Goal: Task Accomplishment & Management: Complete application form

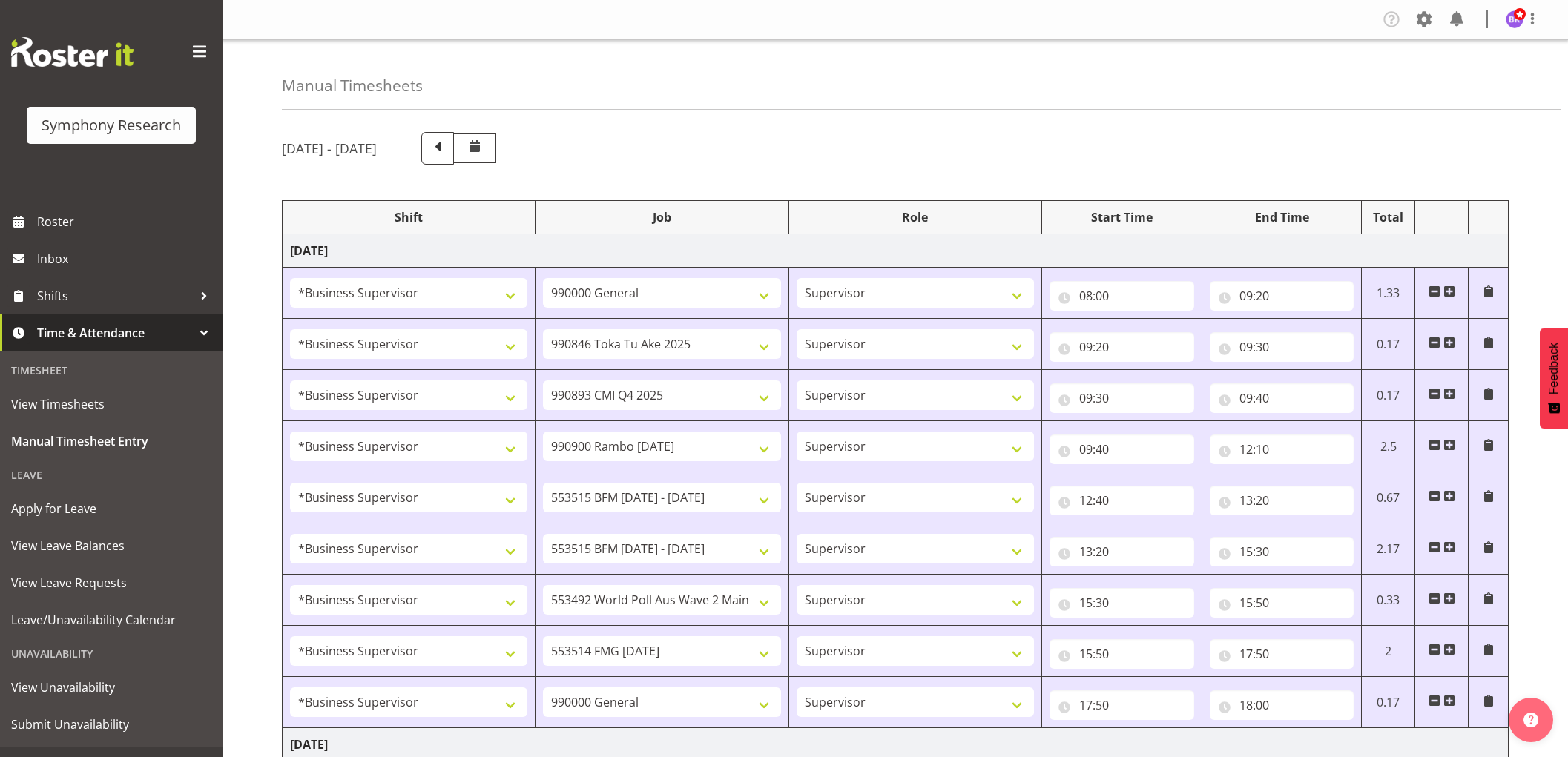
select select "1607"
select select "743"
select select "1607"
select select "9426"
select select "1607"
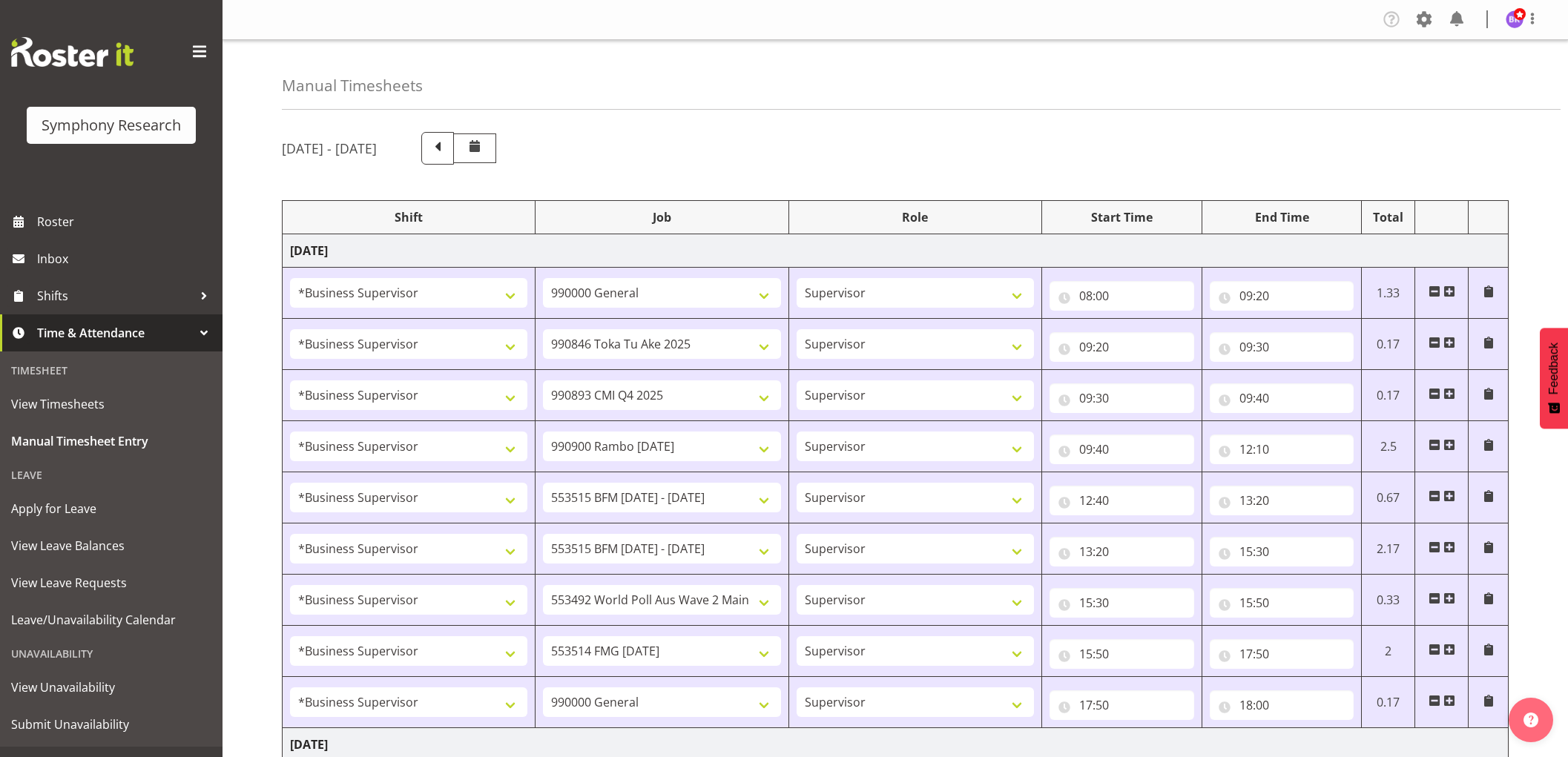
select select "10575"
select select "1607"
select select "10732"
select select "1607"
select select "10731"
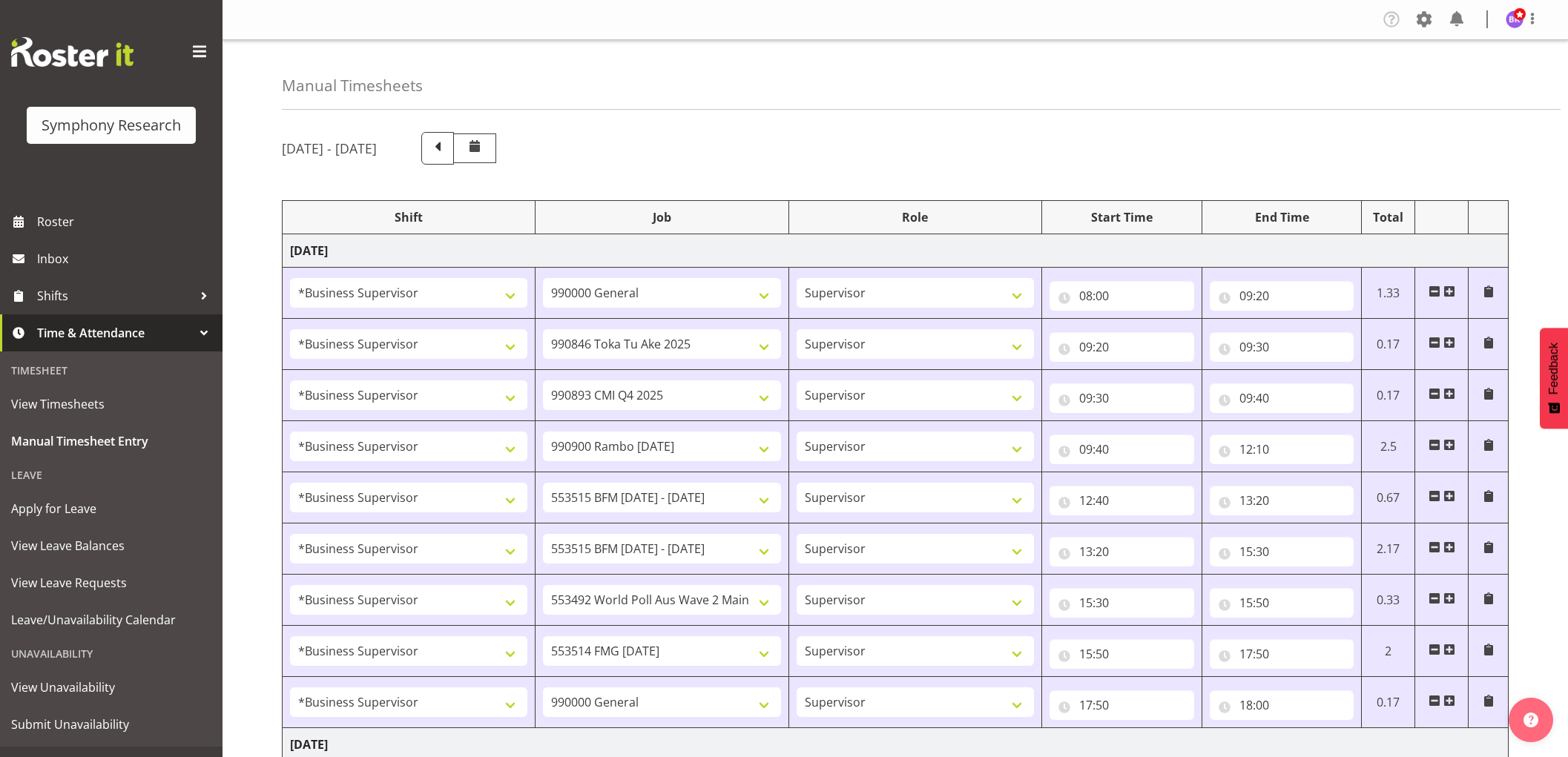
select select "1607"
select select "10731"
select select "1607"
select select "10499"
select select "1607"
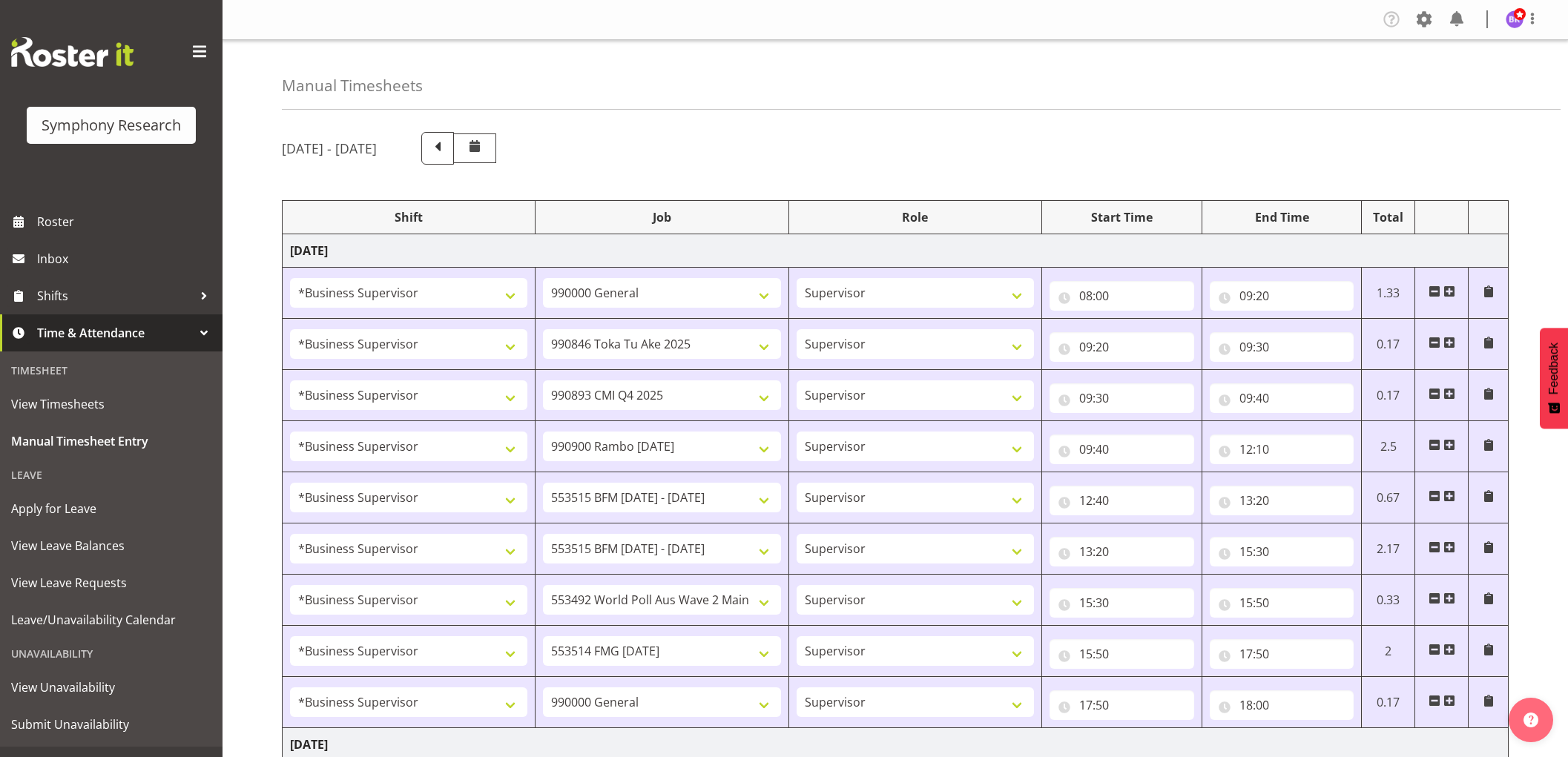
select select "10730"
select select "1607"
select select "743"
select select "1607"
select select "10527"
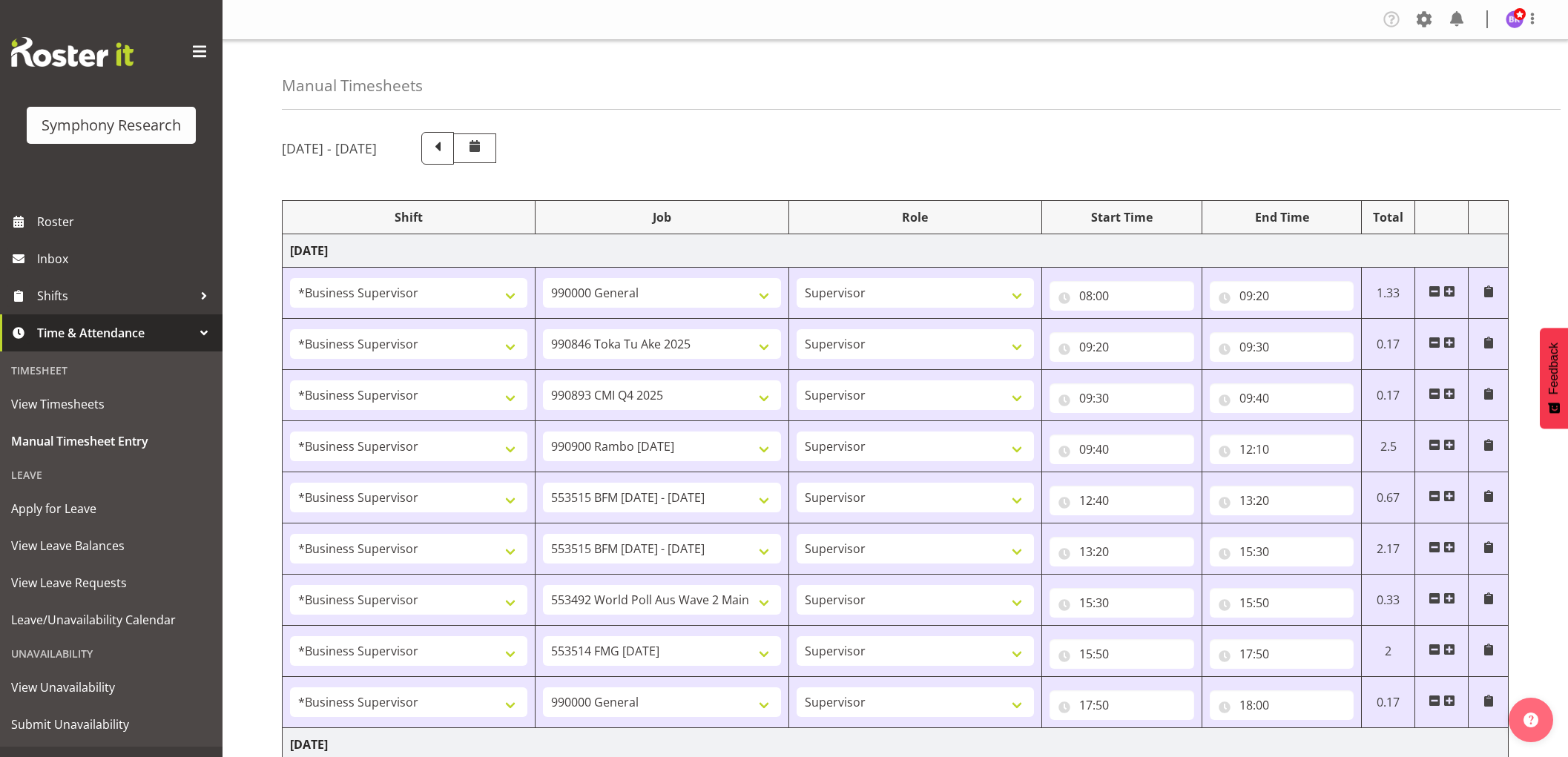
select select "1607"
select select "9426"
select select "1607"
select select "10575"
select select "1607"
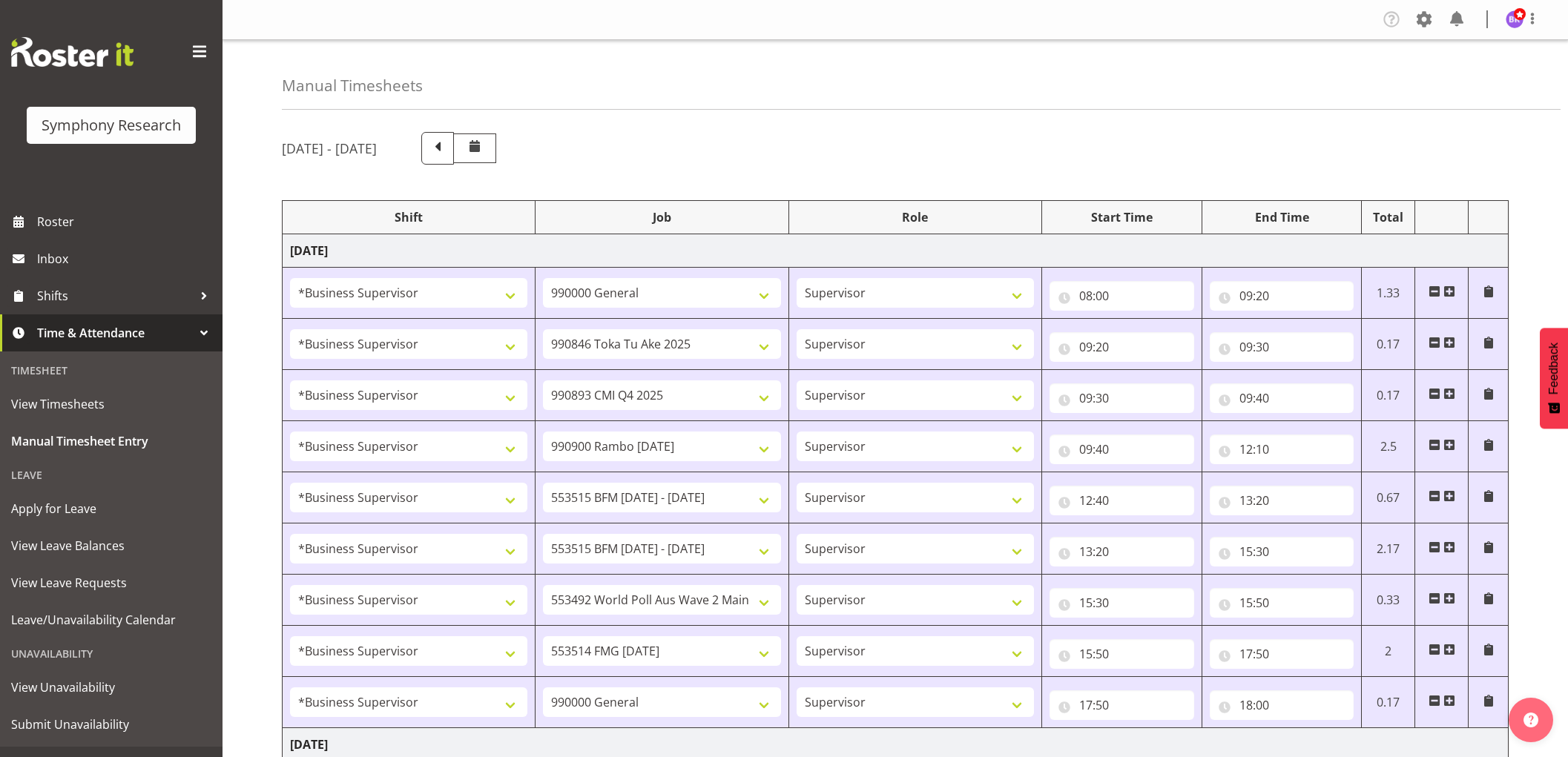
select select "10732"
select select "1607"
select select
select select "1607"
select select
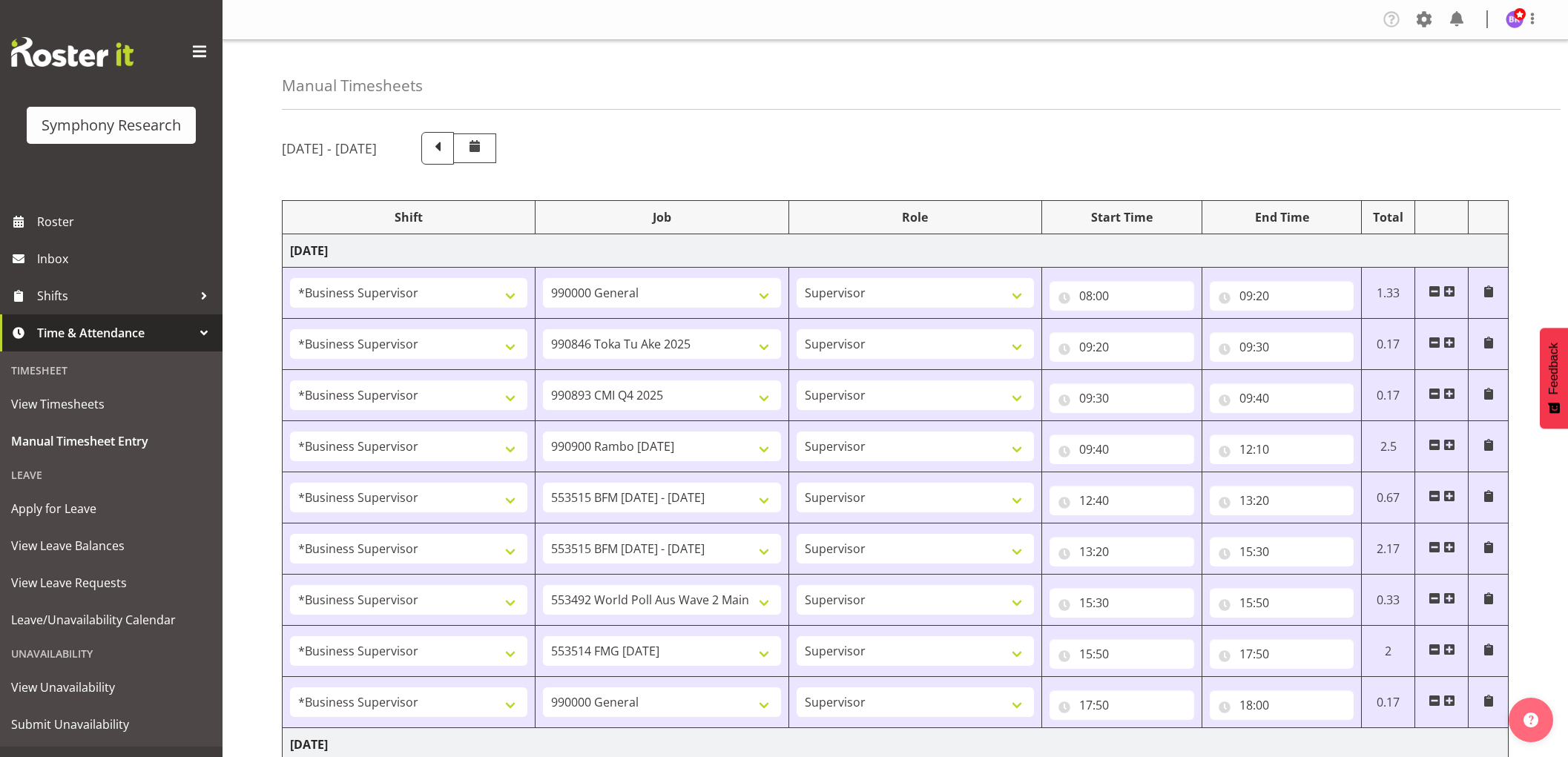
select select "1607"
select select "10730"
select select "1607"
select select "10499"
select select "1607"
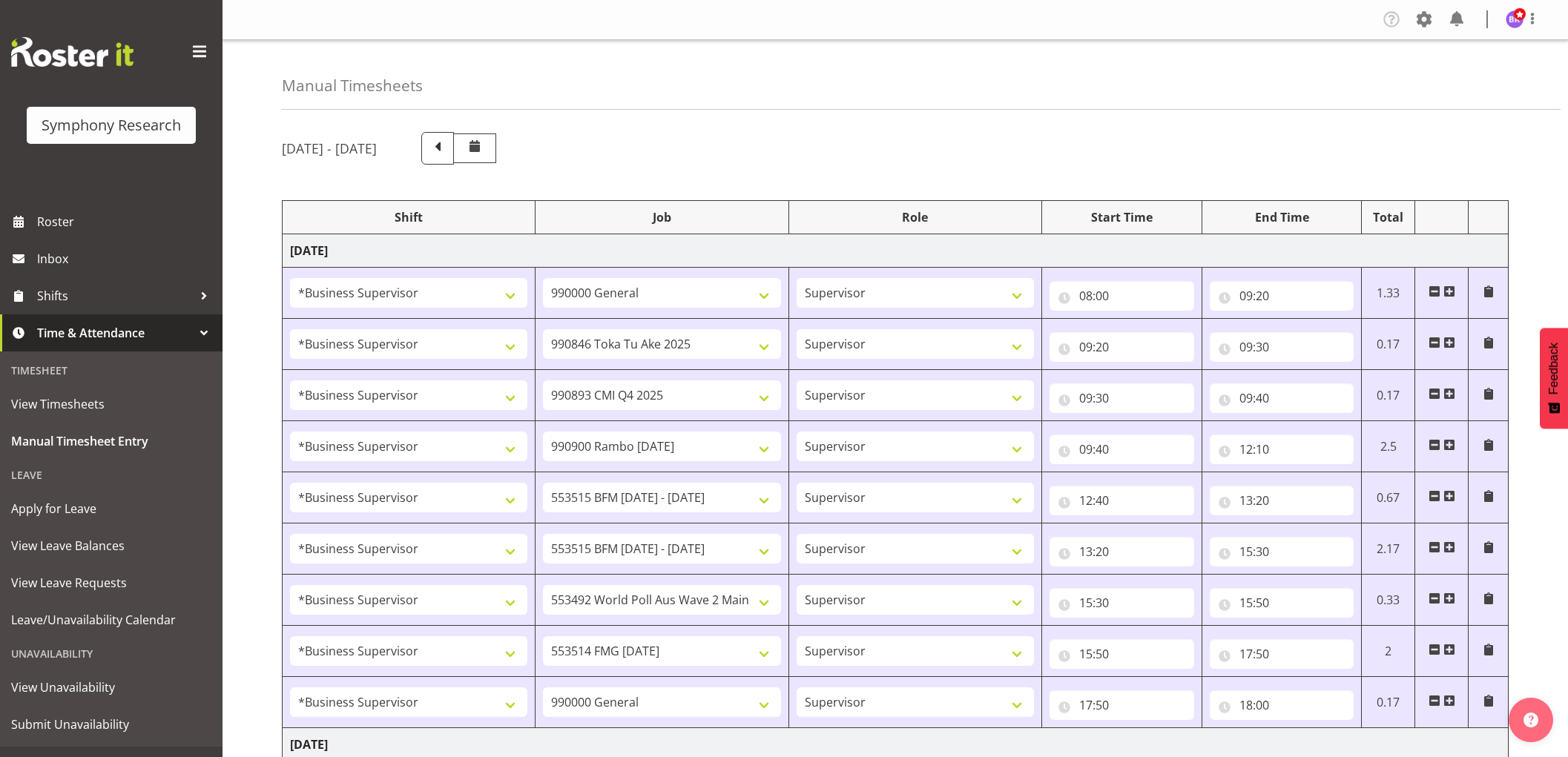
select select "743"
select select "1607"
select select "743"
select select "1607"
select select "9426"
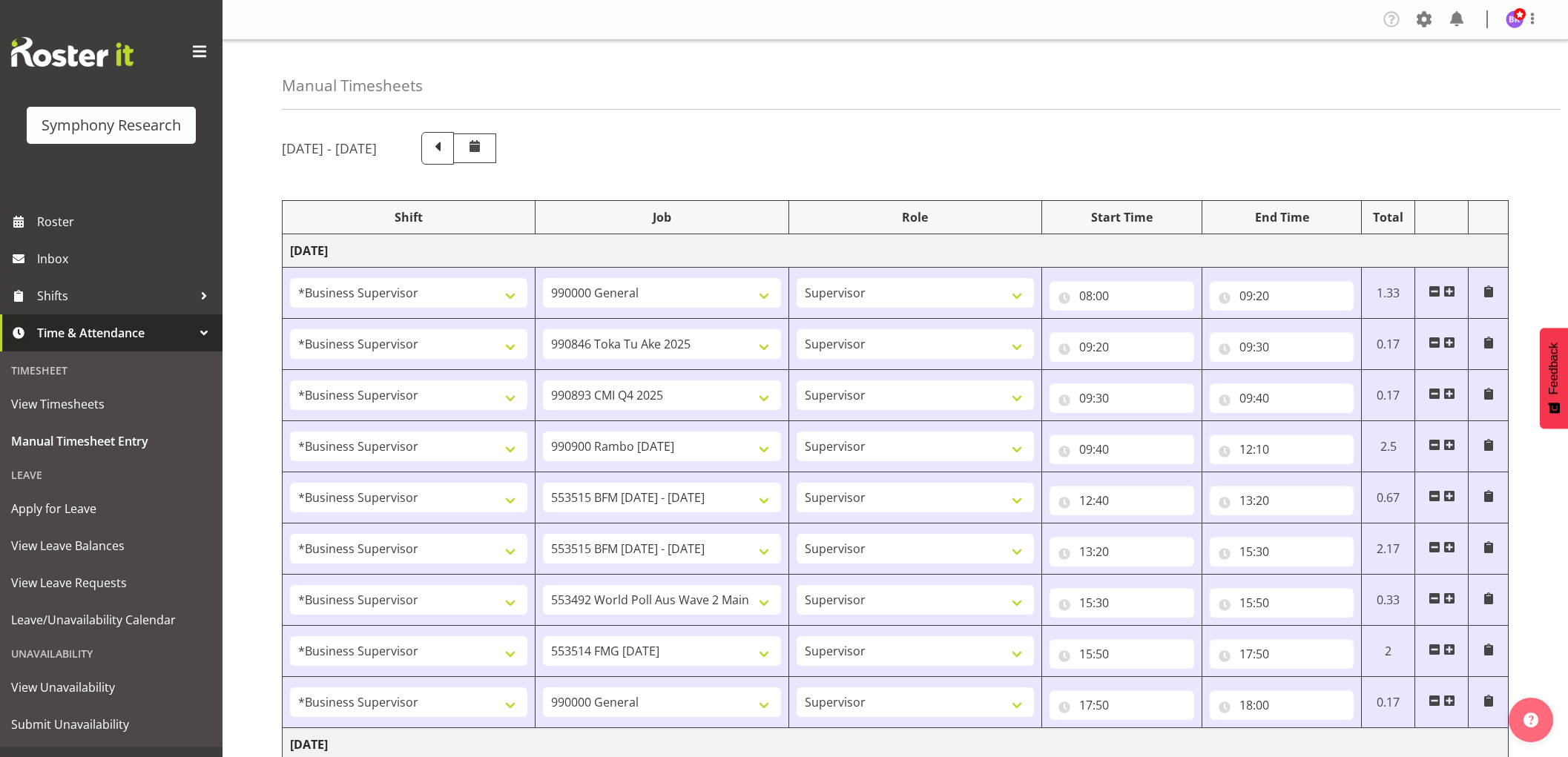
select select "1607"
select select "10575"
select select "1607"
select select "10732"
select select "1607"
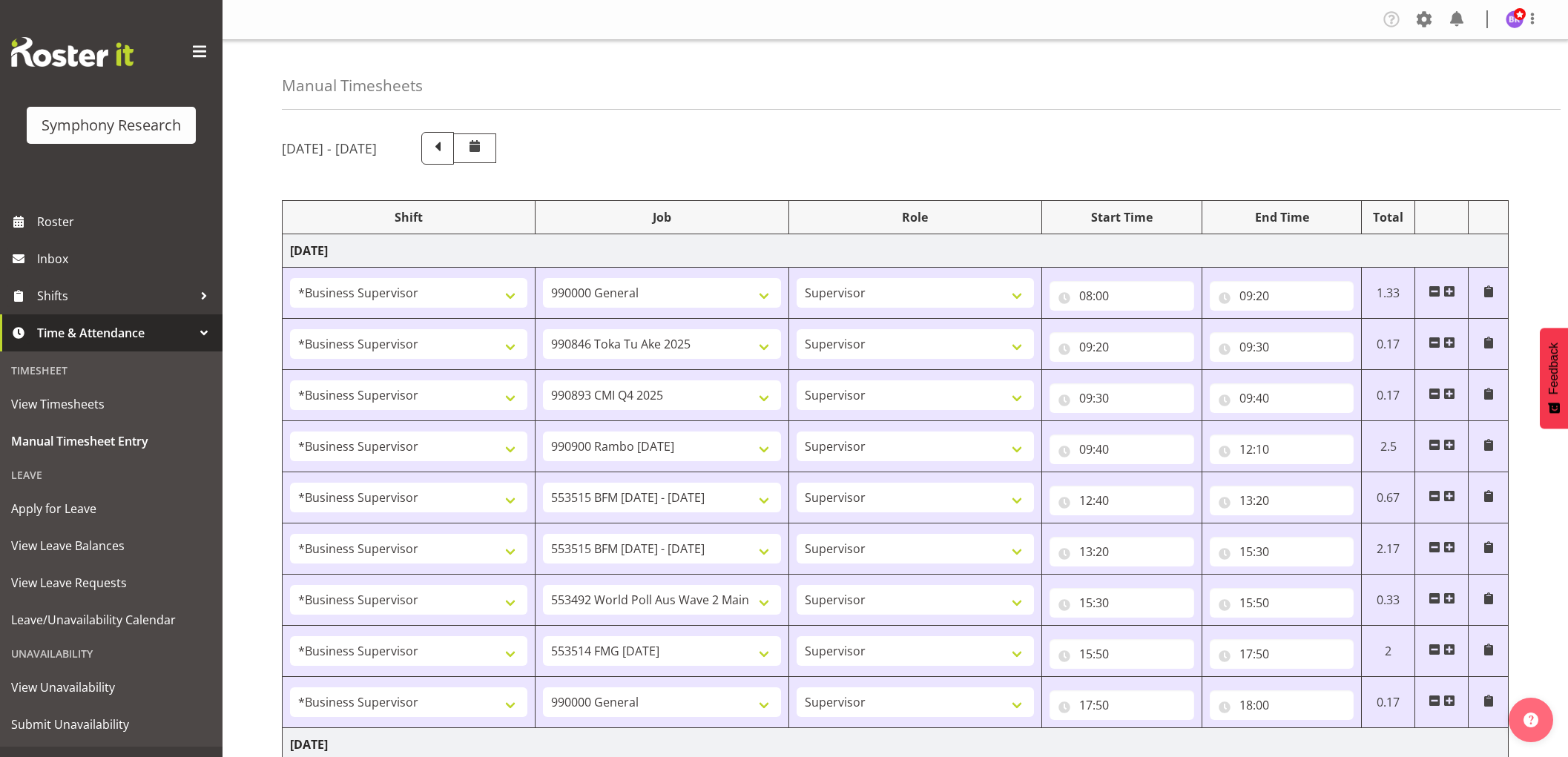
select select "10731"
select select "1607"
select select "10731"
select select "1607"
select select "10730"
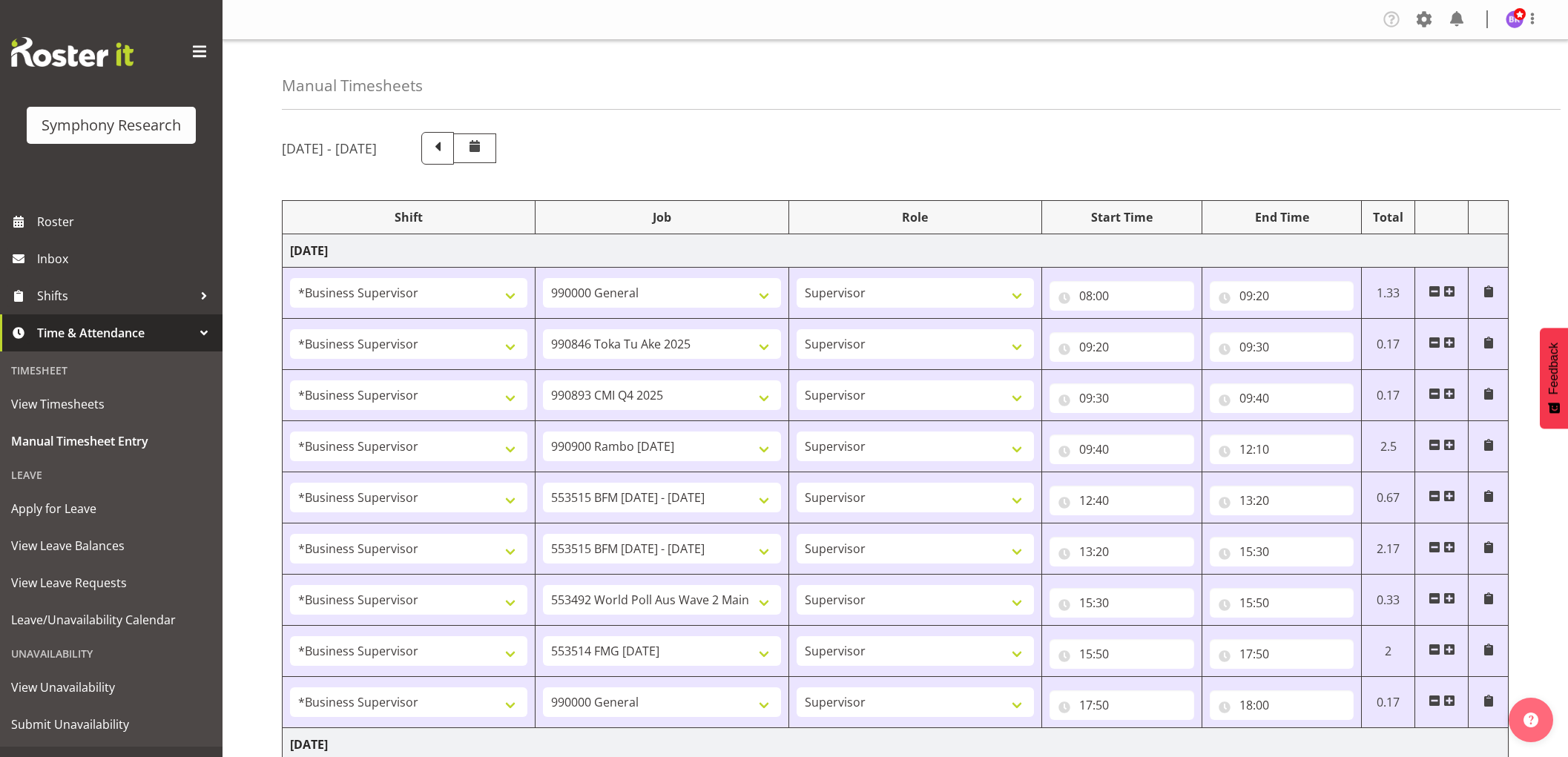
select select "1607"
select select "10499"
select select "1607"
select select "743"
select select "1607"
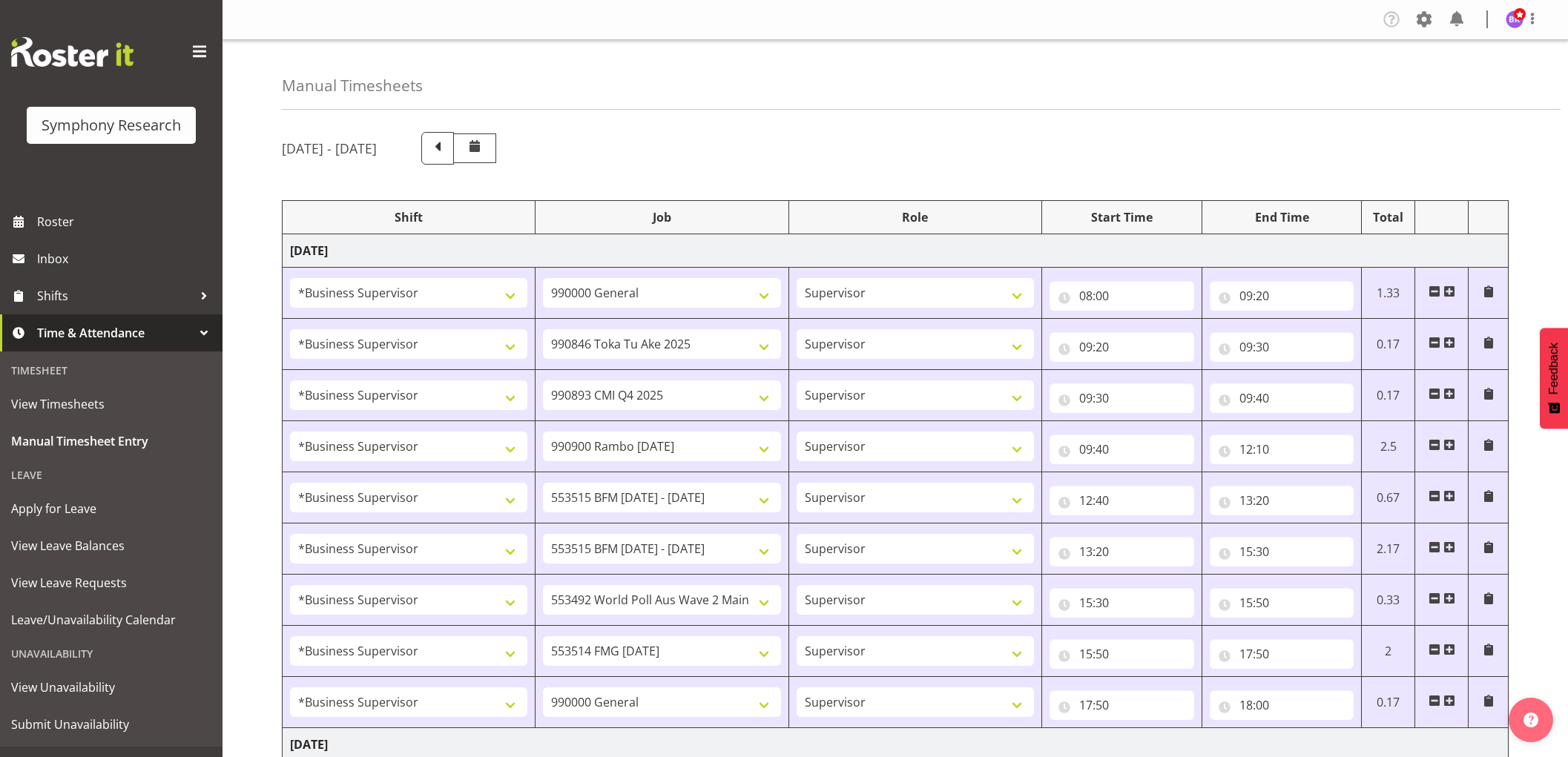
select select "743"
select select "1607"
select select "10732"
select select "1607"
select select "743"
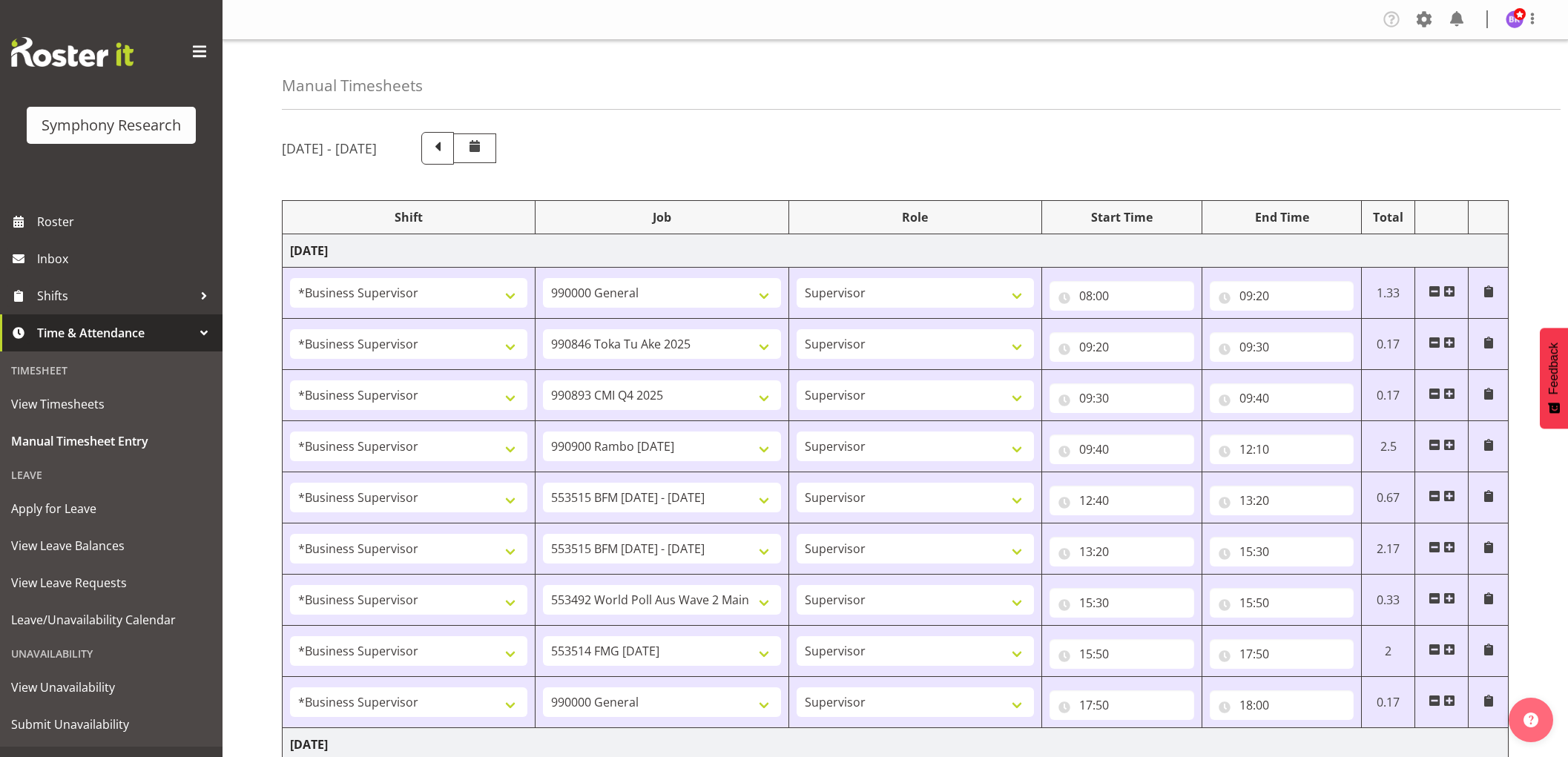
select select "1607"
select select "10731"
select select "1607"
select select "10730"
select select "1607"
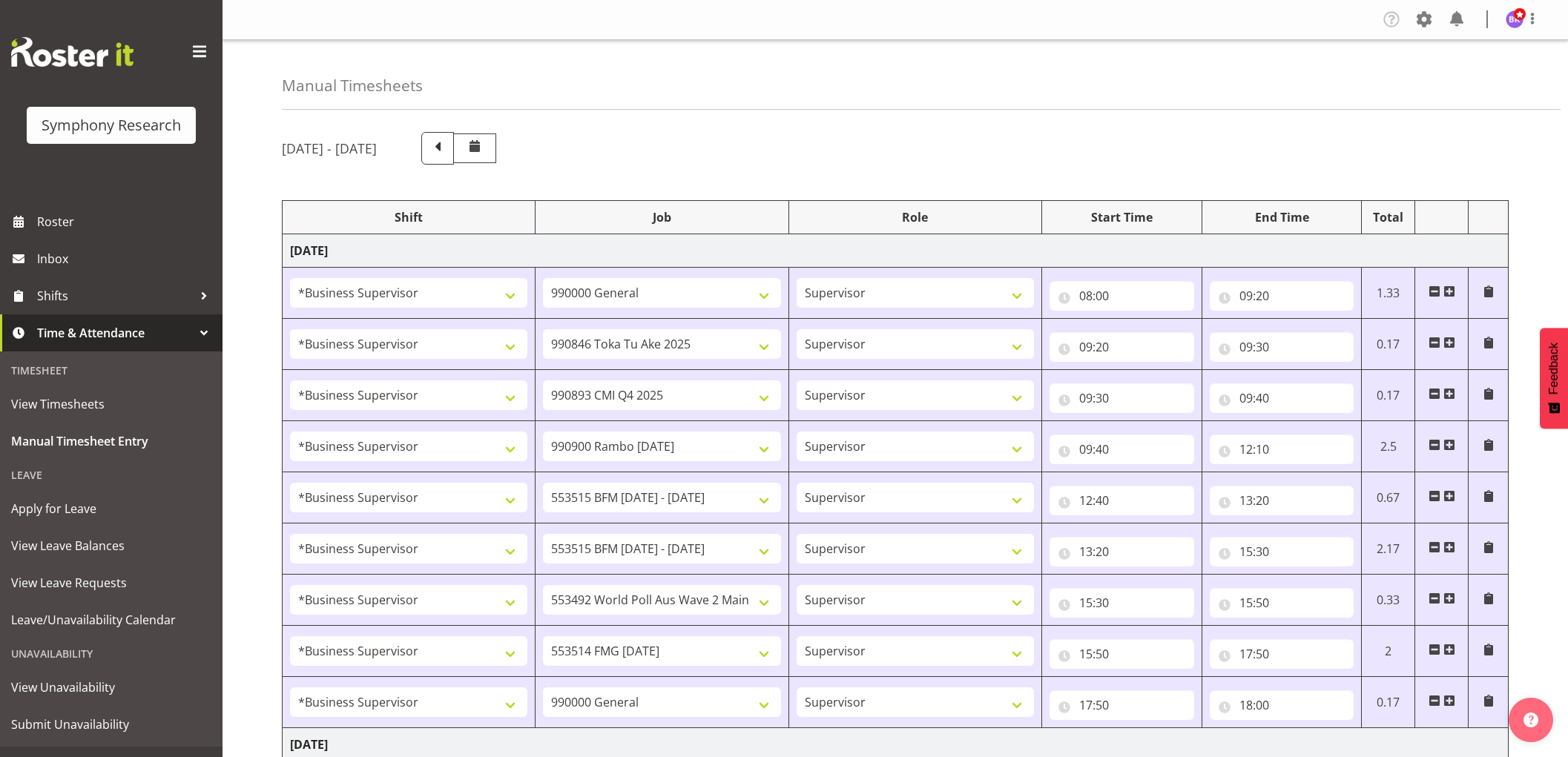
select select "10499"
select select "1607"
select select "743"
select select "1607"
select select "10499"
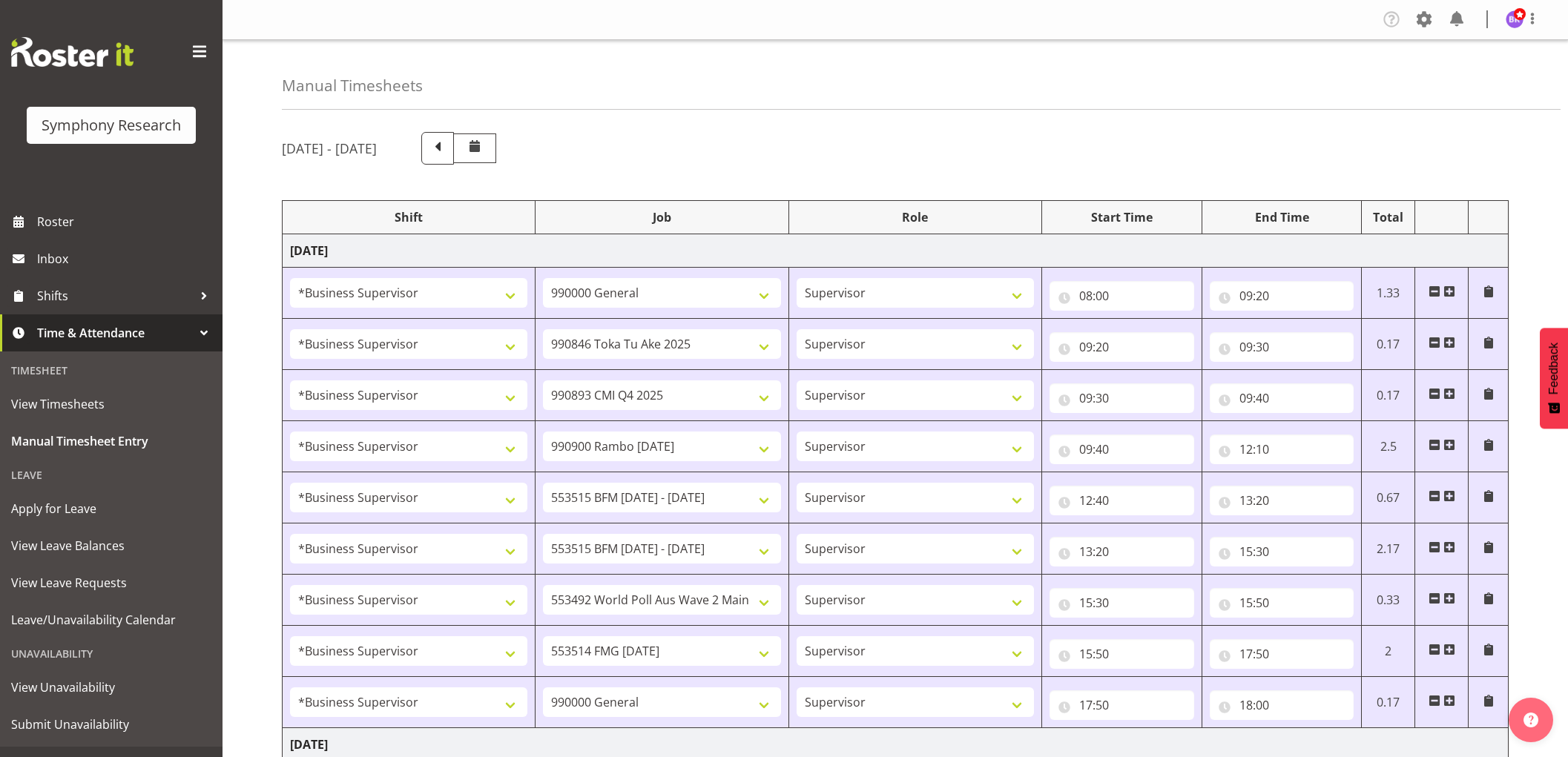
select select "1607"
select select "743"
select select "1607"
select select "10732"
select select "1607"
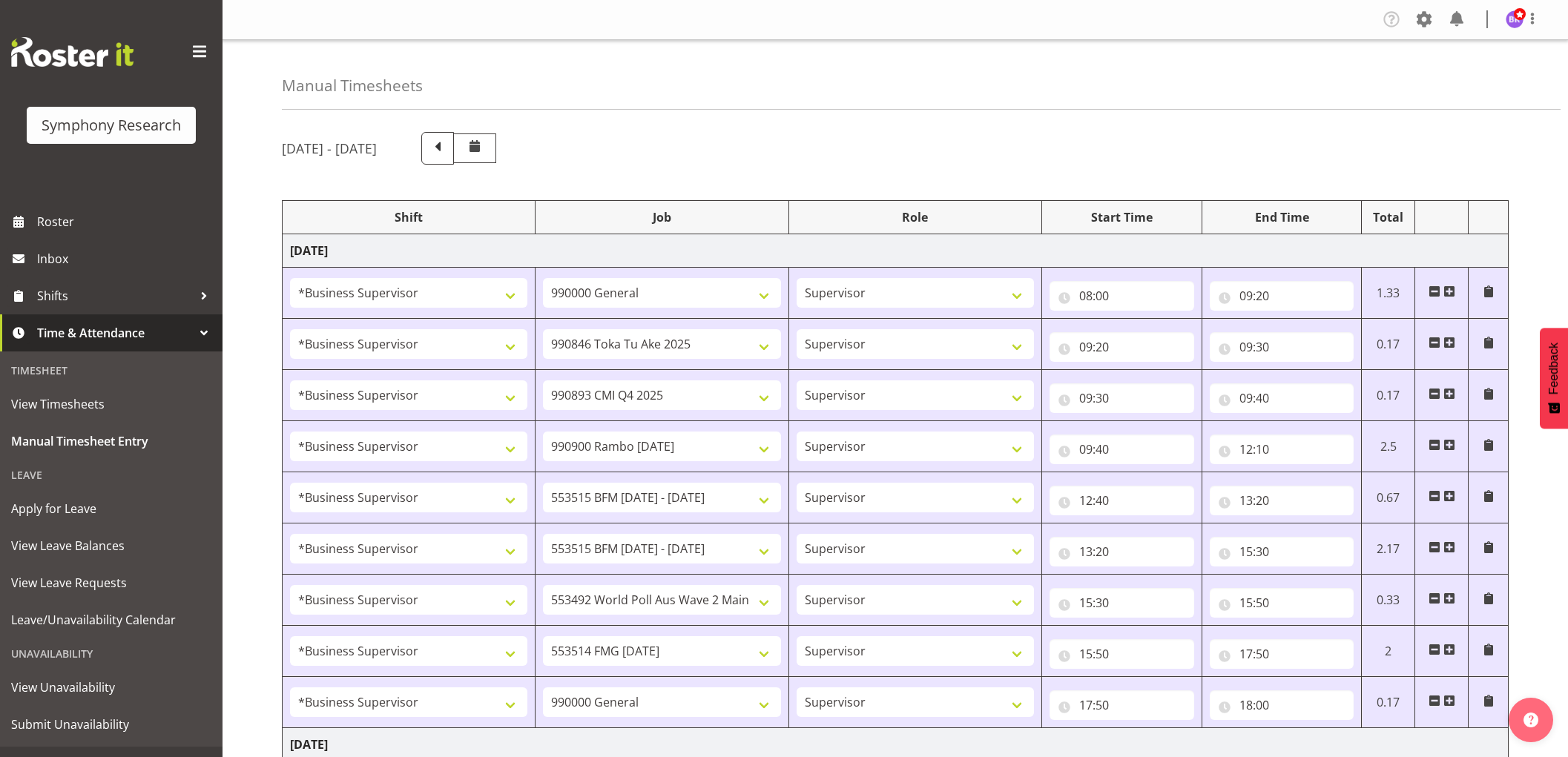
select select "743"
select select "1607"
select select "10731"
select select "1607"
select select "10730"
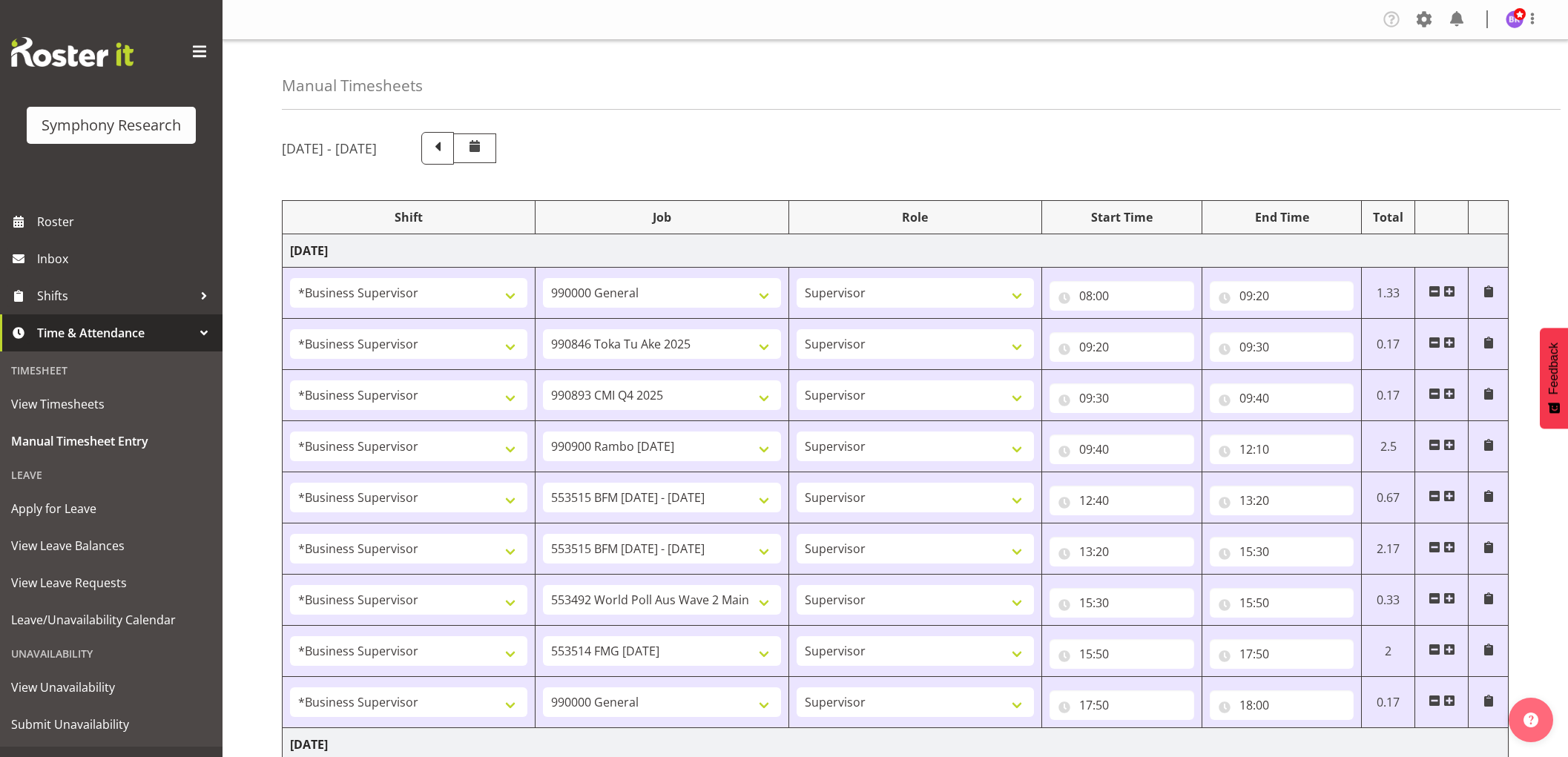
select select "1607"
select select "10499"
select select "1607"
select select "743"
select select "1607"
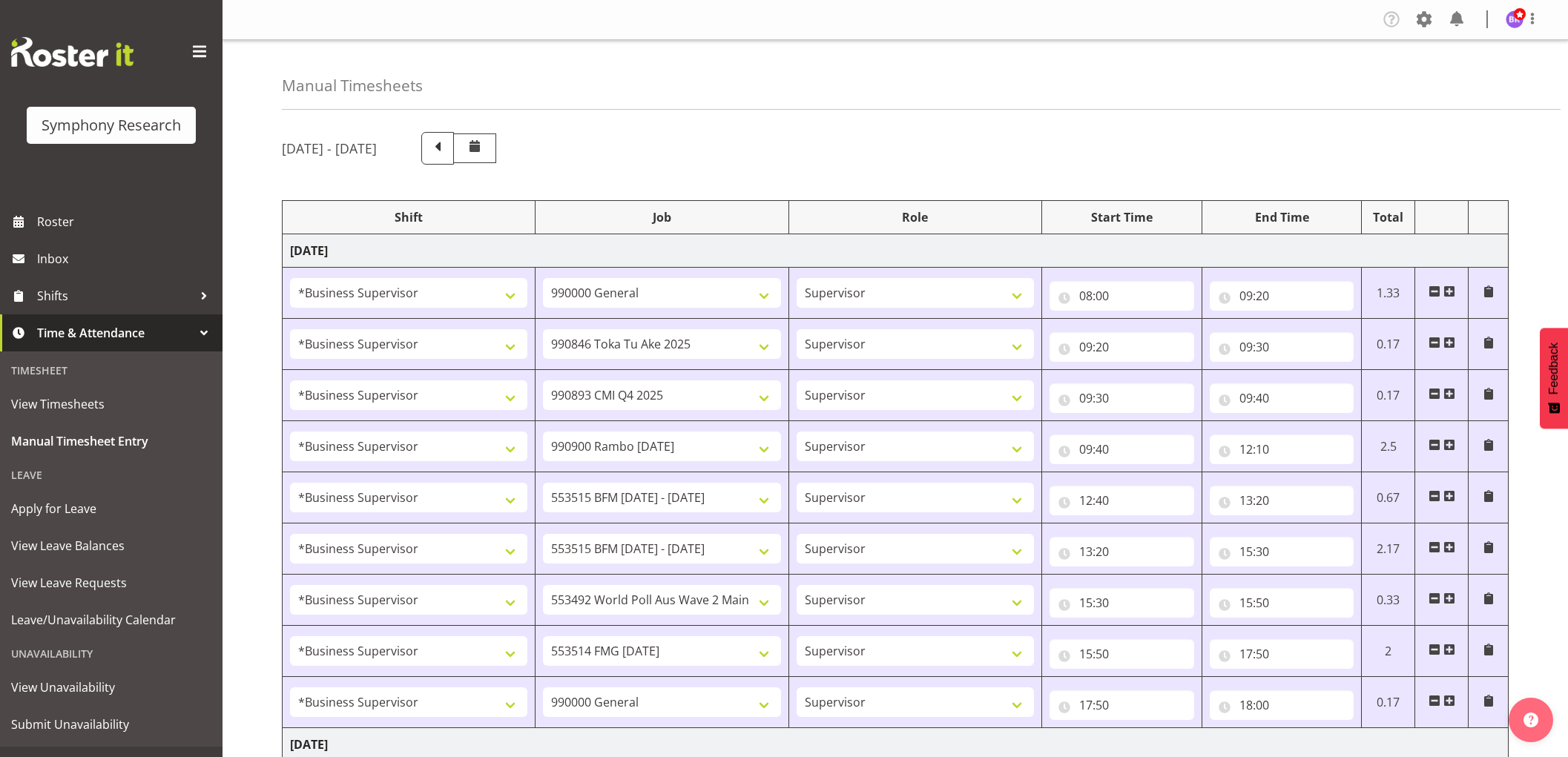
select select "10499"
select select "16"
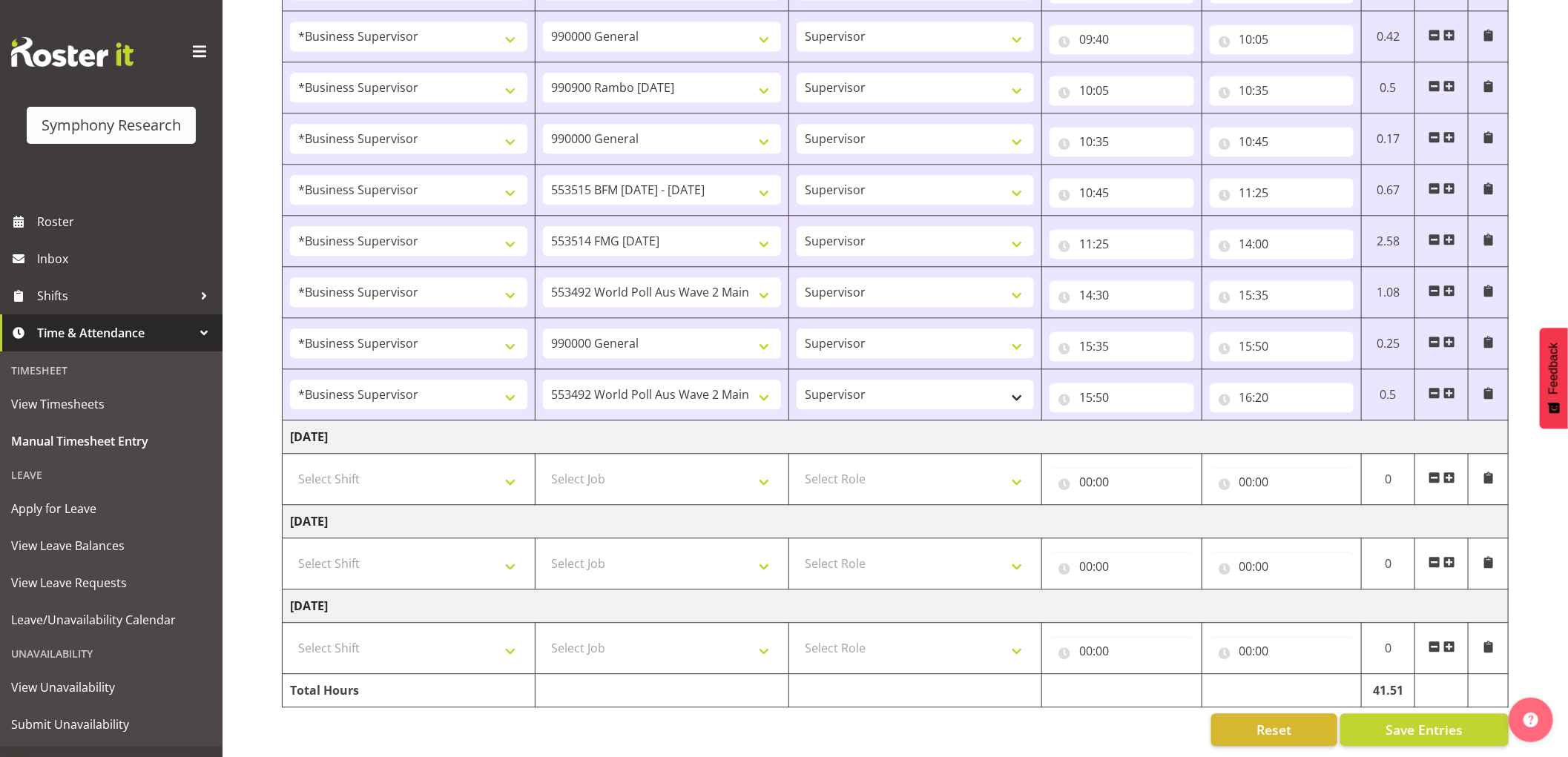
scroll to position [2166, 0]
click at [1259, 383] on input "16:20" at bounding box center [1281, 398] width 144 height 30
click at [1344, 424] on select "00 01 02 03 04 05 06 07 08 09 10 11 12 13 14 15 16 17 18 19 20 21 22 23 24 25 2…" at bounding box center [1349, 436] width 34 height 30
select select "30"
click at [1333, 421] on select "00 01 02 03 04 05 06 07 08 09 10 11 12 13 14 15 16 17 18 19 20 21 22 23 24 25 2…" at bounding box center [1349, 436] width 34 height 30
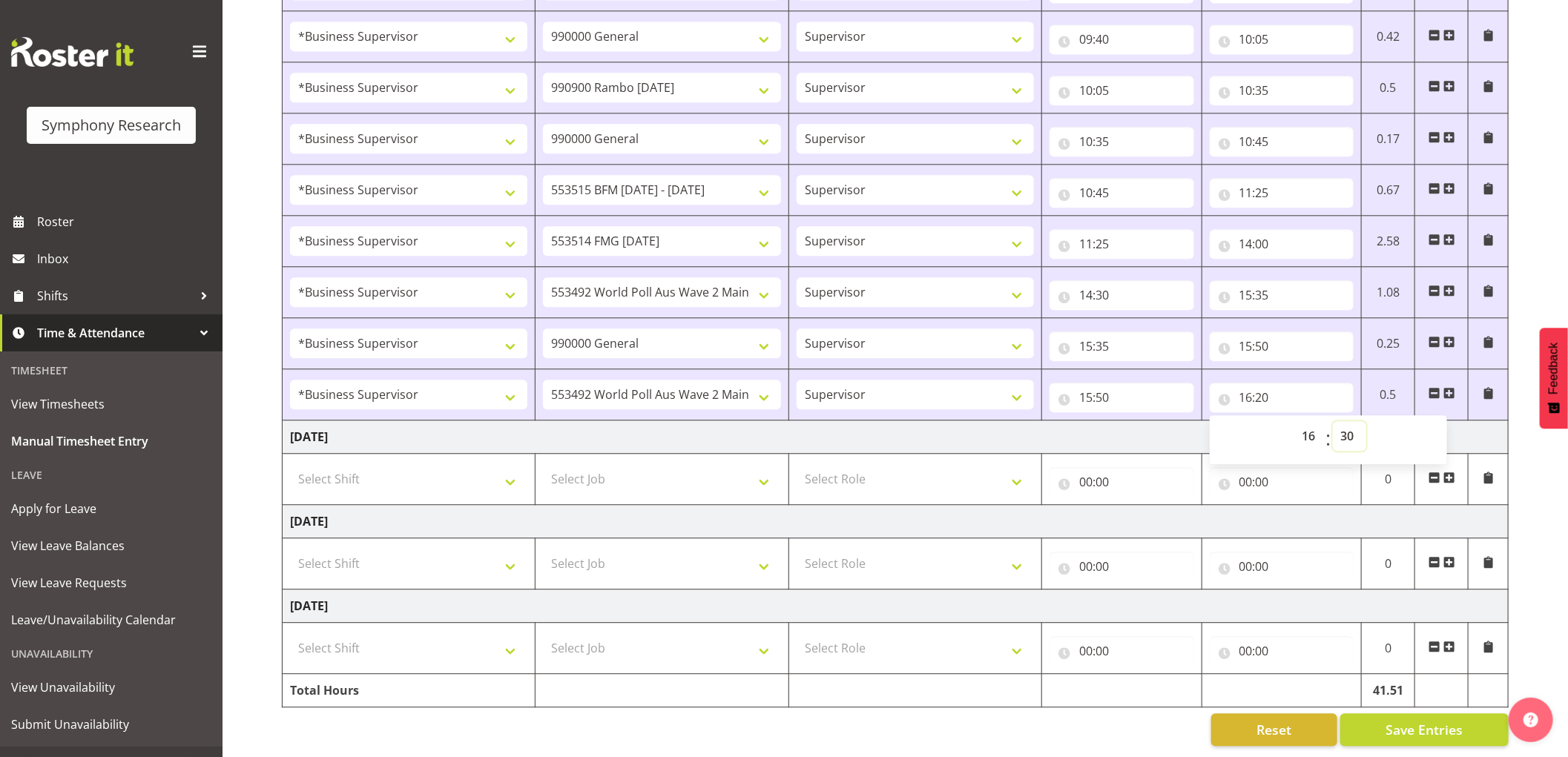
select select
type input "16:30"
click at [1440, 720] on span "Save Entries" at bounding box center [1424, 729] width 77 height 19
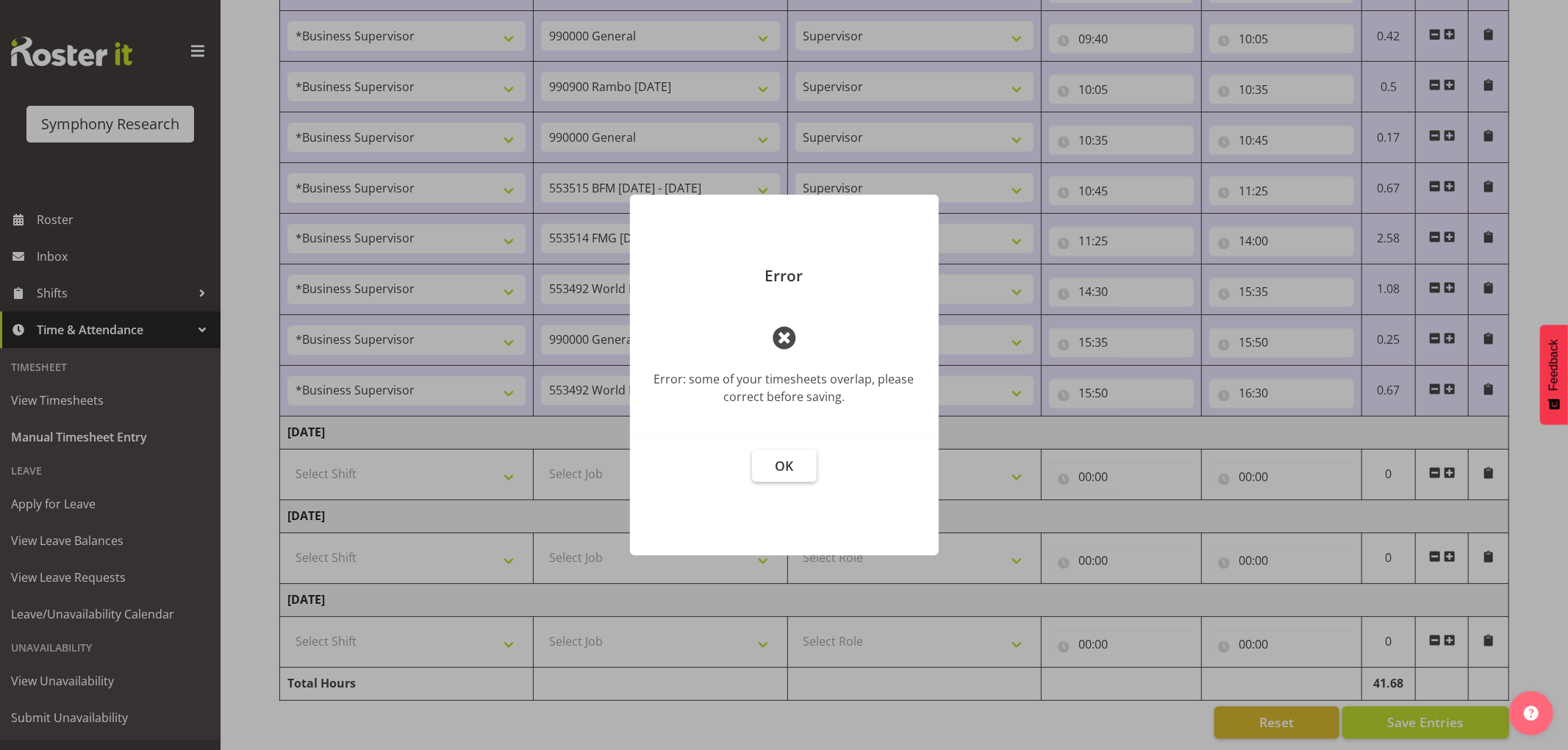
click at [777, 470] on span "OK" at bounding box center [784, 466] width 19 height 18
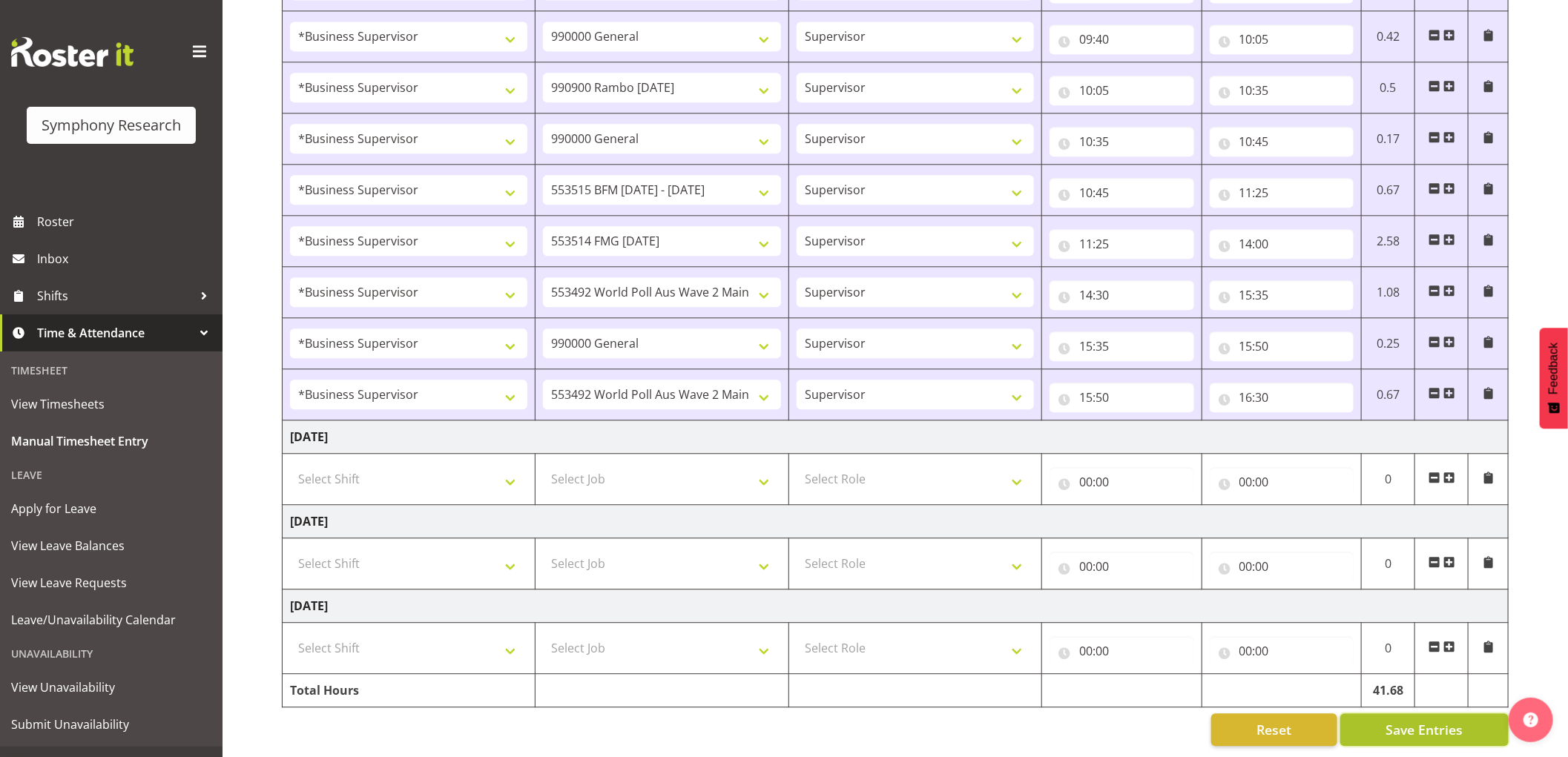
click at [1402, 720] on span "Save Entries" at bounding box center [1424, 729] width 77 height 19
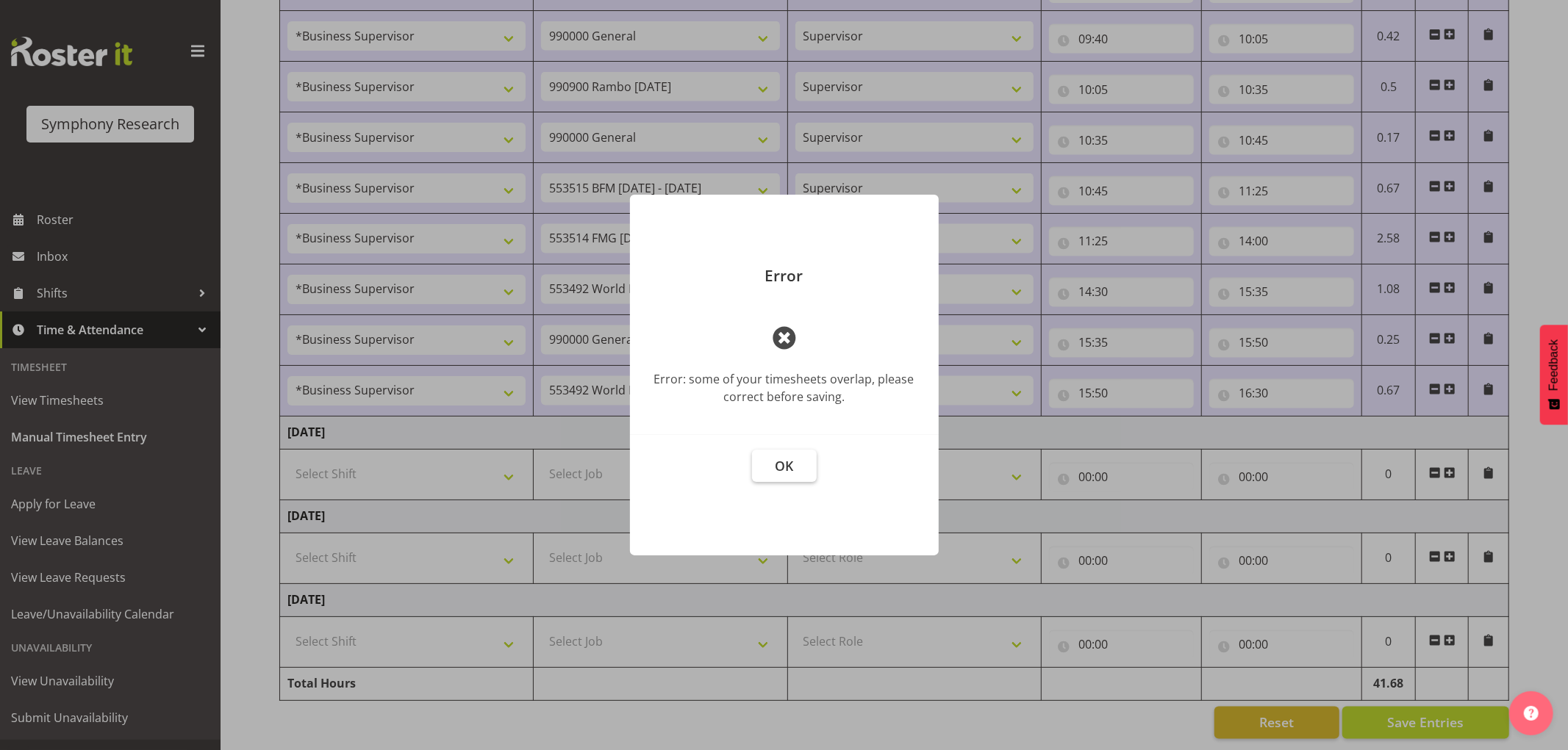
click at [787, 470] on span "OK" at bounding box center [784, 466] width 19 height 18
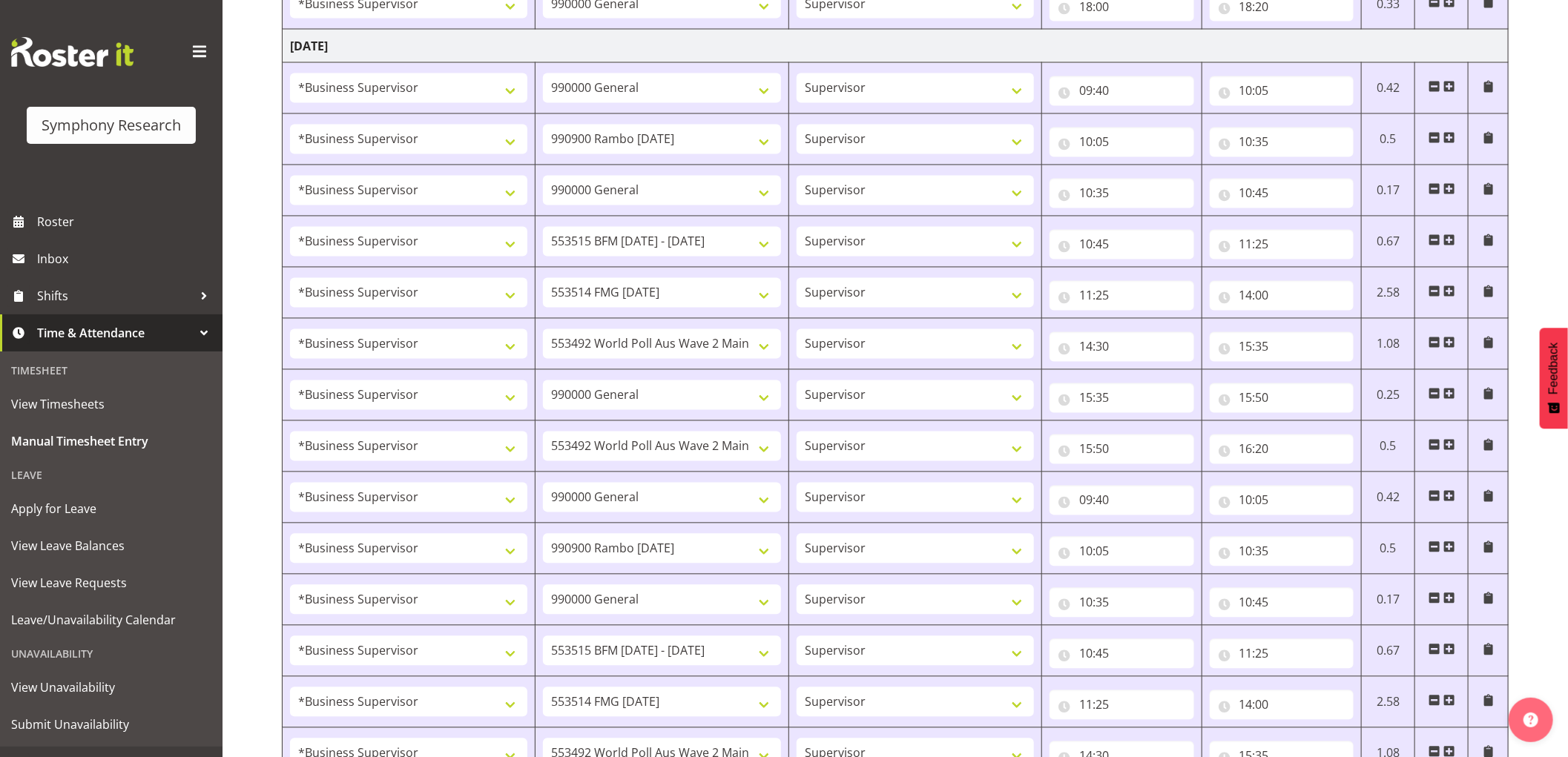
scroll to position [1589, 0]
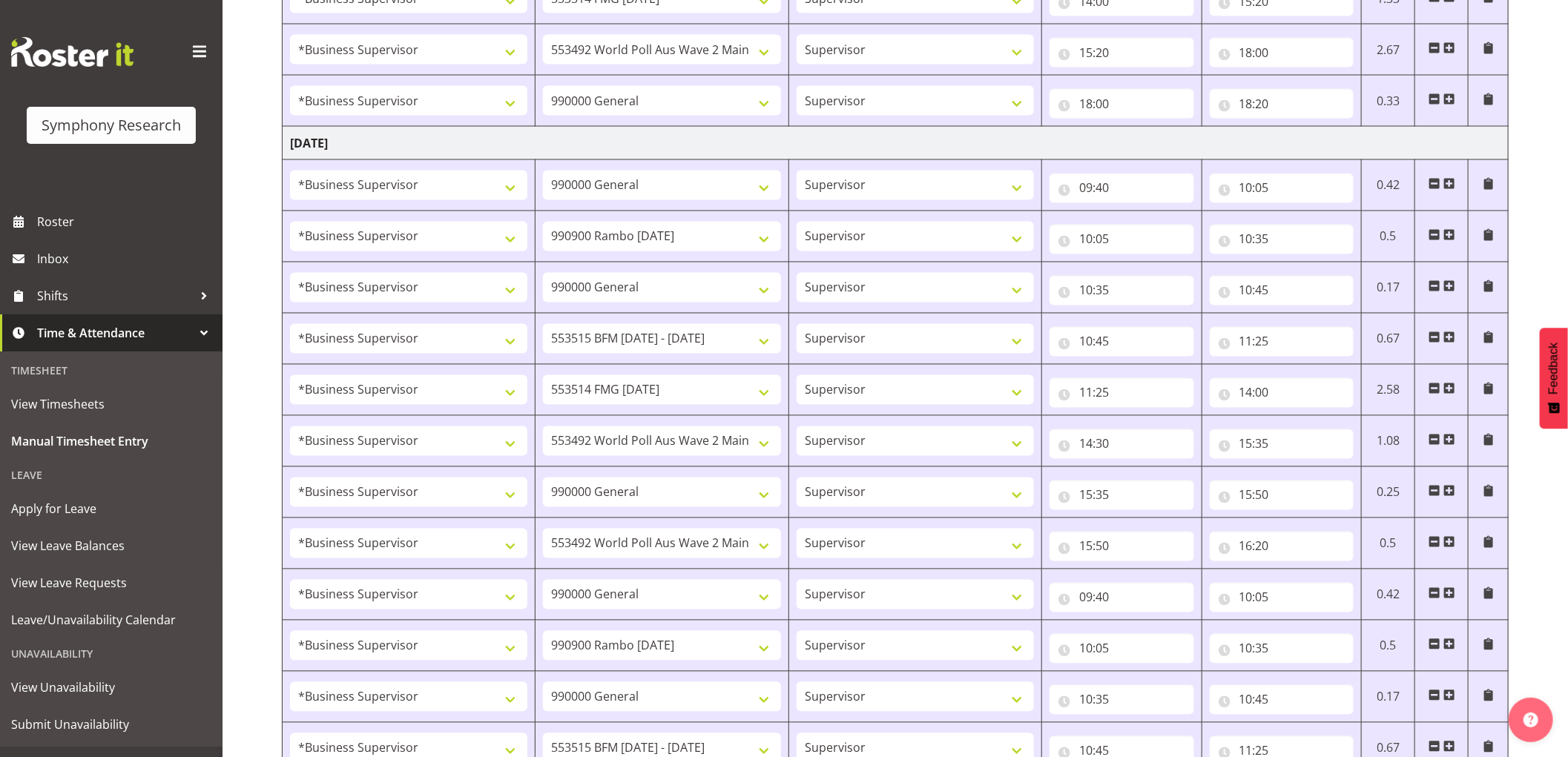
click at [1428, 593] on span at bounding box center [1434, 593] width 12 height 12
click at [1432, 593] on span at bounding box center [1434, 593] width 12 height 12
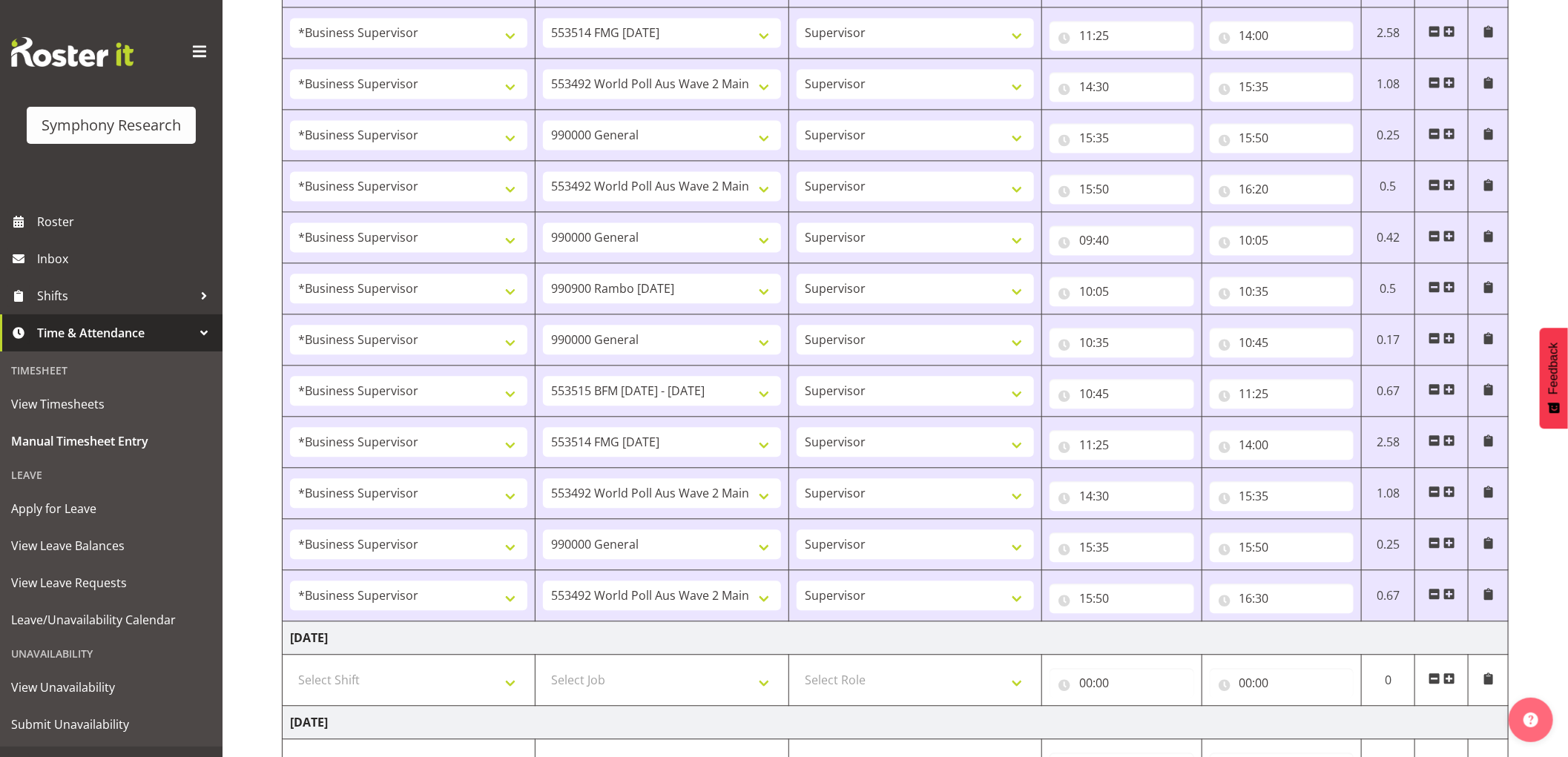
scroll to position [1918, 0]
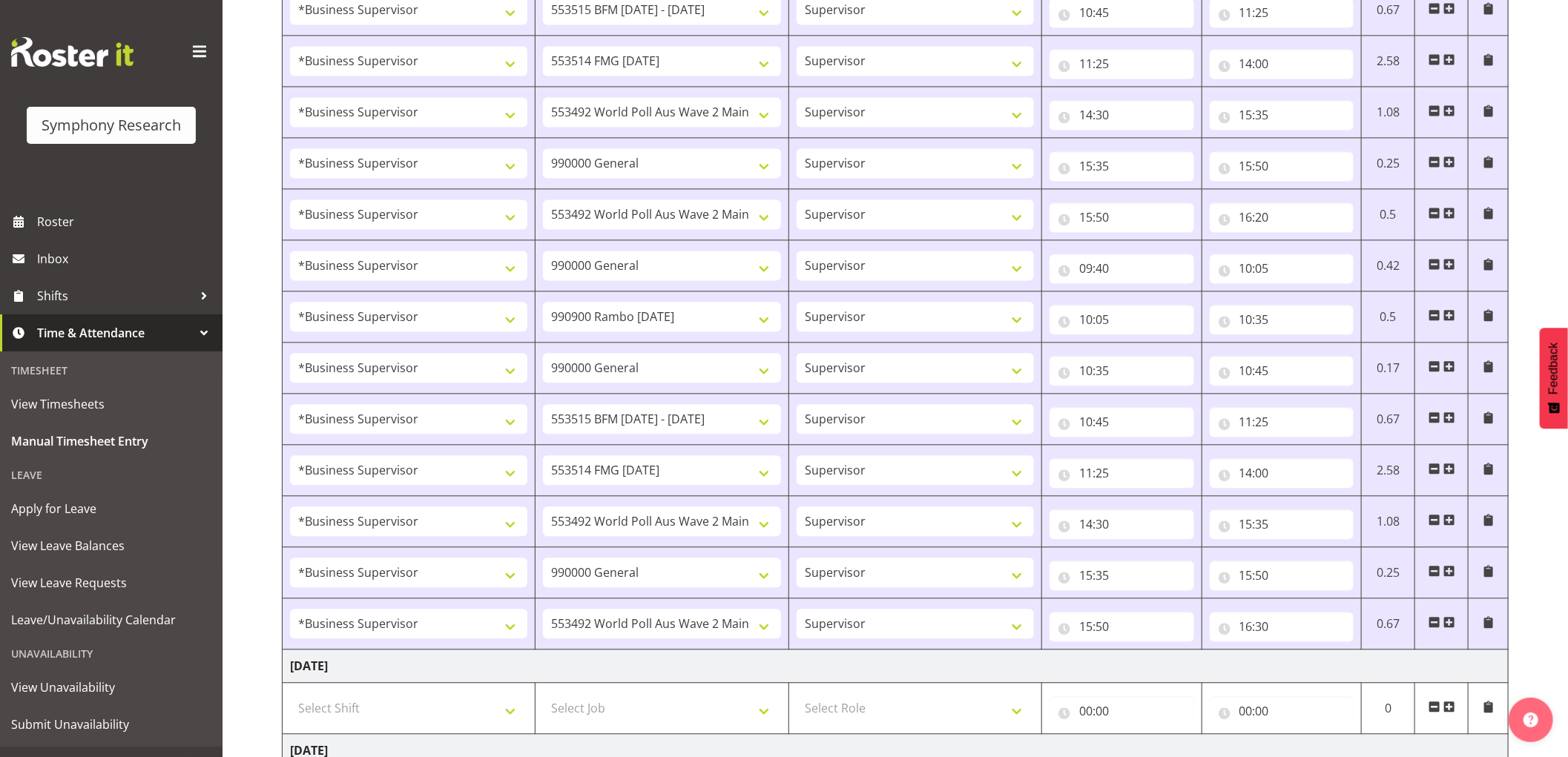
click at [1433, 265] on span at bounding box center [1434, 264] width 12 height 12
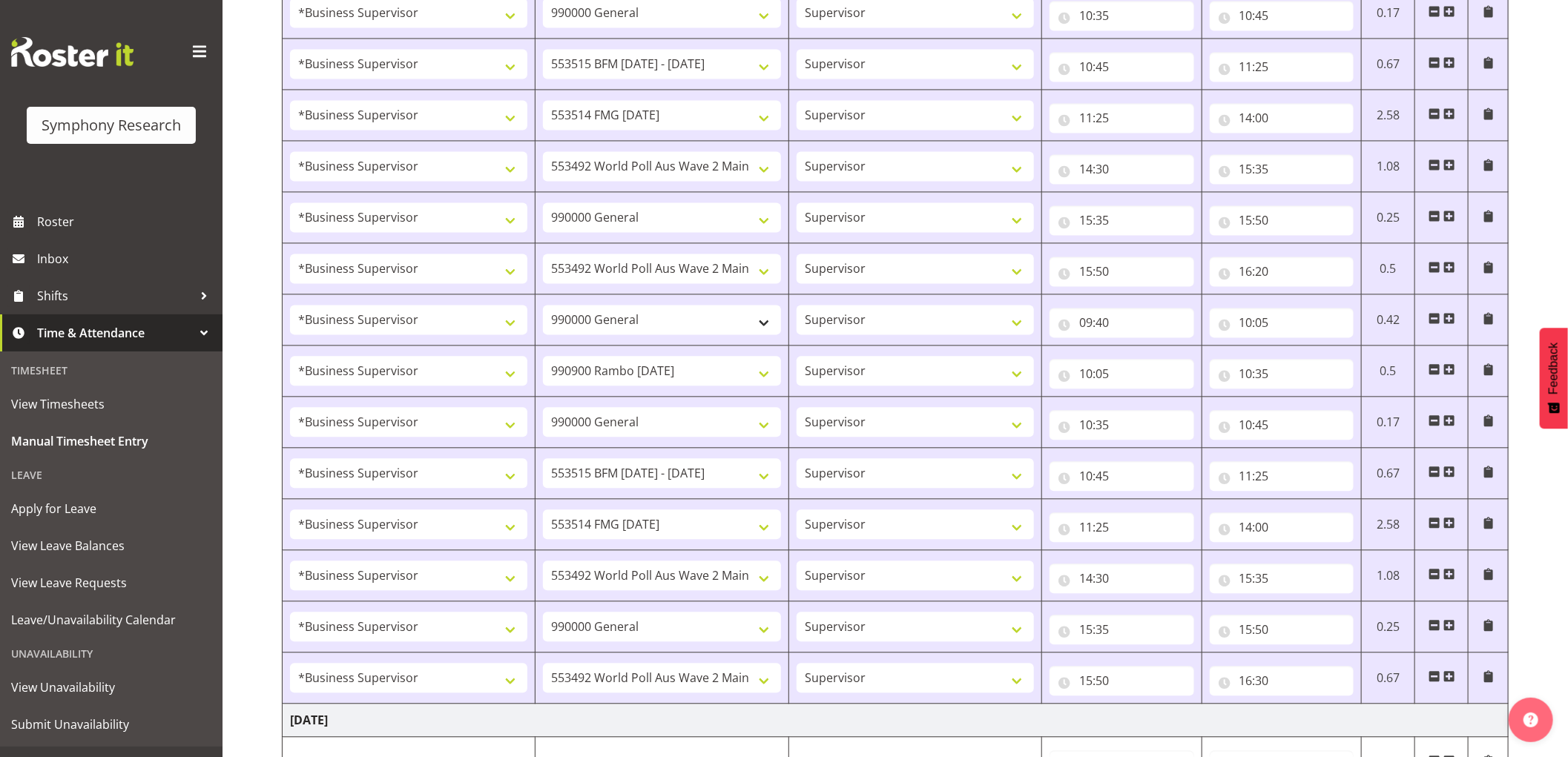
scroll to position [1836, 0]
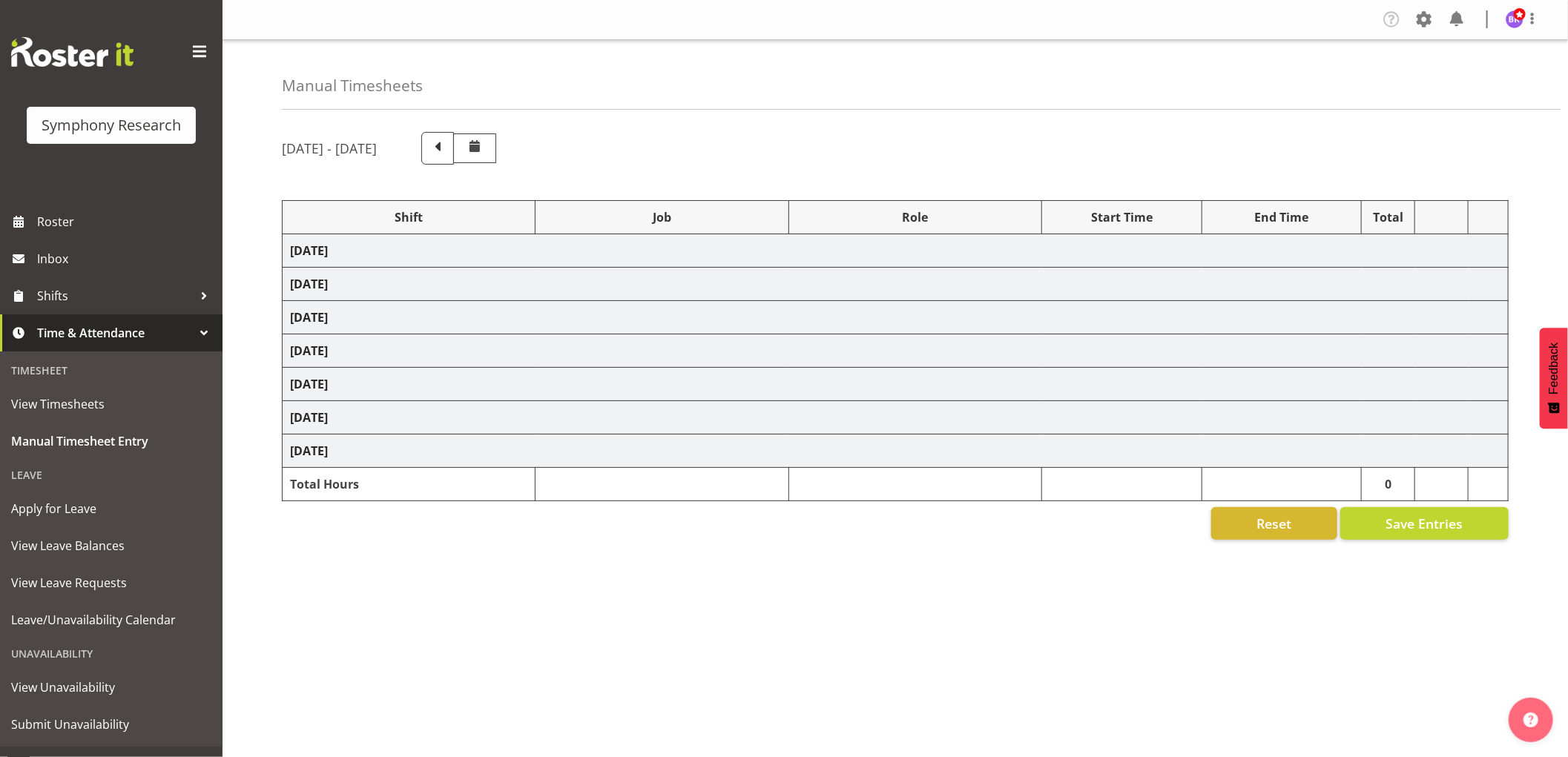
select select "1607"
select select "743"
select select "1607"
select select "9426"
select select "1607"
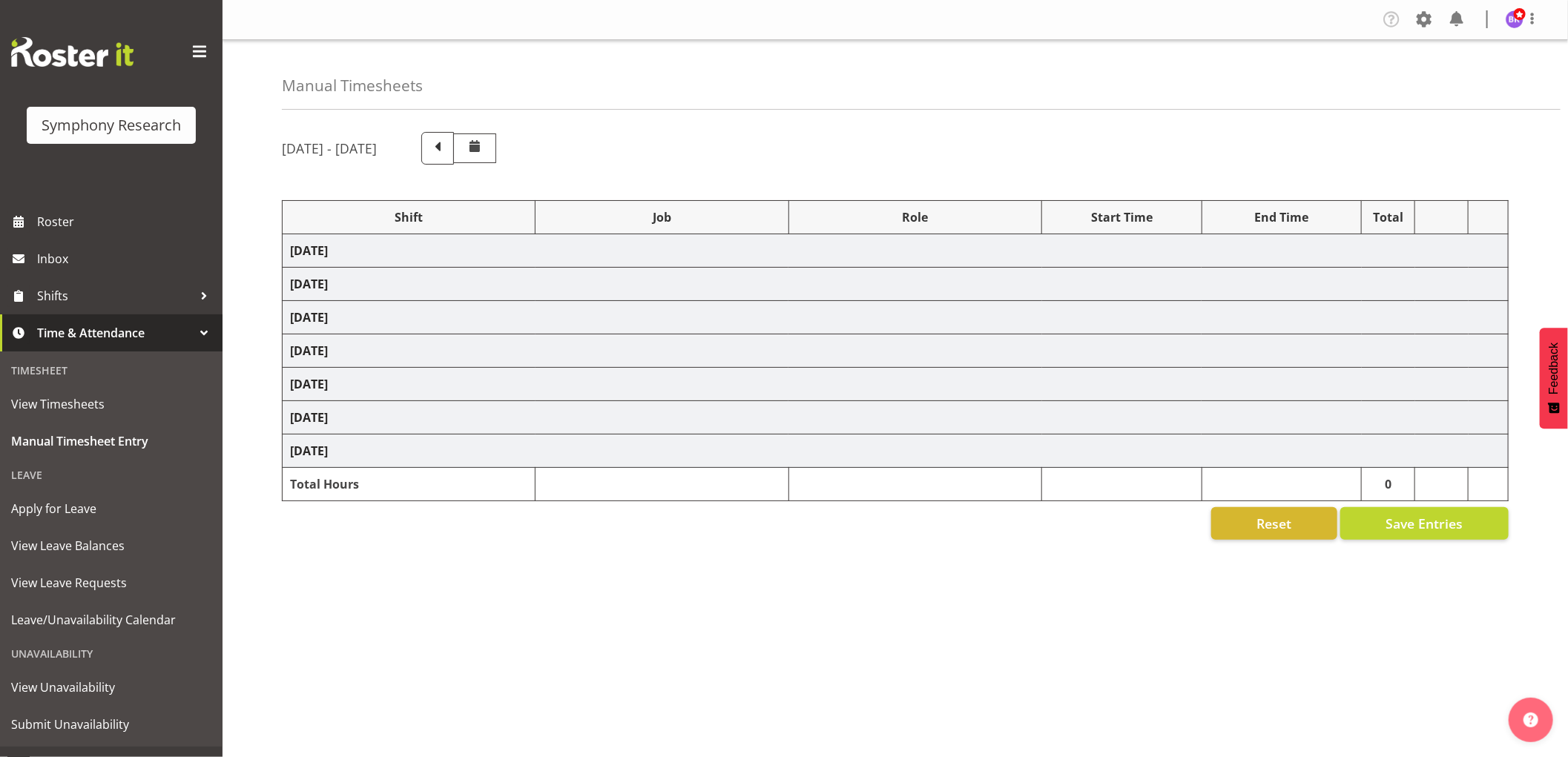
select select "10575"
select select "1607"
select select "10732"
select select "1607"
select select "10731"
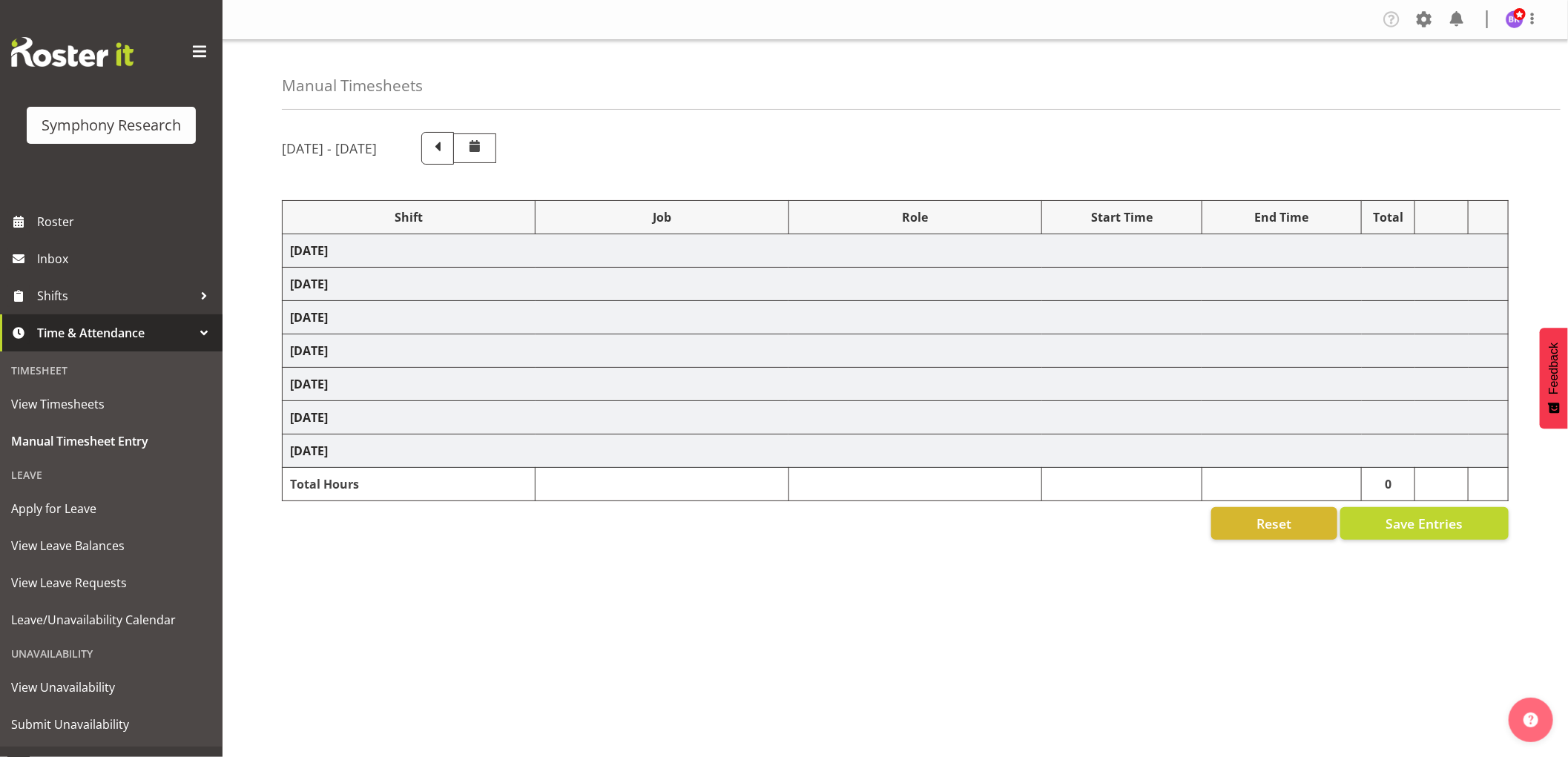
select select "1607"
select select "10731"
select select "1607"
select select "10499"
select select "1607"
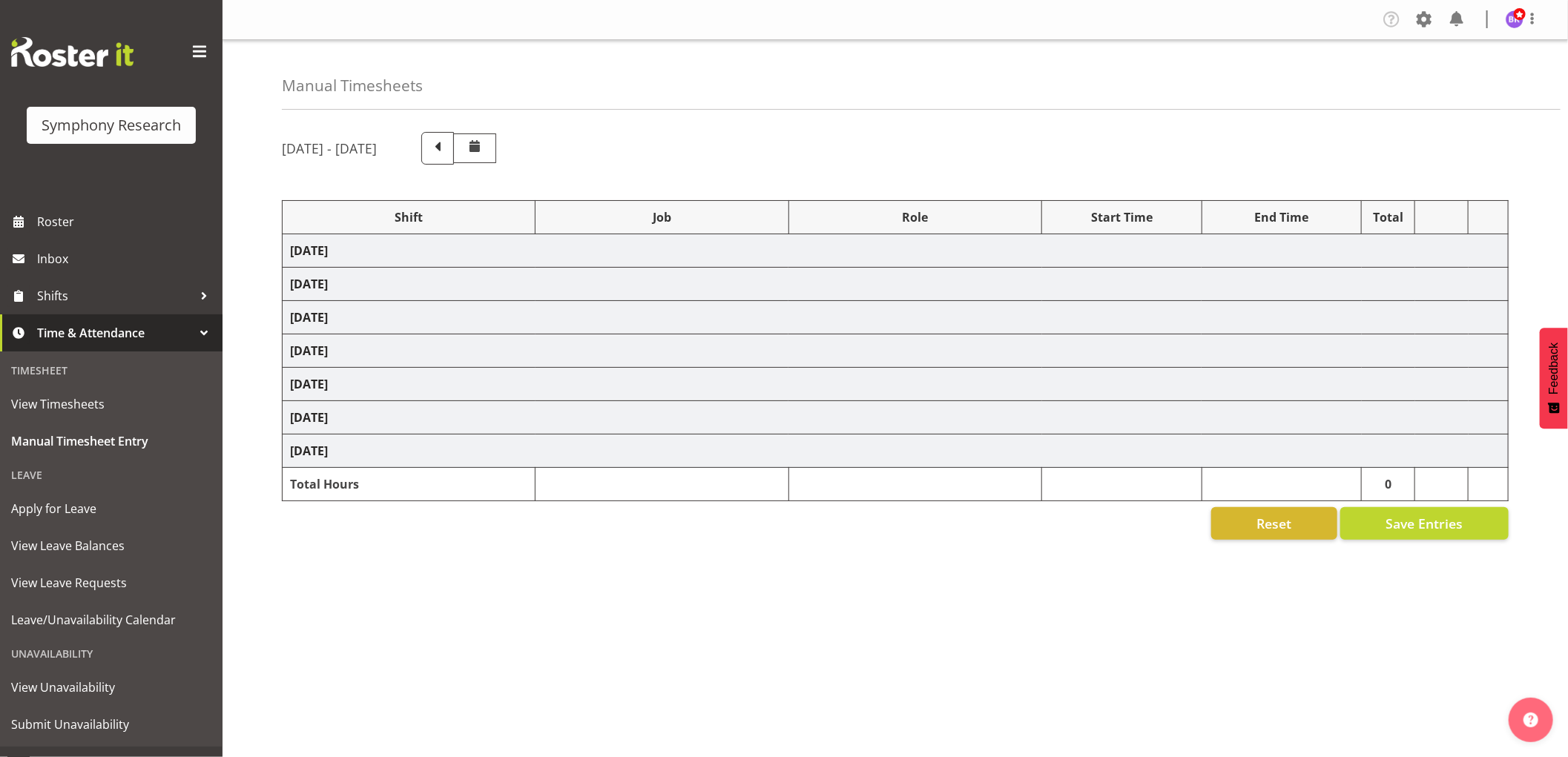
select select "10730"
select select "1607"
select select "743"
select select "1607"
select select "10527"
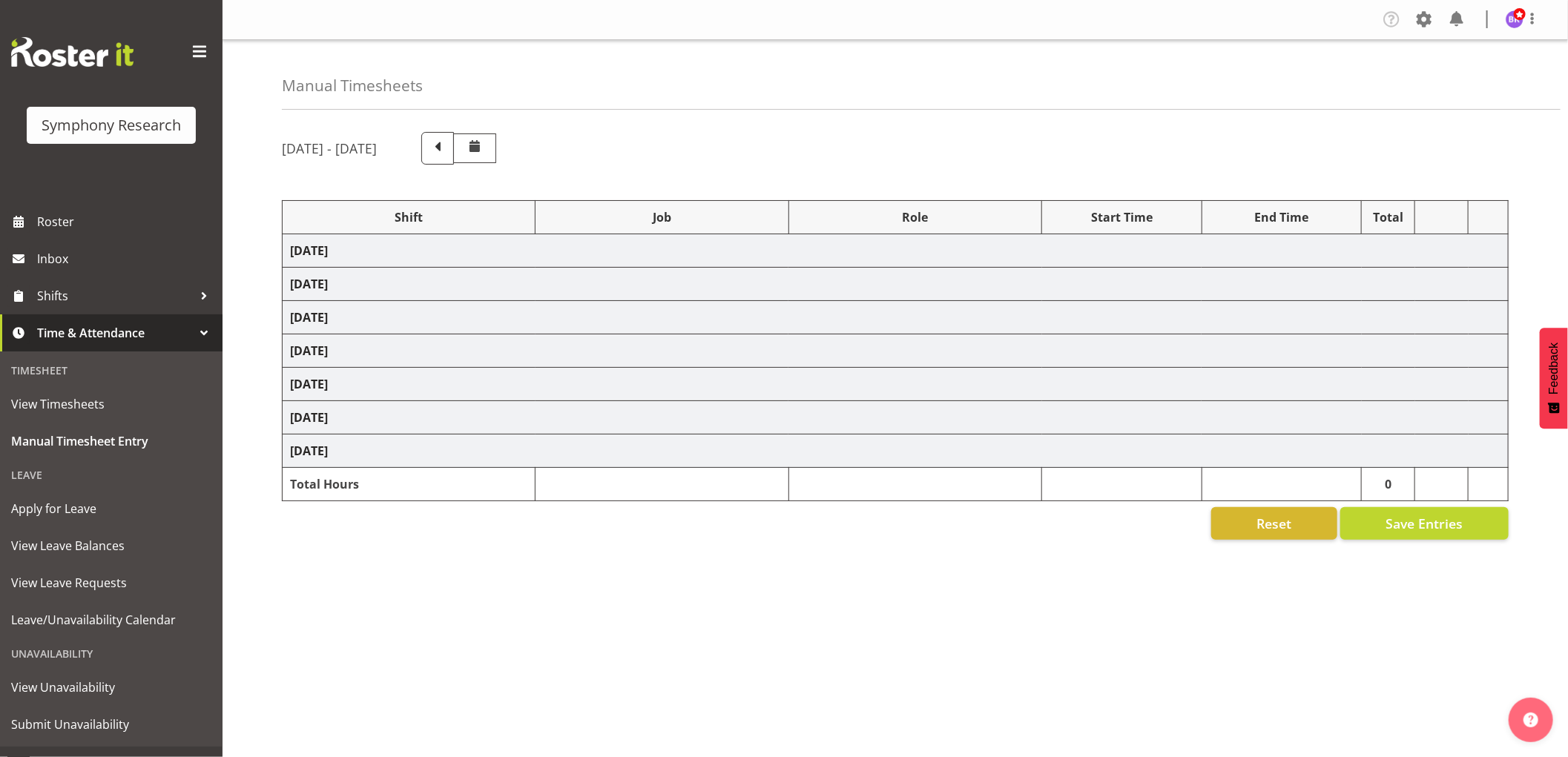
select select "1607"
select select "9426"
select select "1607"
select select "10575"
select select "1607"
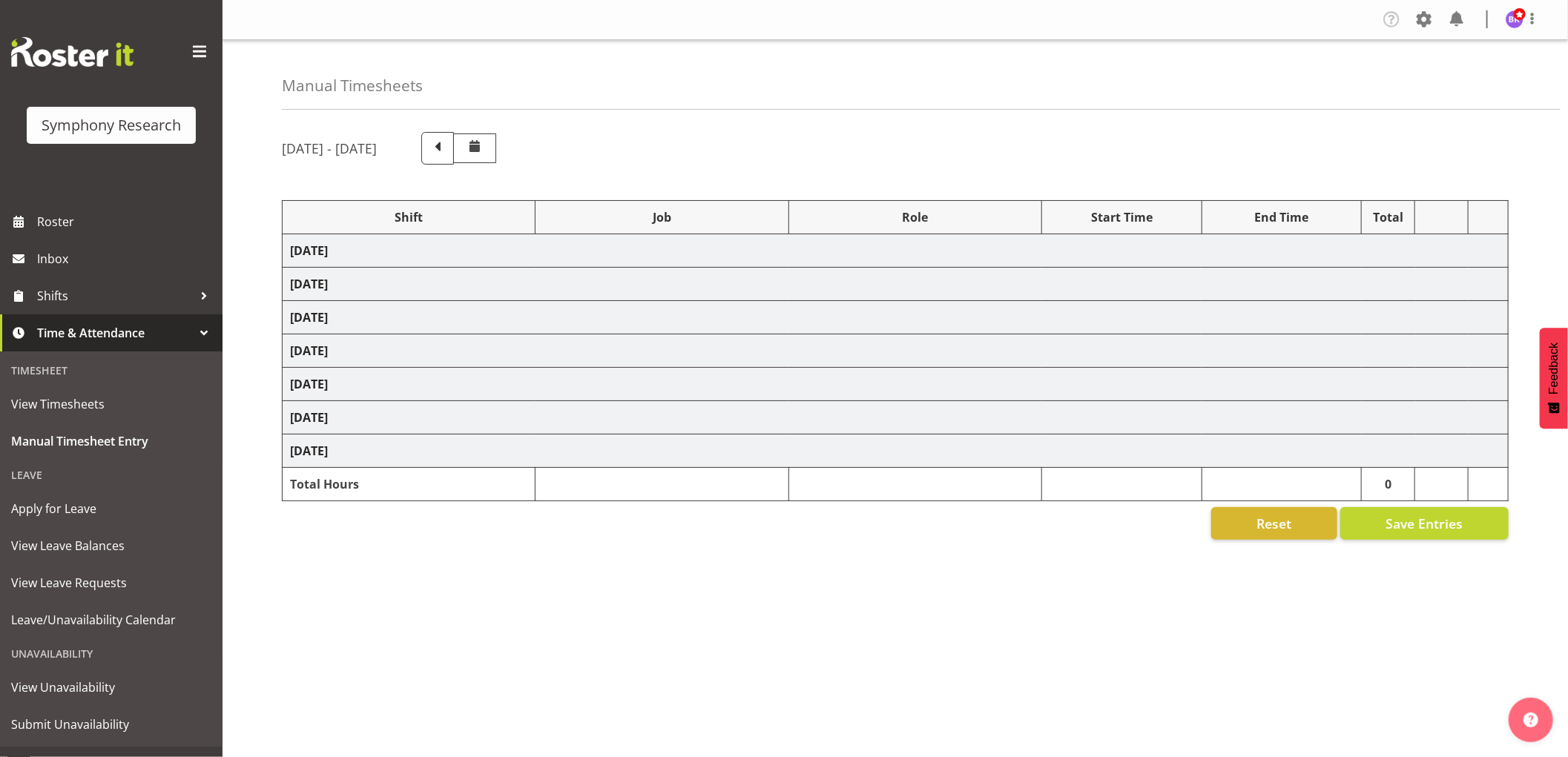
select select "10732"
select select "1607"
select select
select select "1607"
select select
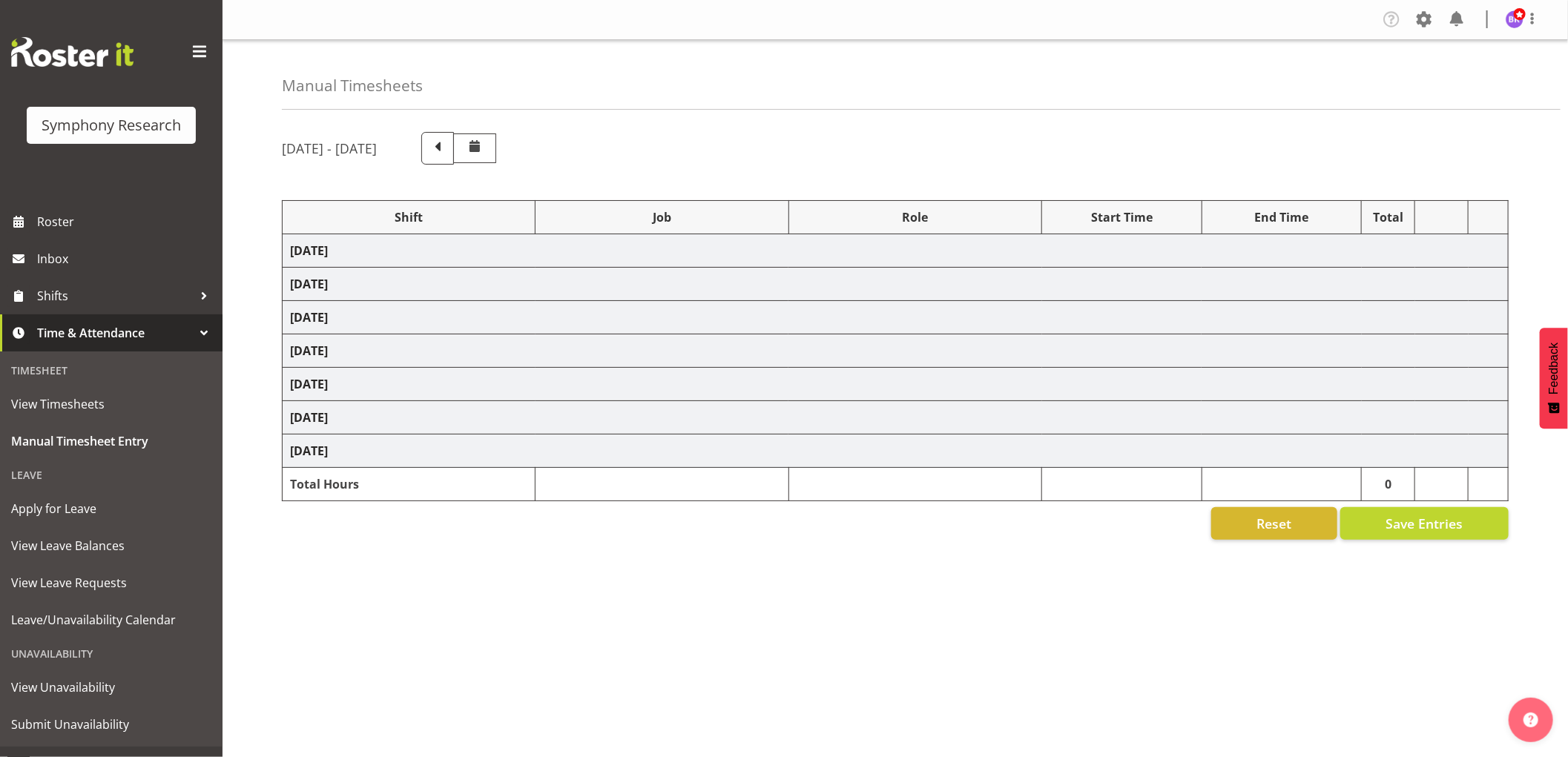
select select "1607"
select select "10730"
select select "1607"
select select "10499"
select select "1607"
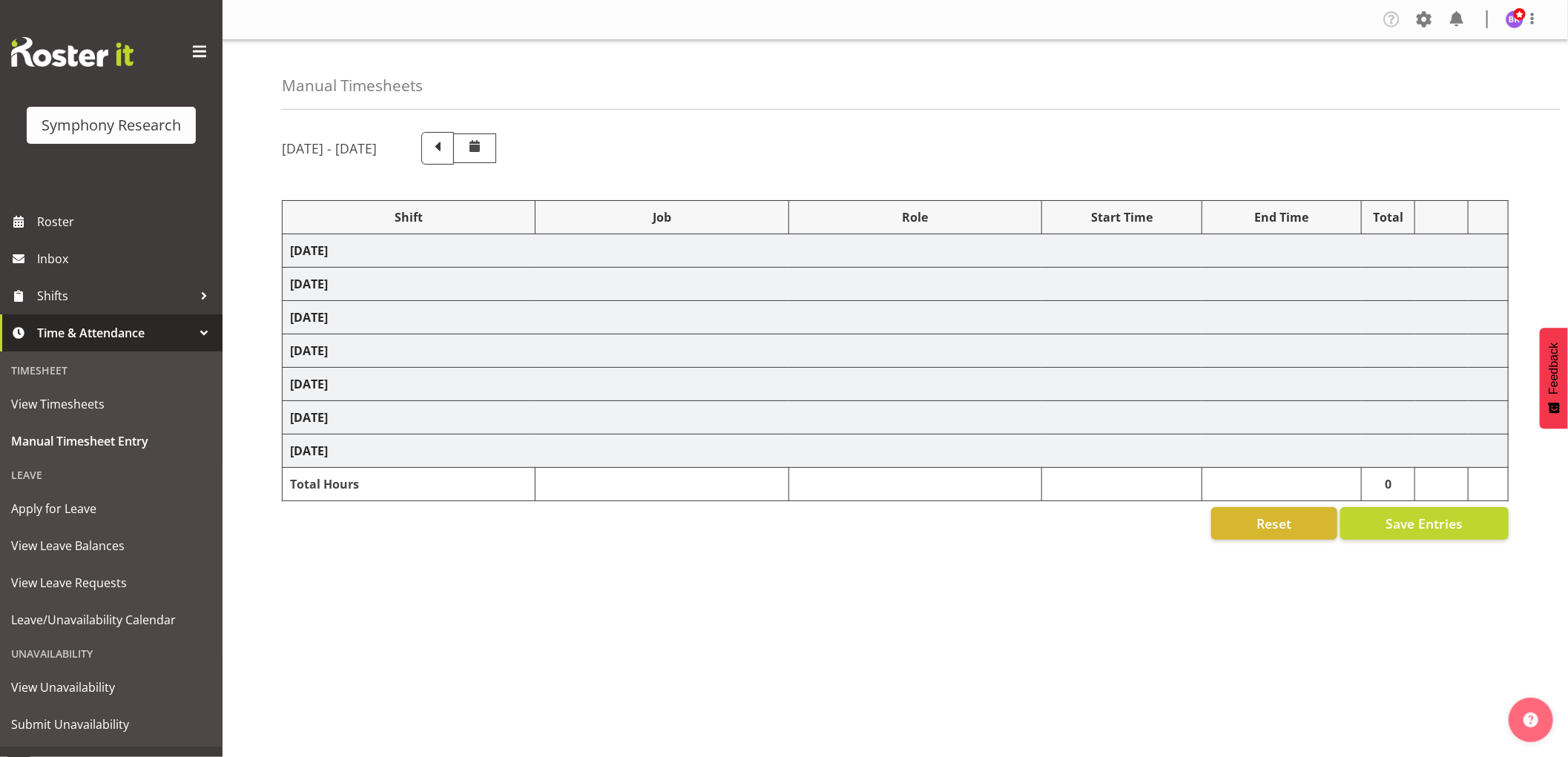
select select "743"
select select "1607"
select select "743"
select select "1607"
select select "9426"
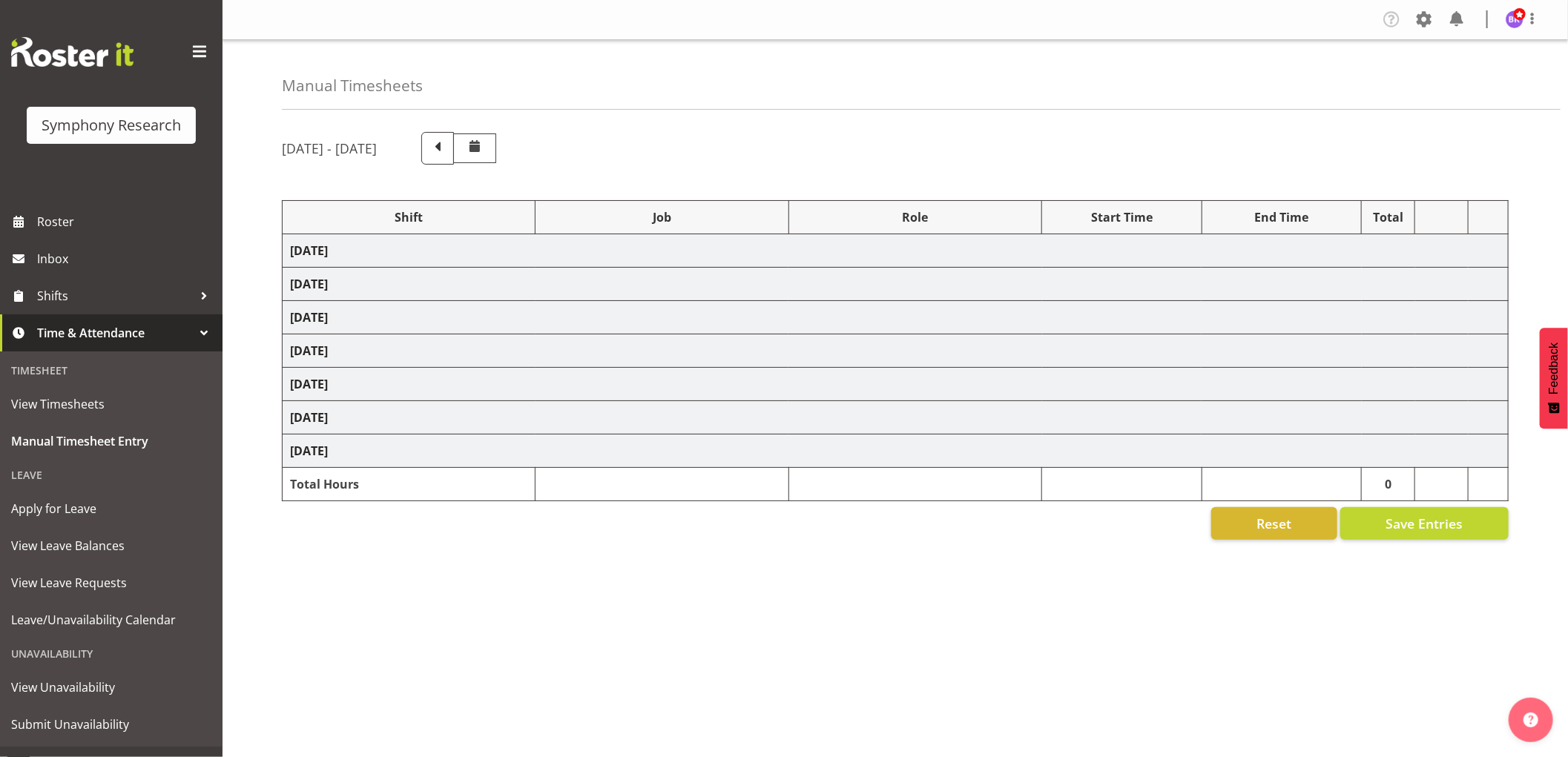
select select "1607"
select select "10575"
select select "1607"
select select "10732"
select select "1607"
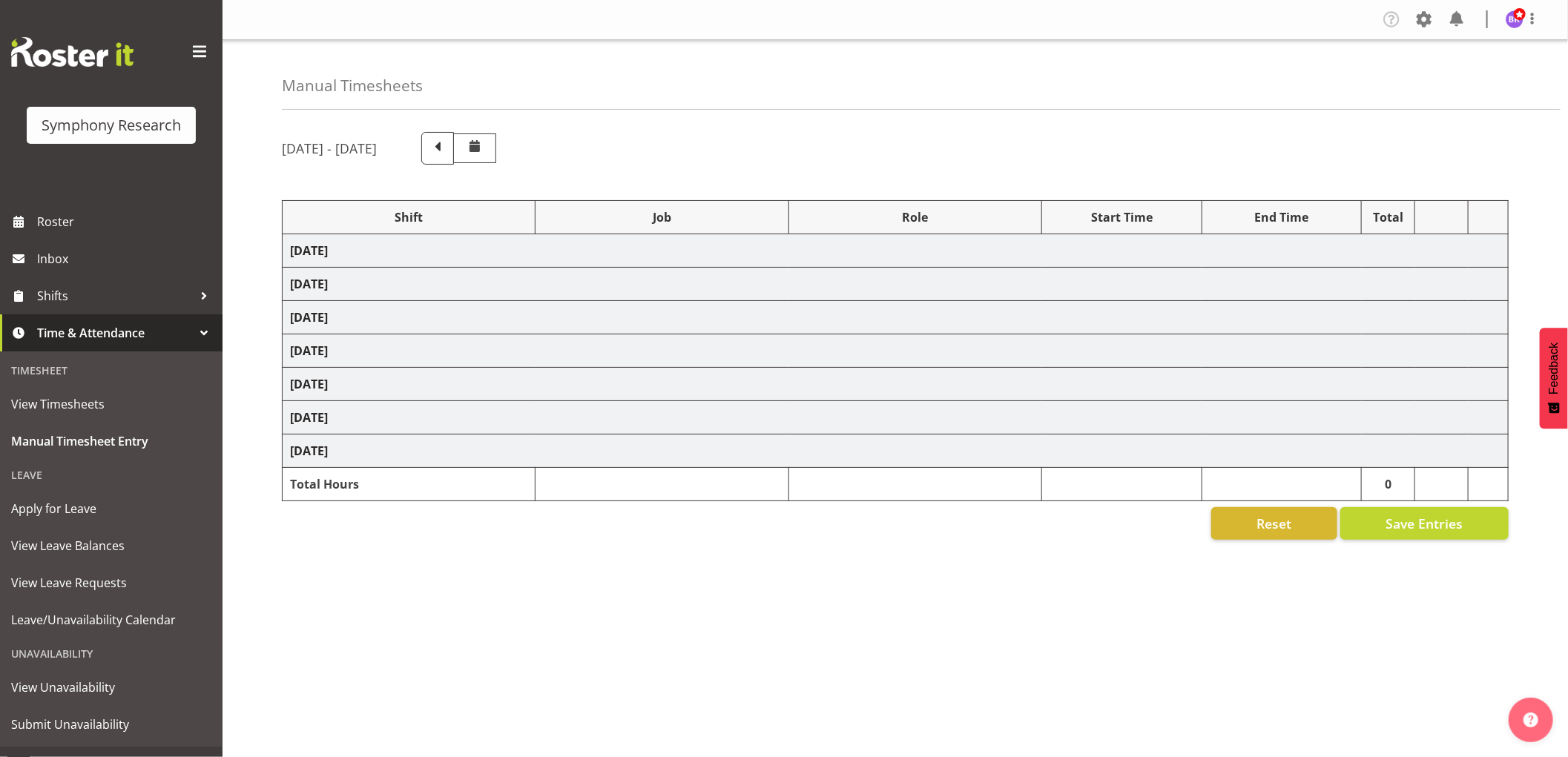
select select "10731"
select select "1607"
select select "10731"
select select "1607"
select select "10730"
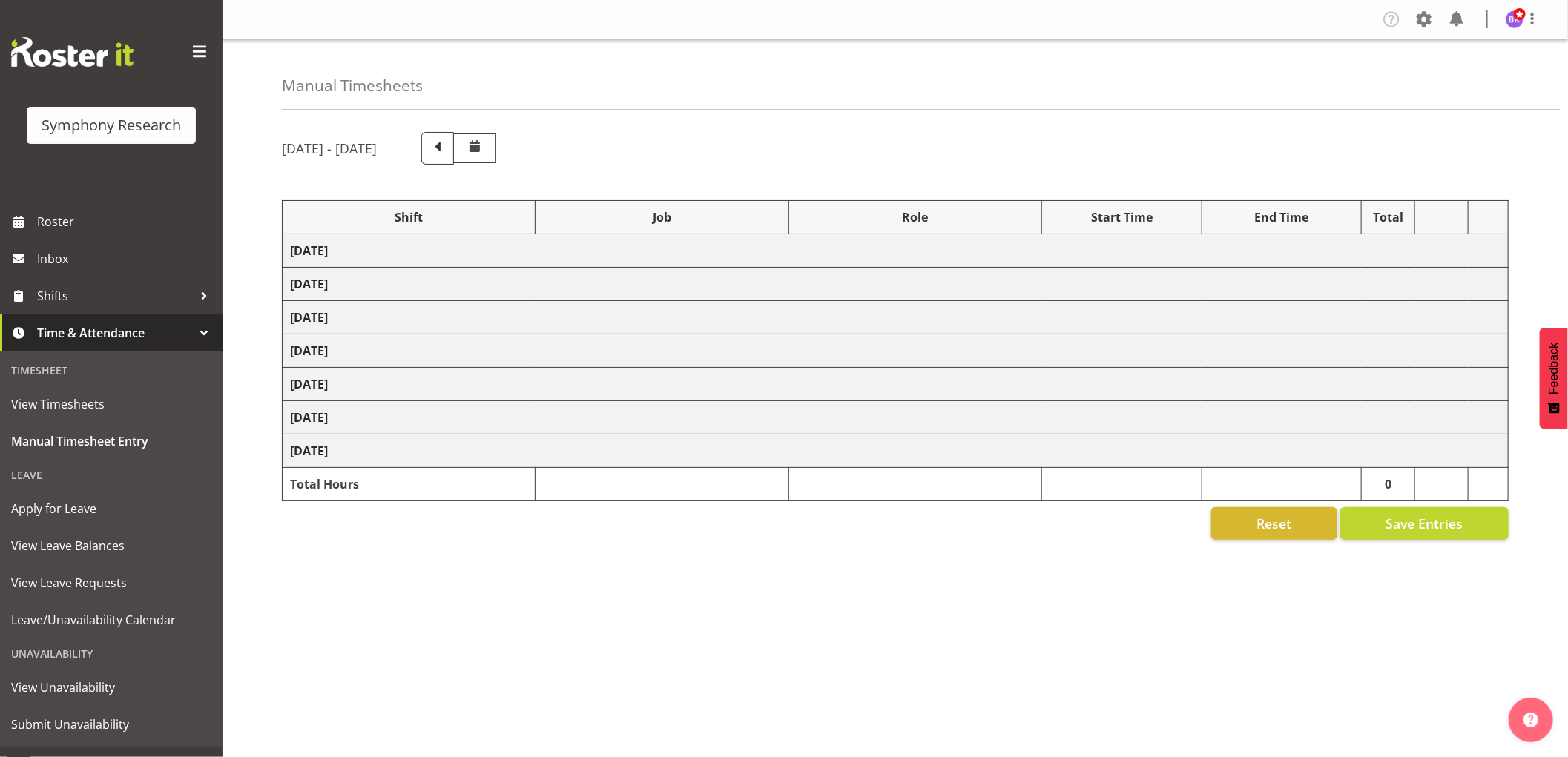
select select "1607"
select select "10499"
select select "1607"
select select "743"
select select "1607"
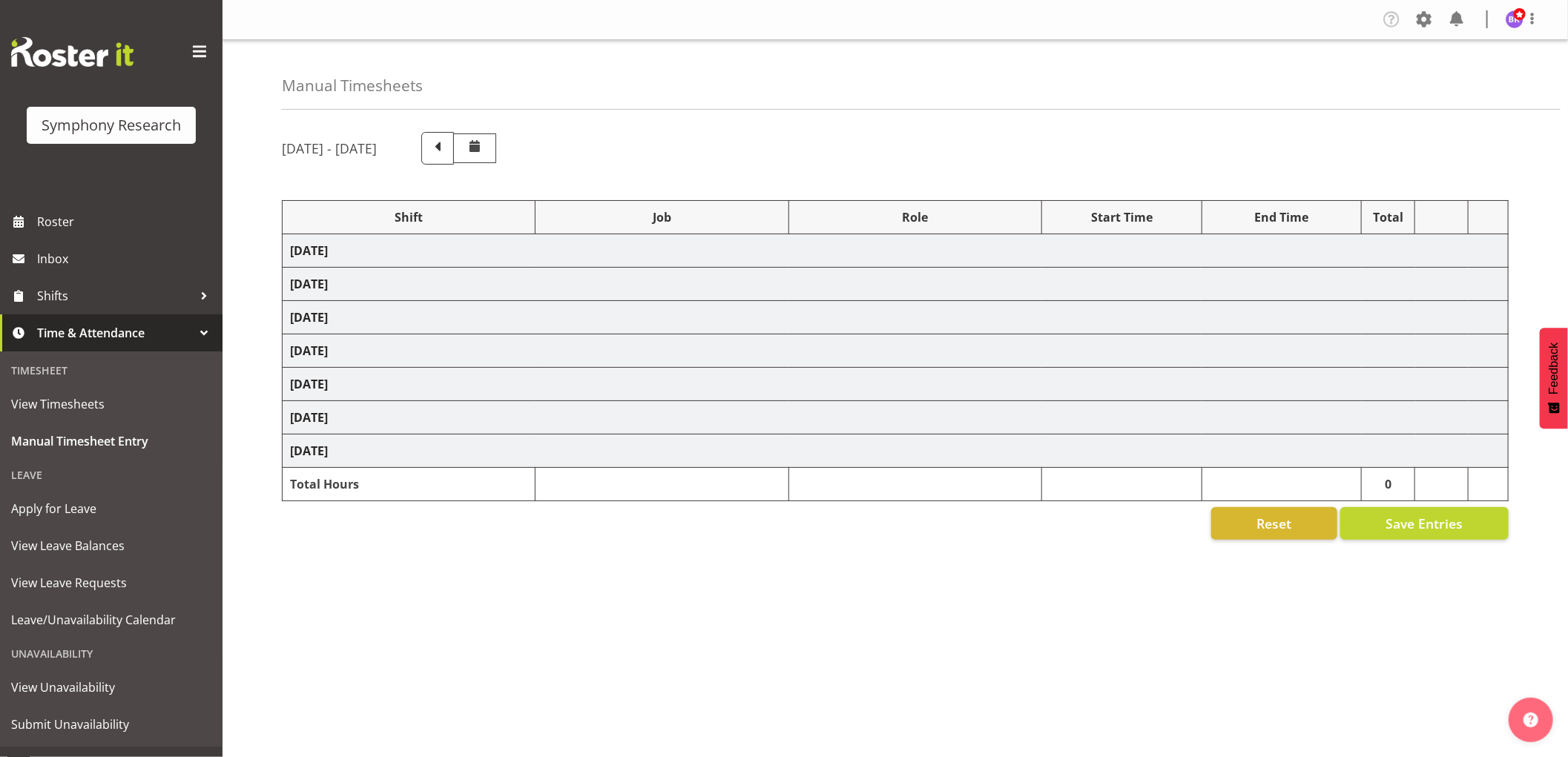
select select "743"
select select "1607"
select select "10732"
select select "1607"
select select "743"
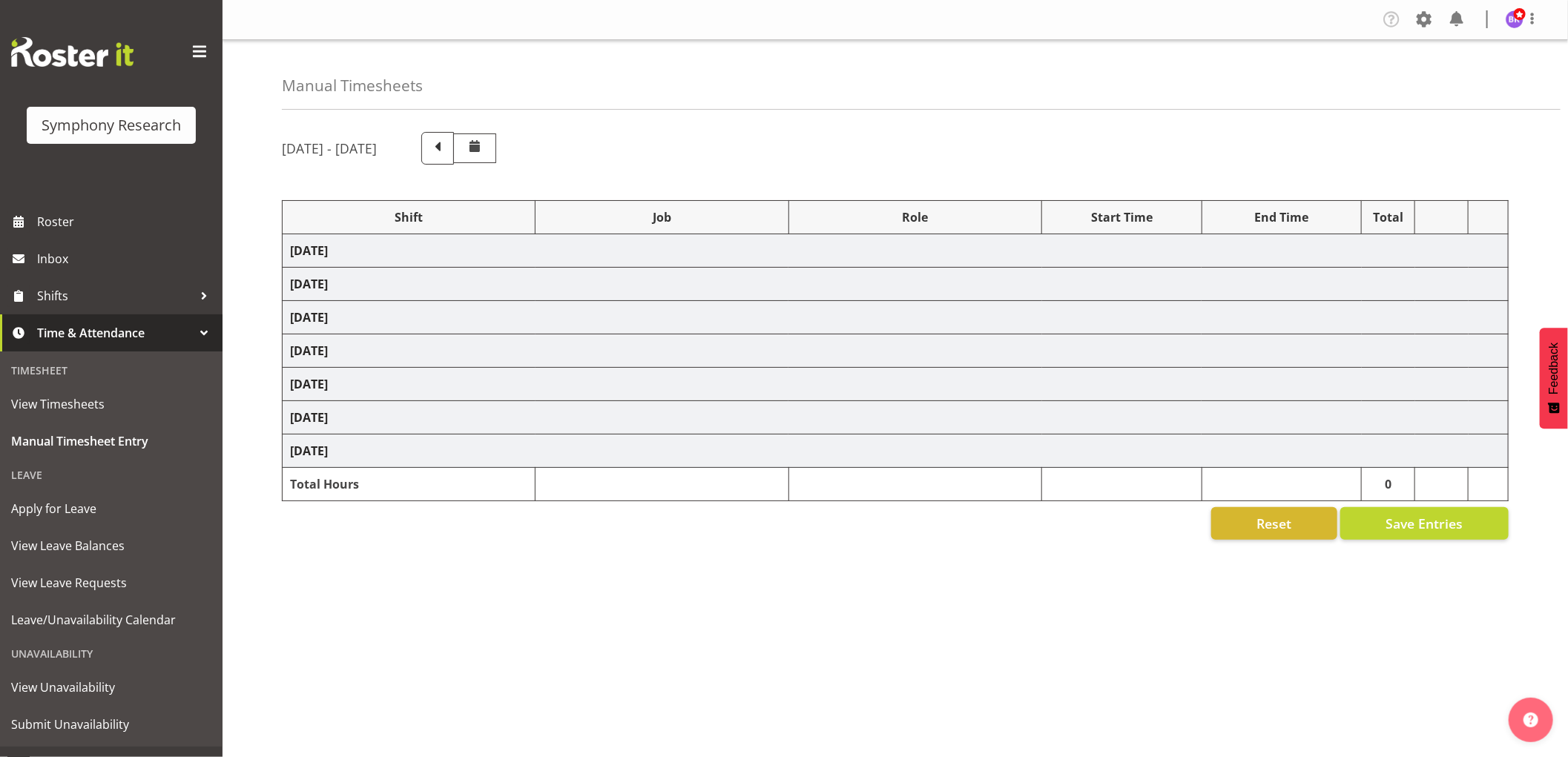
select select "1607"
select select "10731"
select select "1607"
select select "10730"
select select "1607"
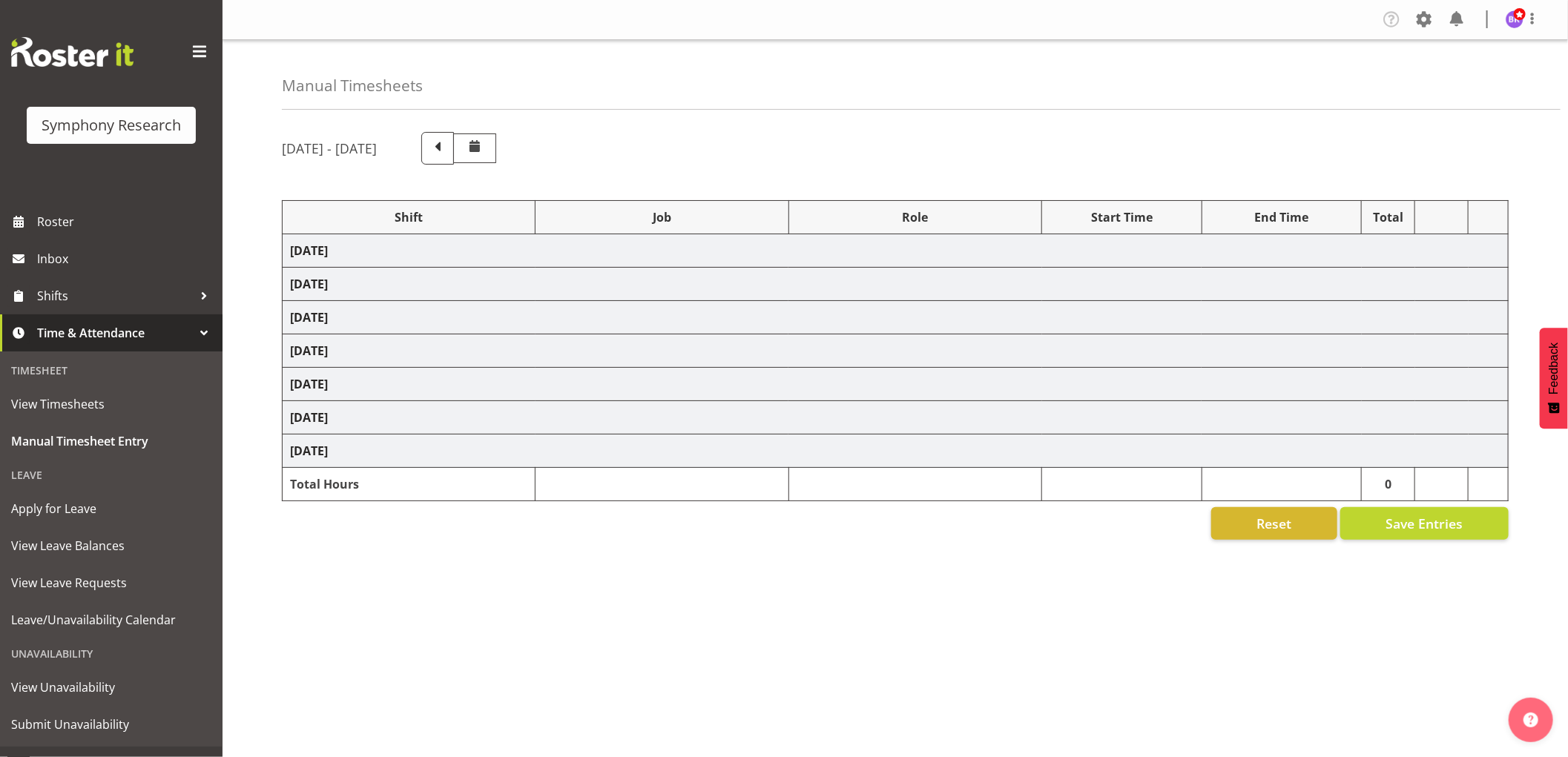
select select "10499"
select select "1607"
select select "743"
select select "1607"
select select "10499"
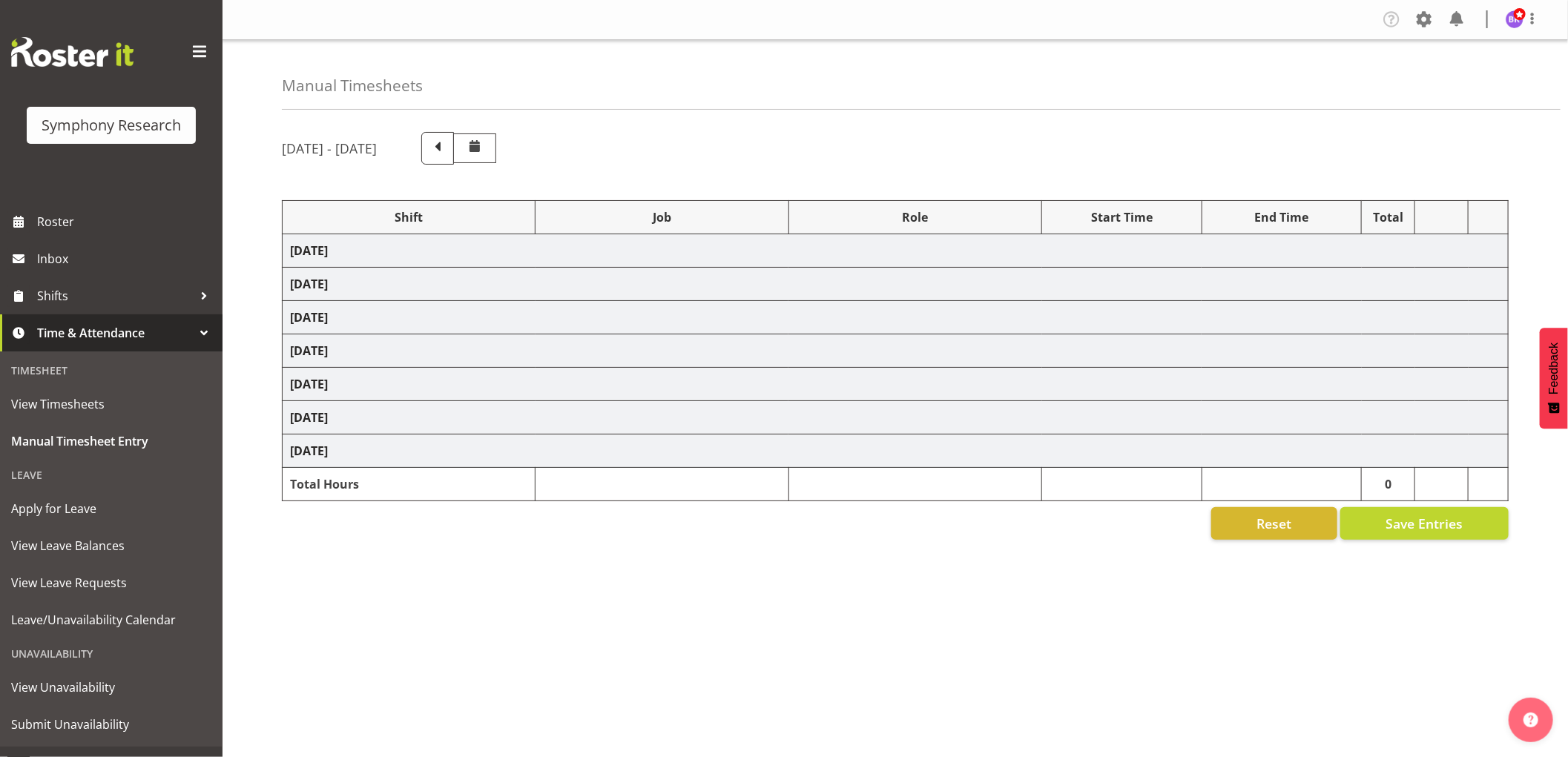
select select "1607"
select select "743"
select select "1607"
select select "10732"
select select "1607"
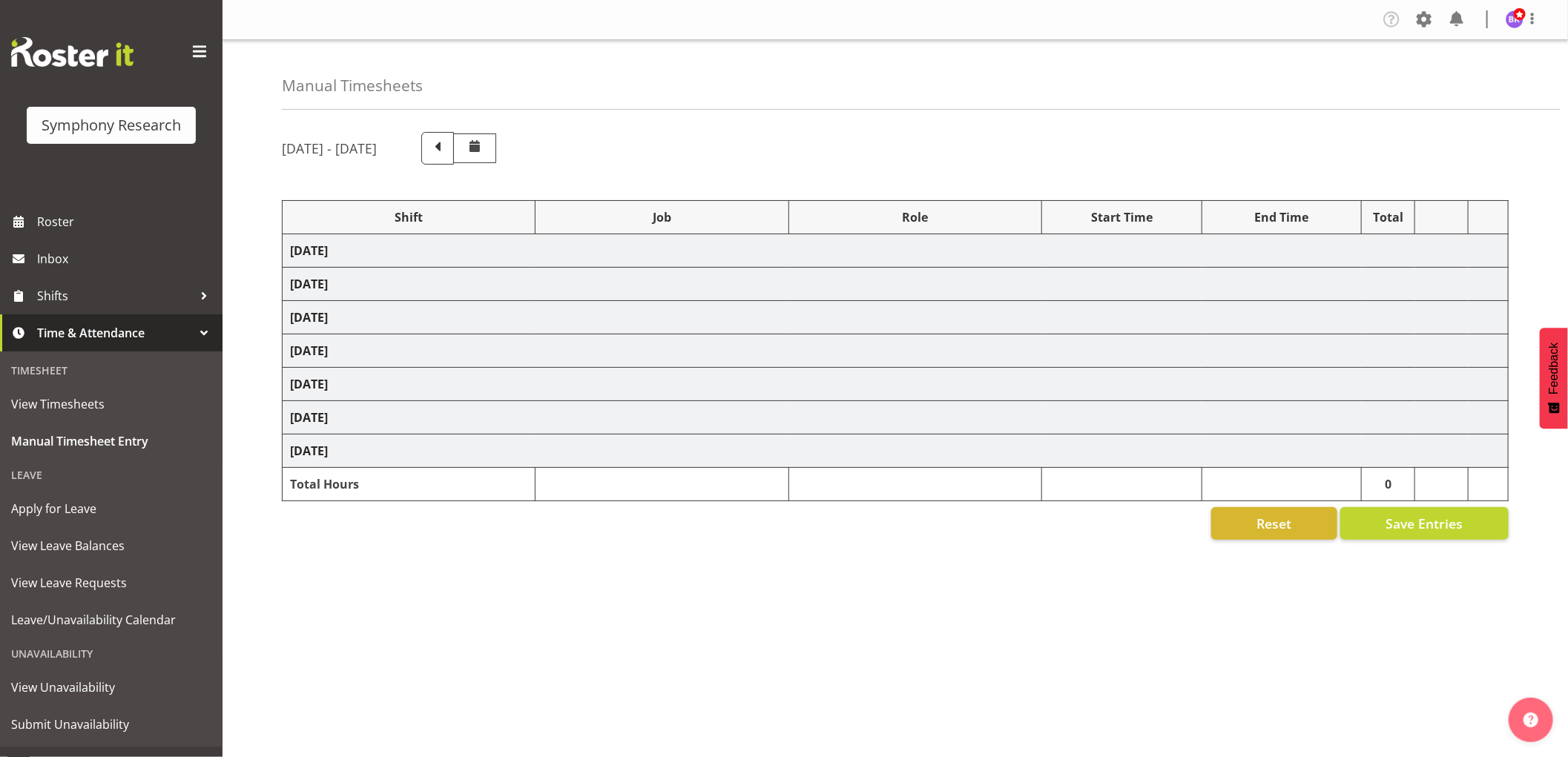
select select "743"
select select "1607"
select select "10731"
select select "1607"
select select "10730"
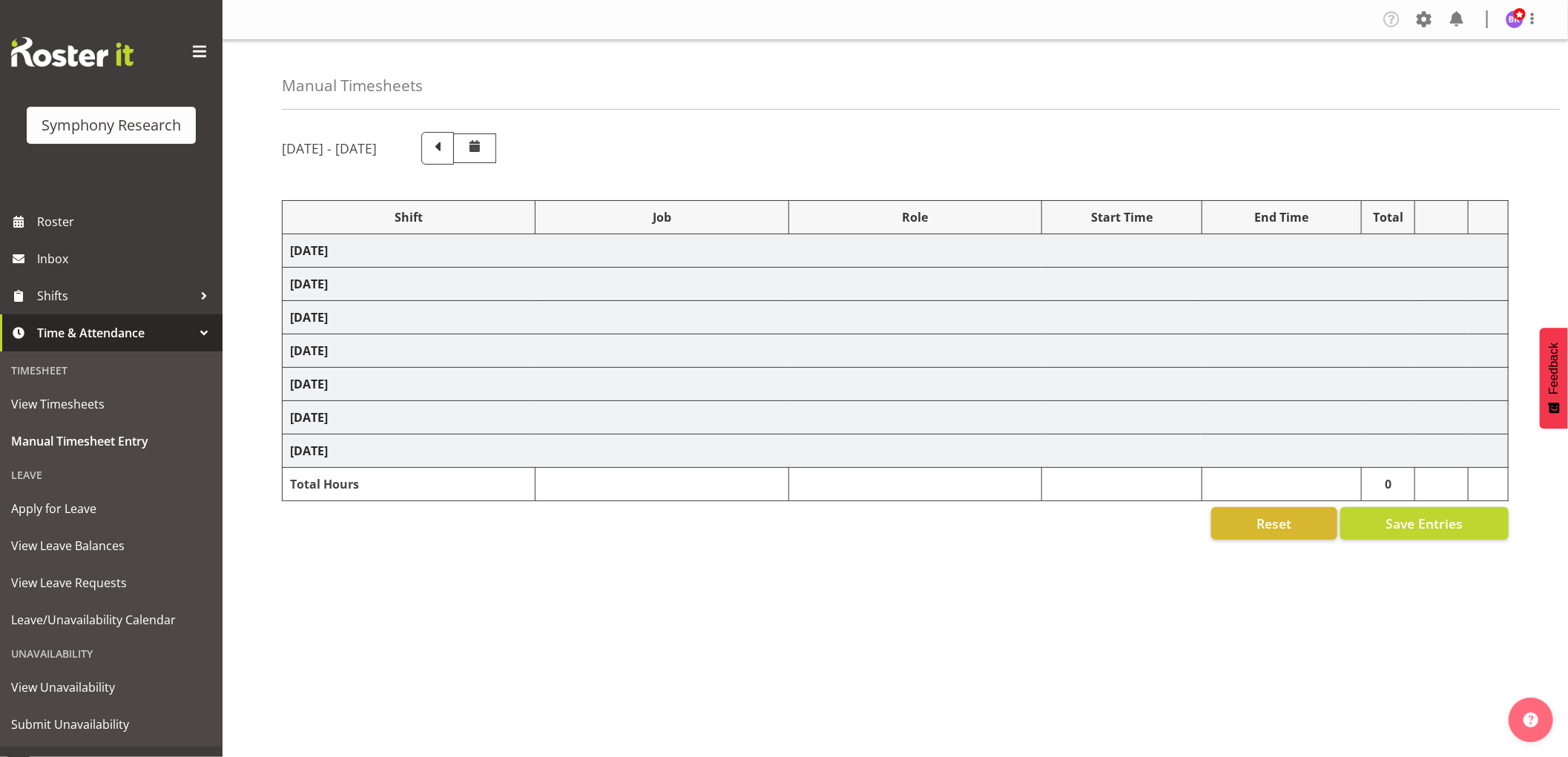
select select "1607"
select select "10499"
select select "1607"
select select "743"
select select "1607"
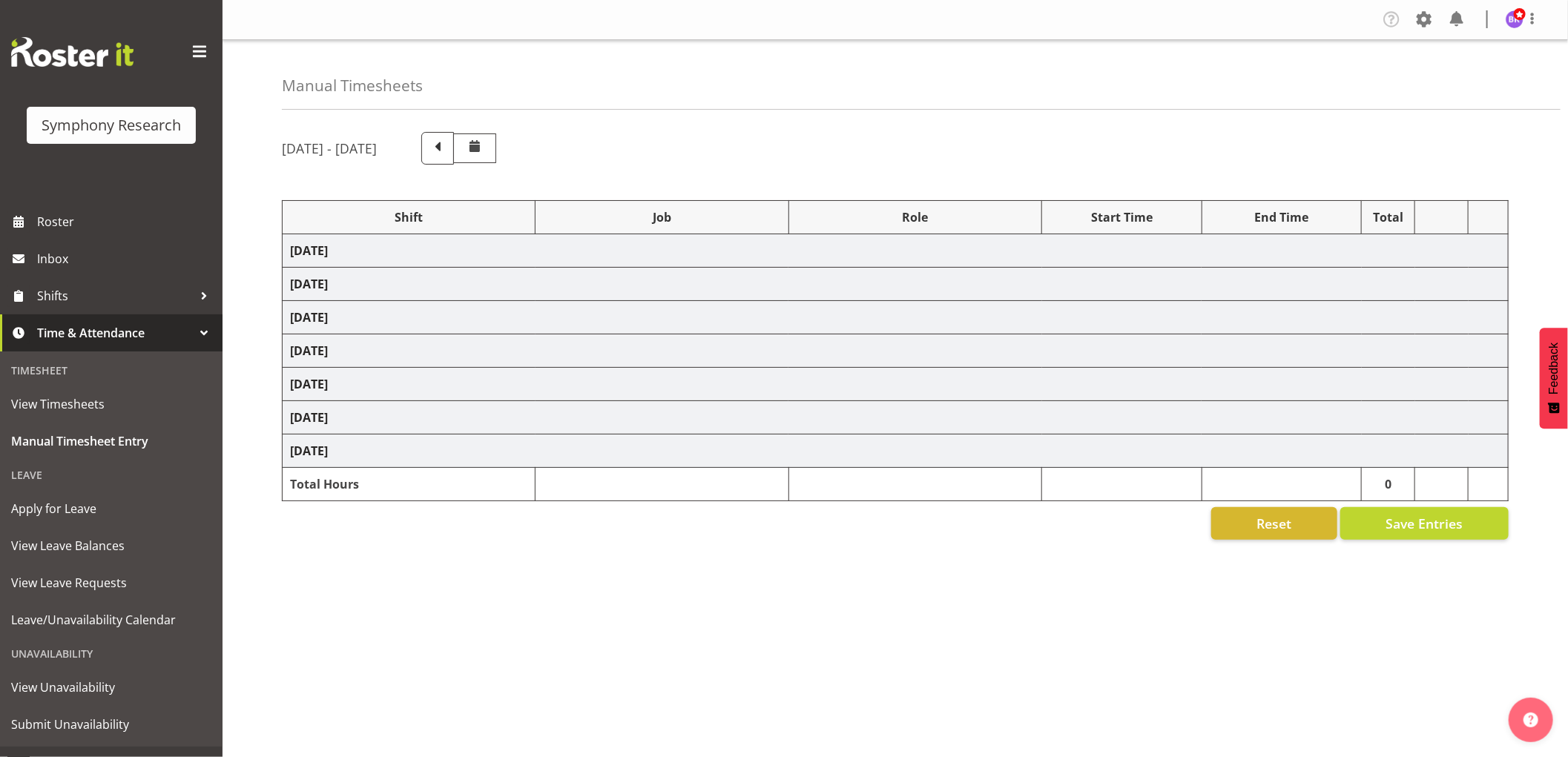
select select "10499"
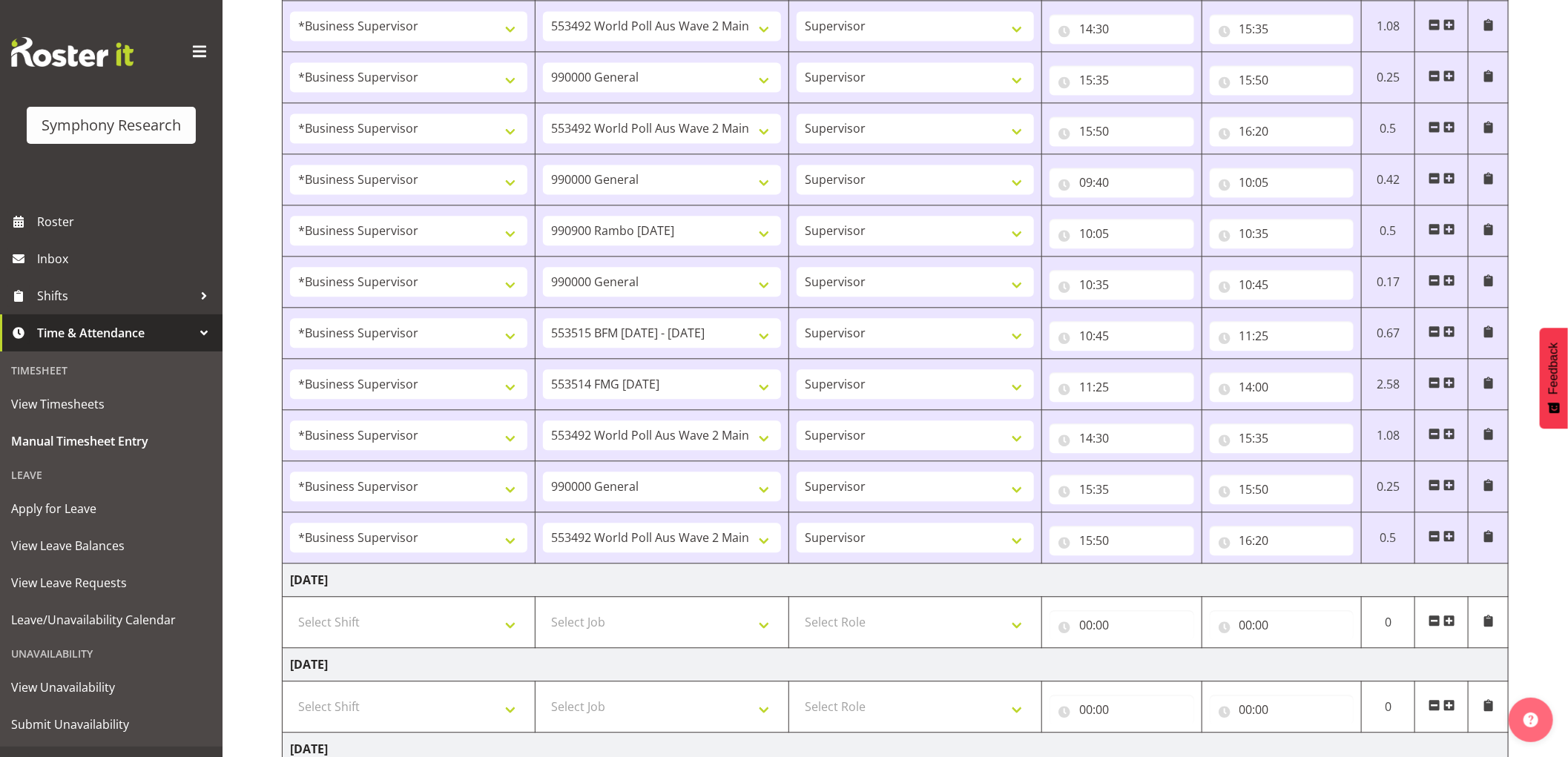
scroll to position [2000, 0]
click at [1269, 549] on input "16:20" at bounding box center [1281, 544] width 144 height 30
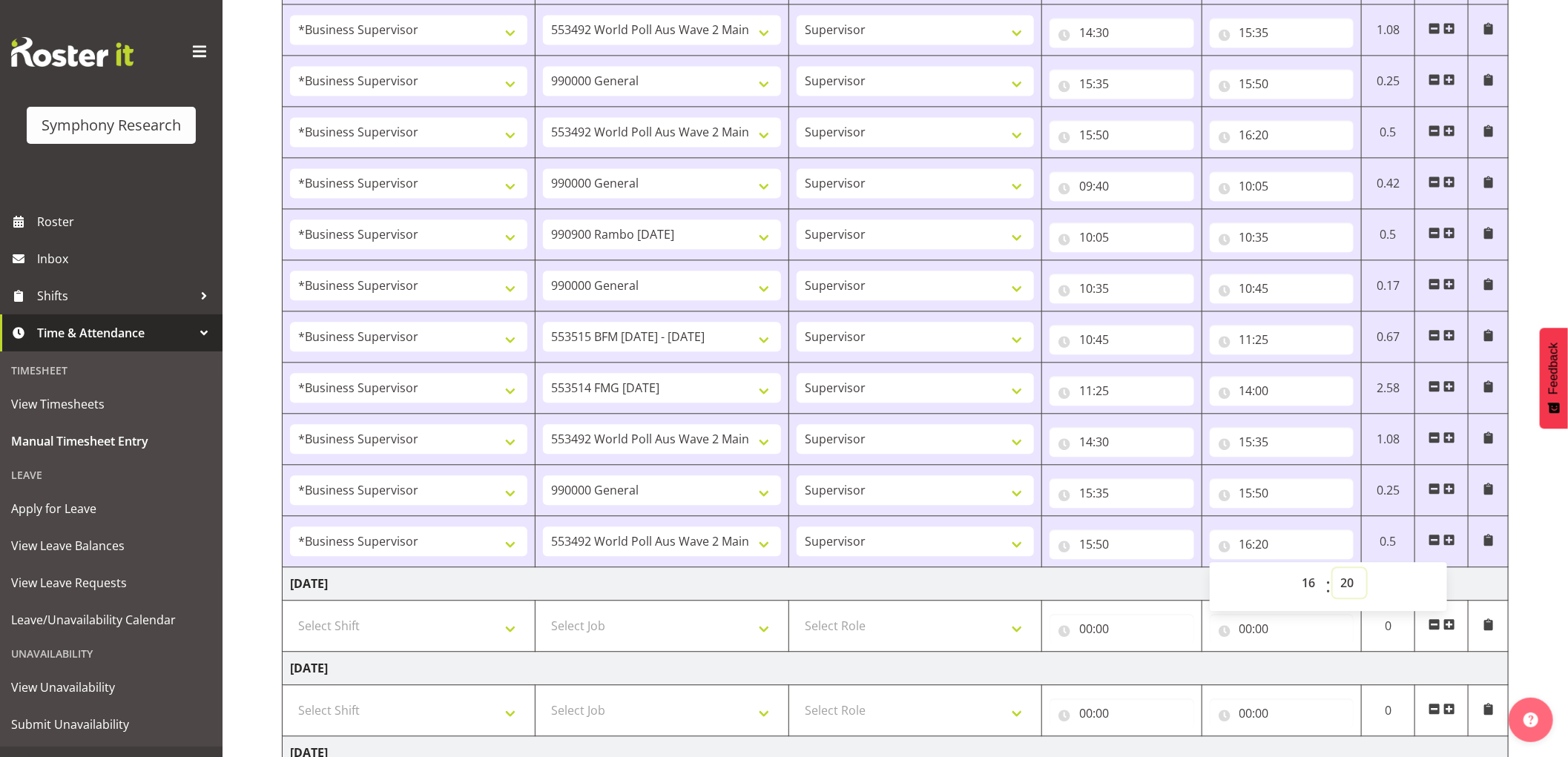
click at [1344, 588] on select "00 01 02 03 04 05 06 07 08 09 10 11 12 13 14 15 16 17 18 19 20 21 22 23 24 25 2…" at bounding box center [1349, 583] width 34 height 30
select select "30"
click at [1333, 571] on select "00 01 02 03 04 05 06 07 08 09 10 11 12 13 14 15 16 17 18 19 20 21 22 23 24 25 2…" at bounding box center [1349, 583] width 34 height 30
select select
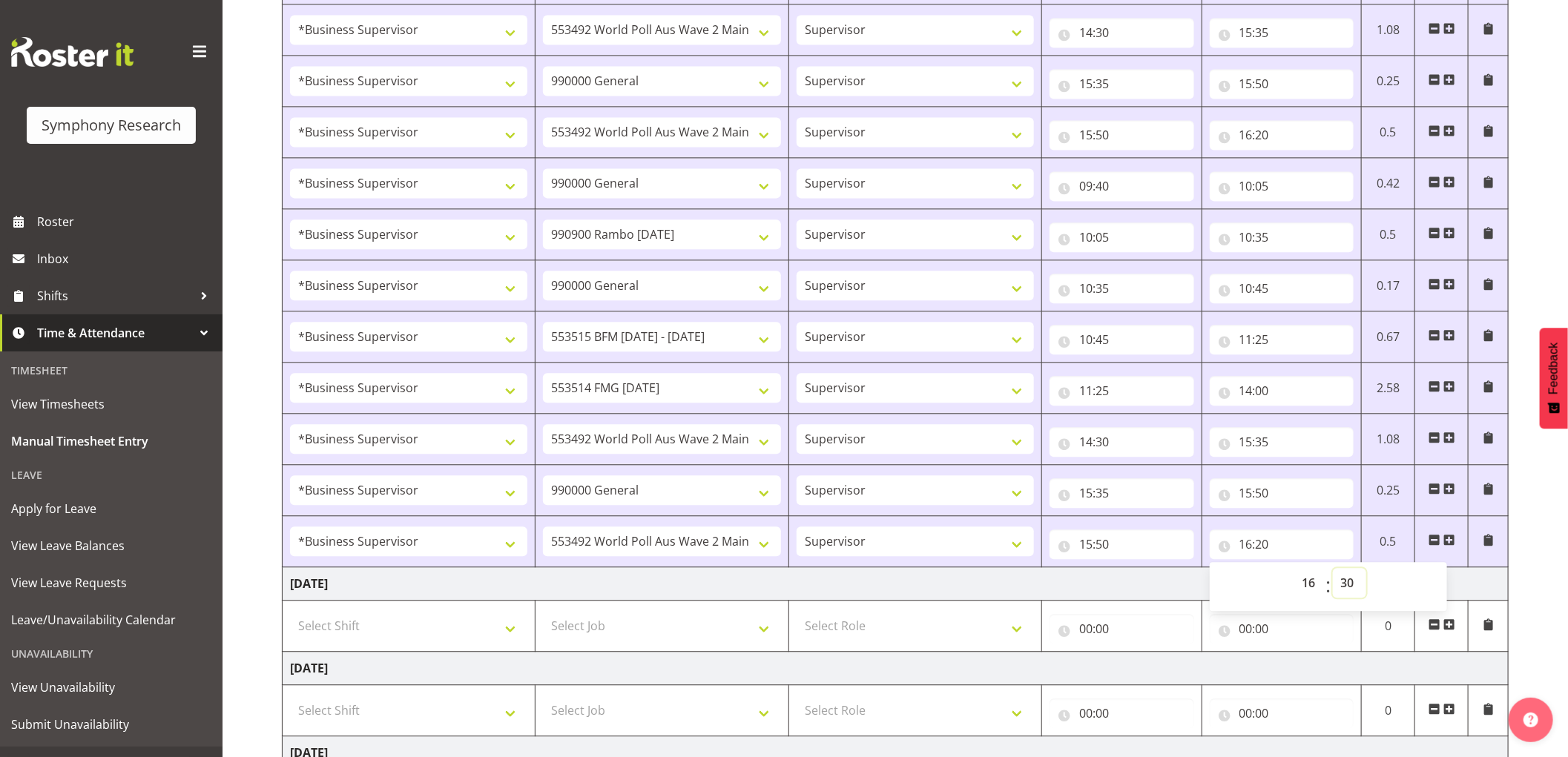
type input "16:30"
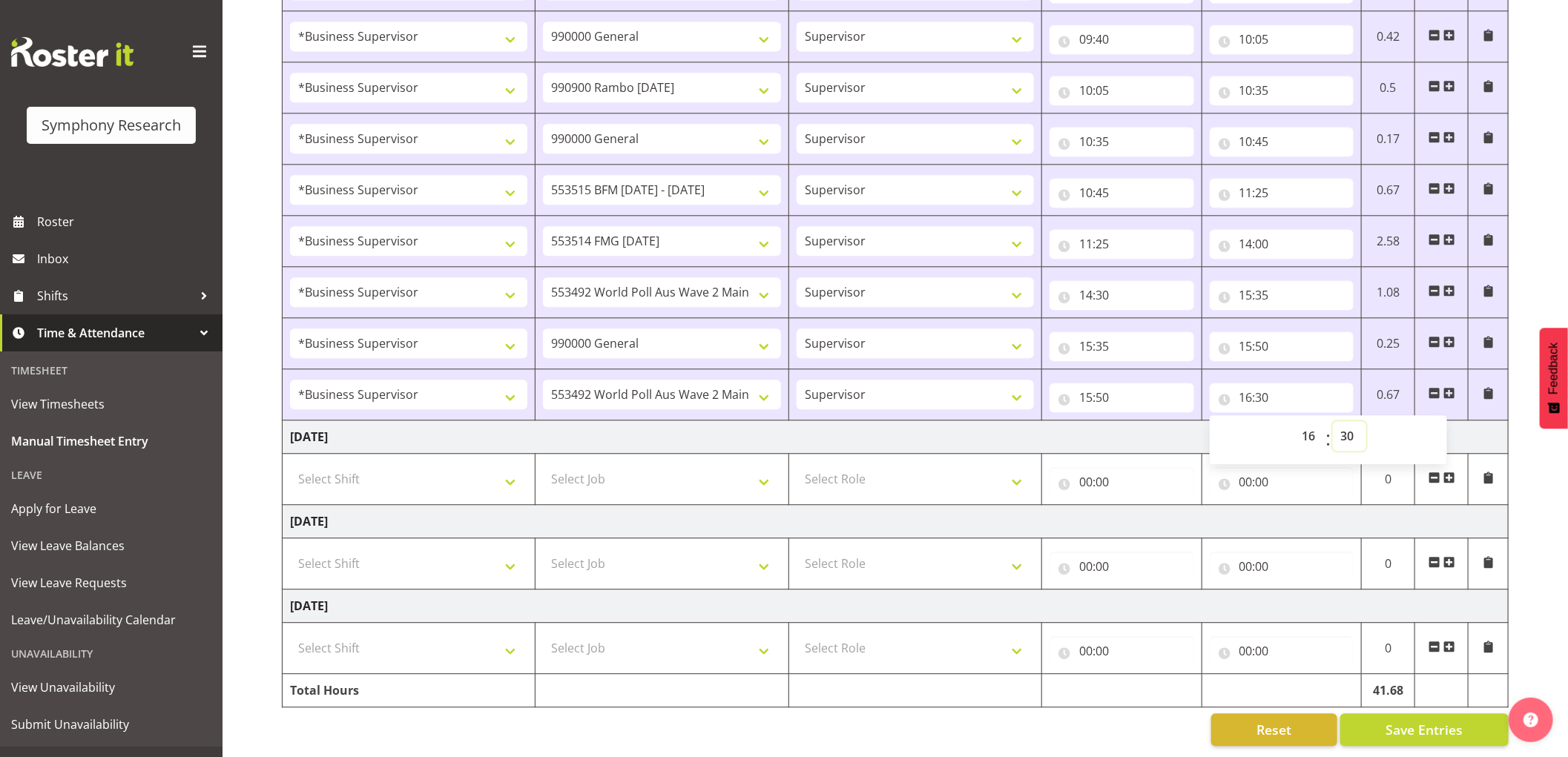
scroll to position [2166, 0]
click at [1432, 720] on span "Save Entries" at bounding box center [1424, 729] width 77 height 19
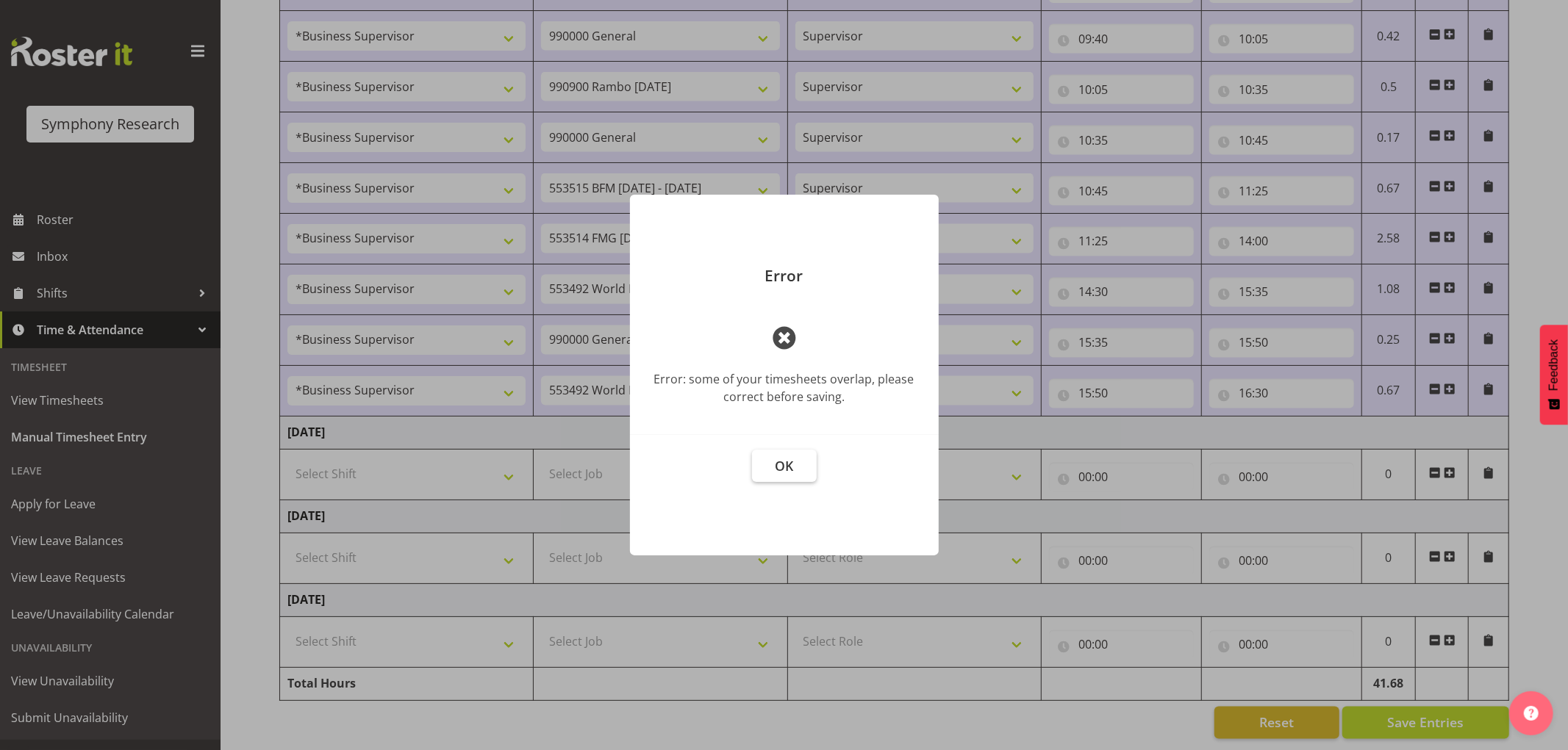
click at [784, 466] on span "OK" at bounding box center [784, 466] width 19 height 18
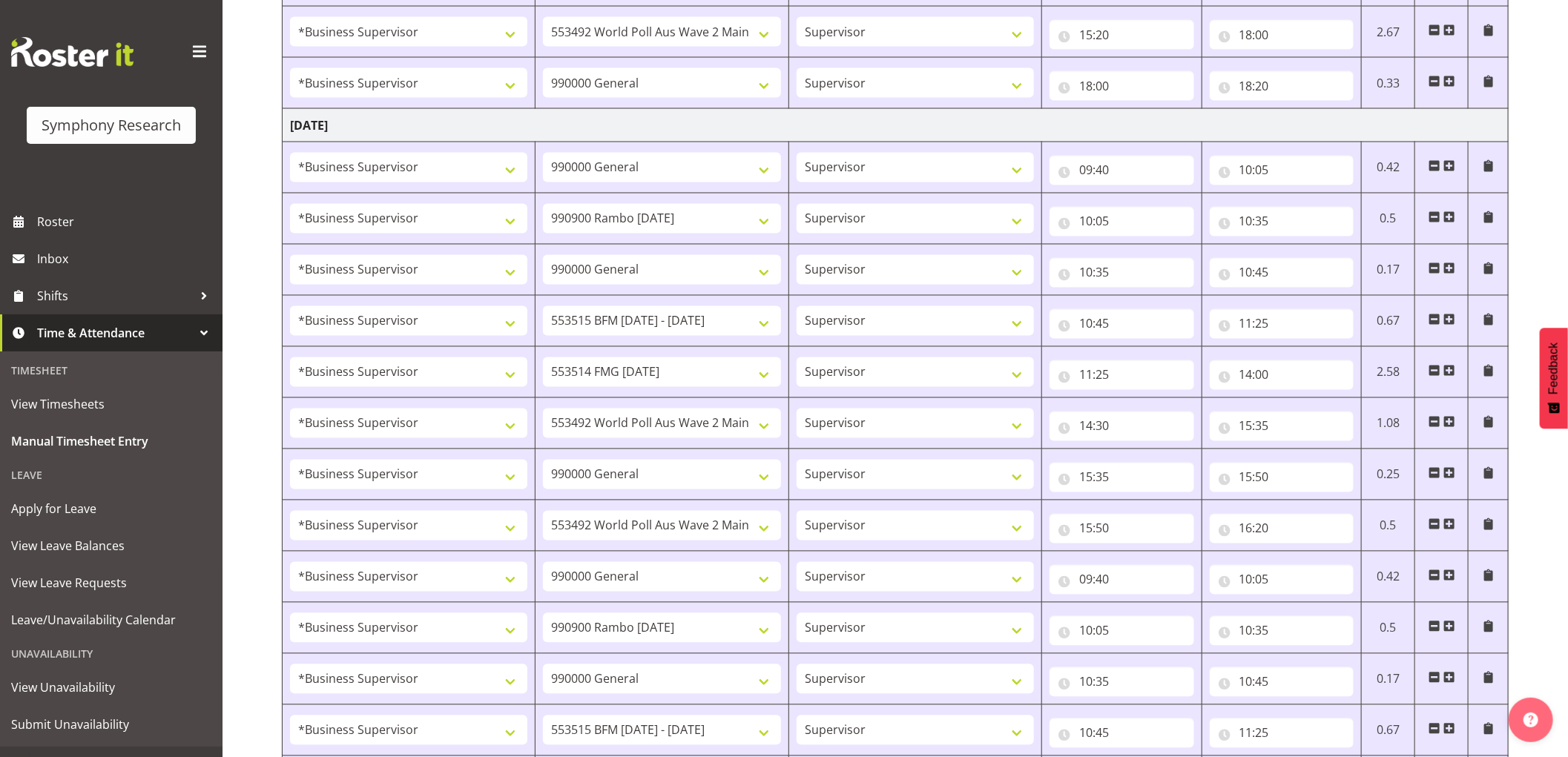
scroll to position [1589, 0]
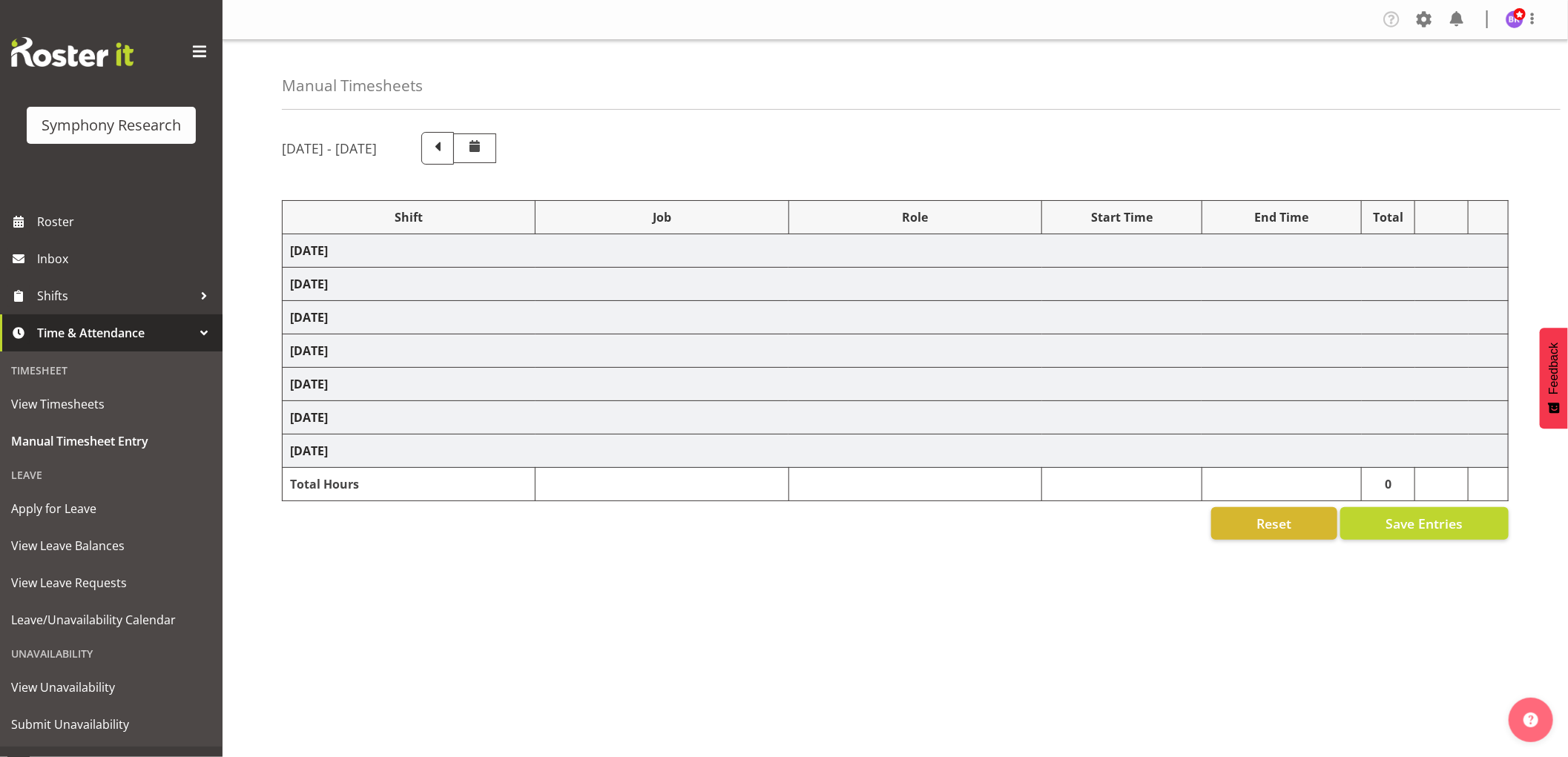
select select "1607"
select select "743"
select select "1607"
select select "9426"
select select "1607"
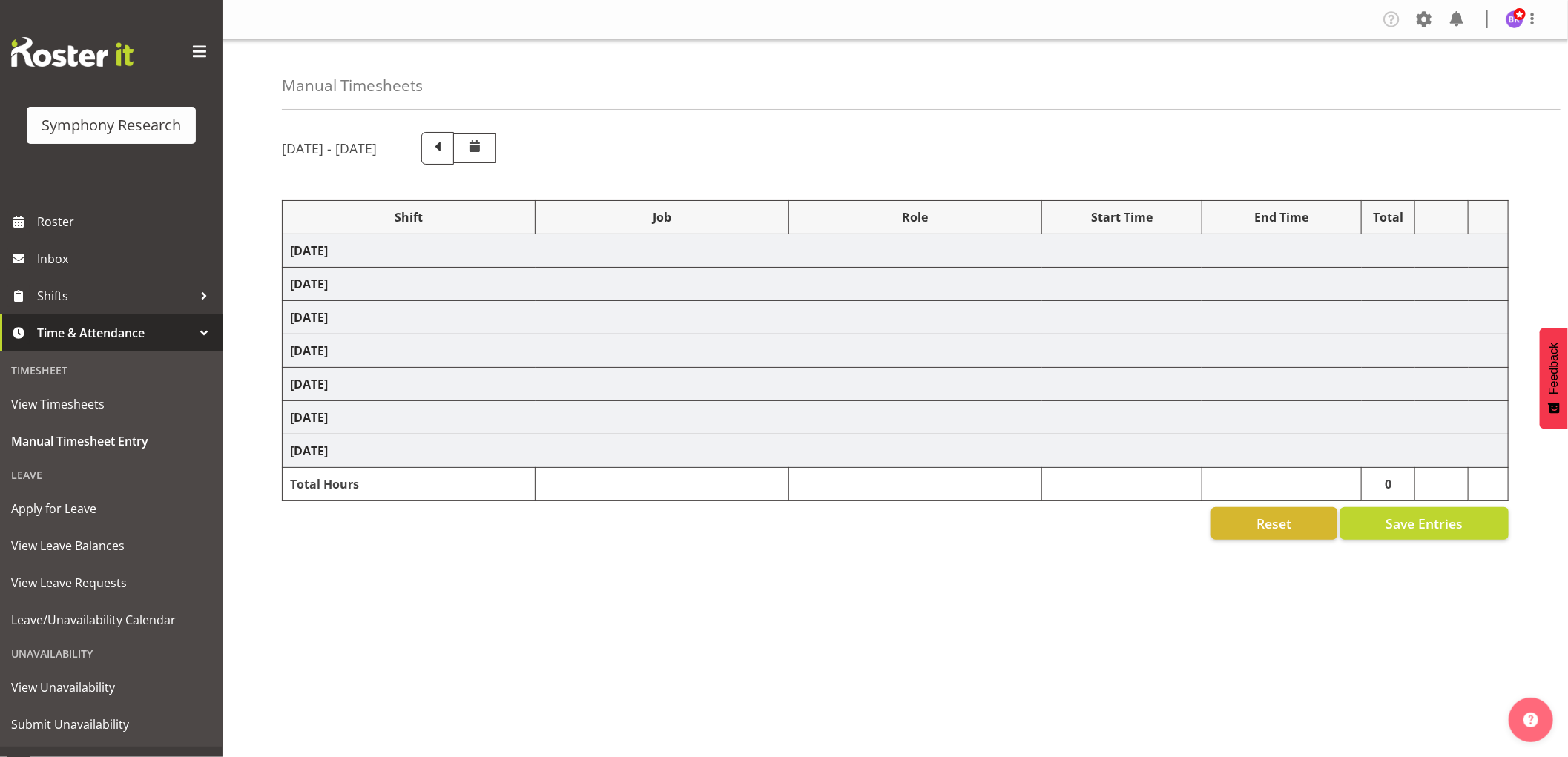
select select "10575"
select select "1607"
select select "10732"
select select "1607"
select select "10731"
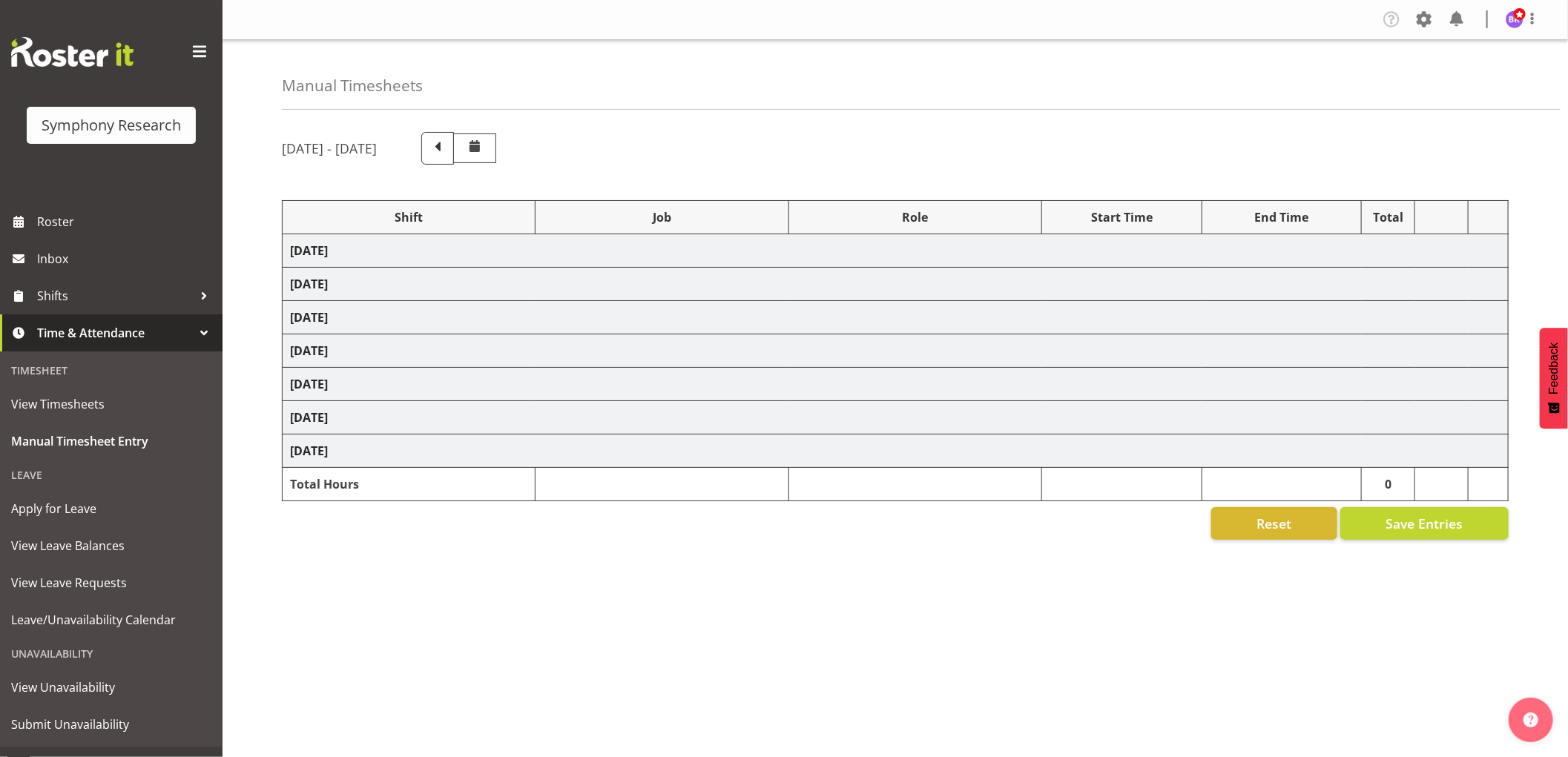
select select "1607"
select select "10731"
select select "1607"
select select "10499"
select select "1607"
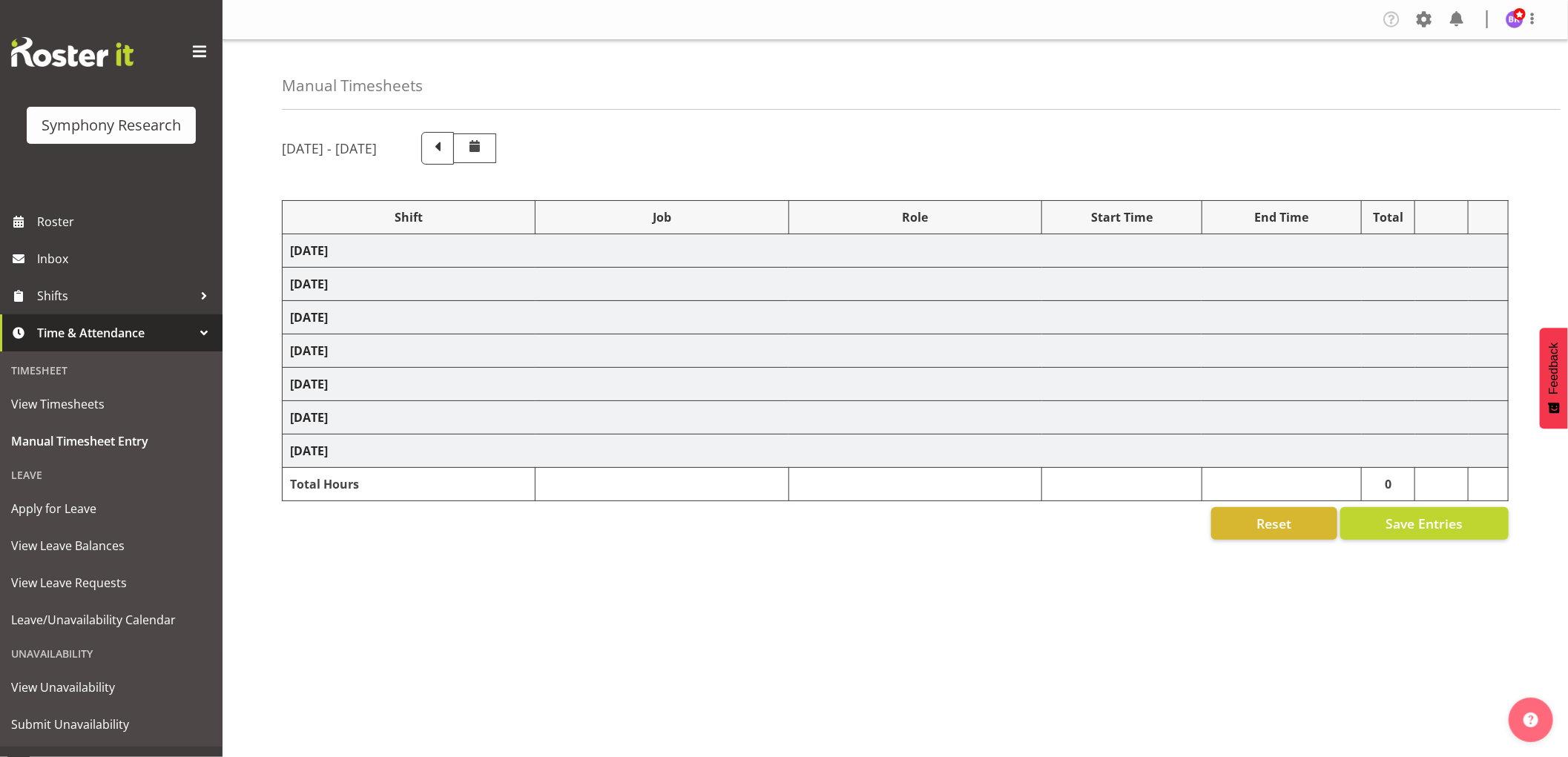
select select "10730"
select select "1607"
select select "743"
select select "1607"
select select "10527"
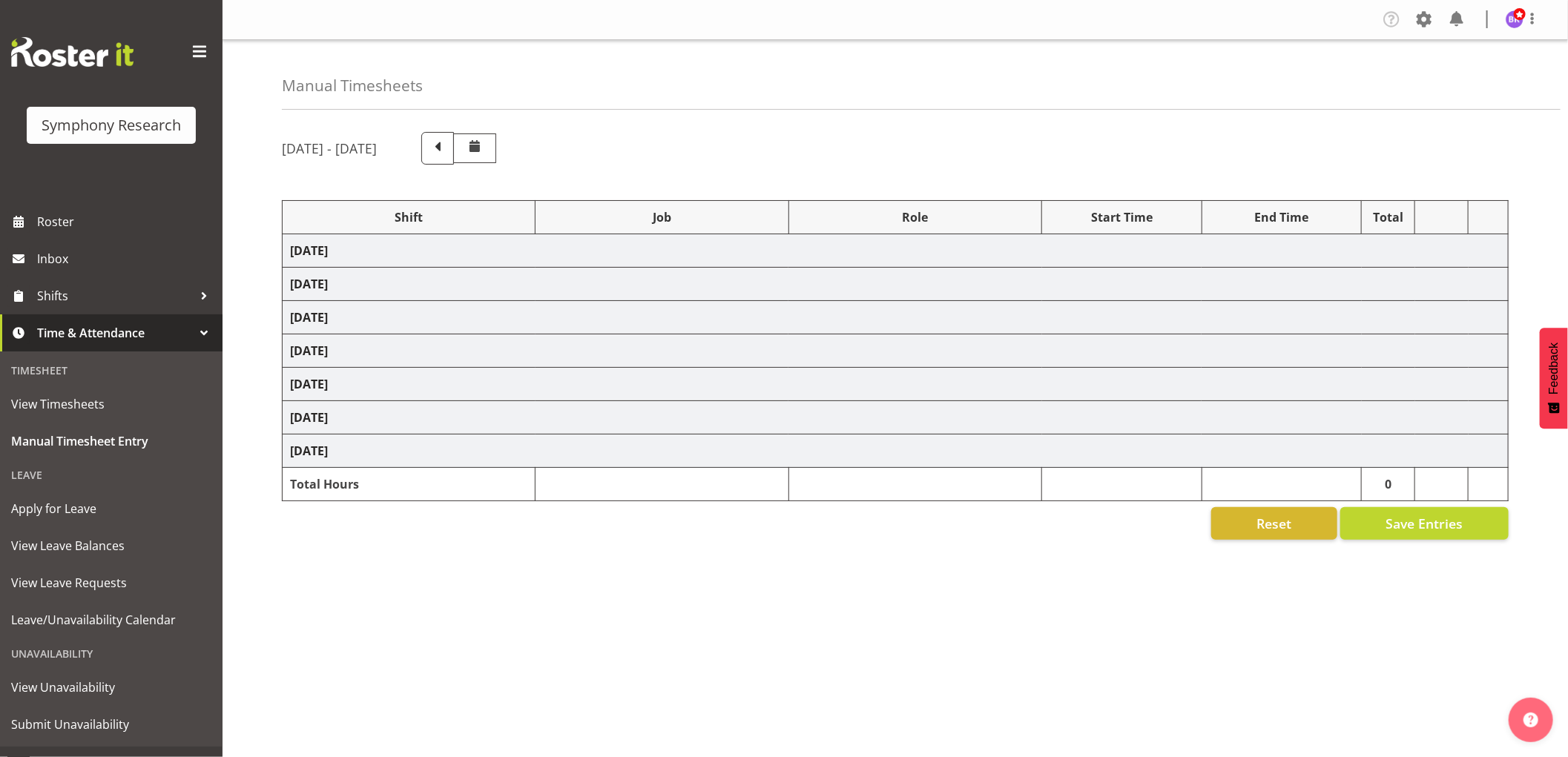
select select "1607"
select select "9426"
select select "1607"
select select "10575"
select select "1607"
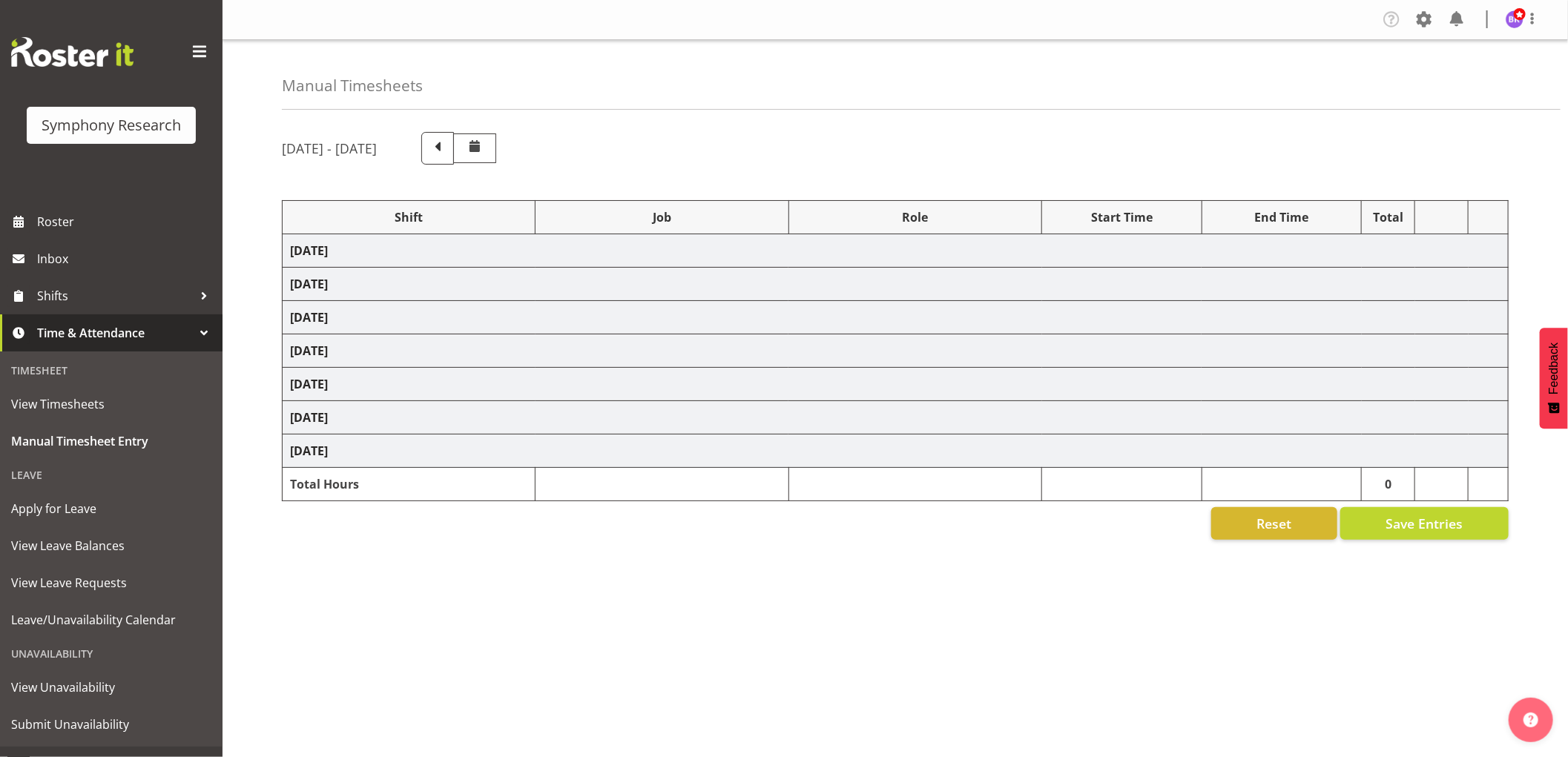
select select "10732"
select select "1607"
select select
select select "1607"
select select
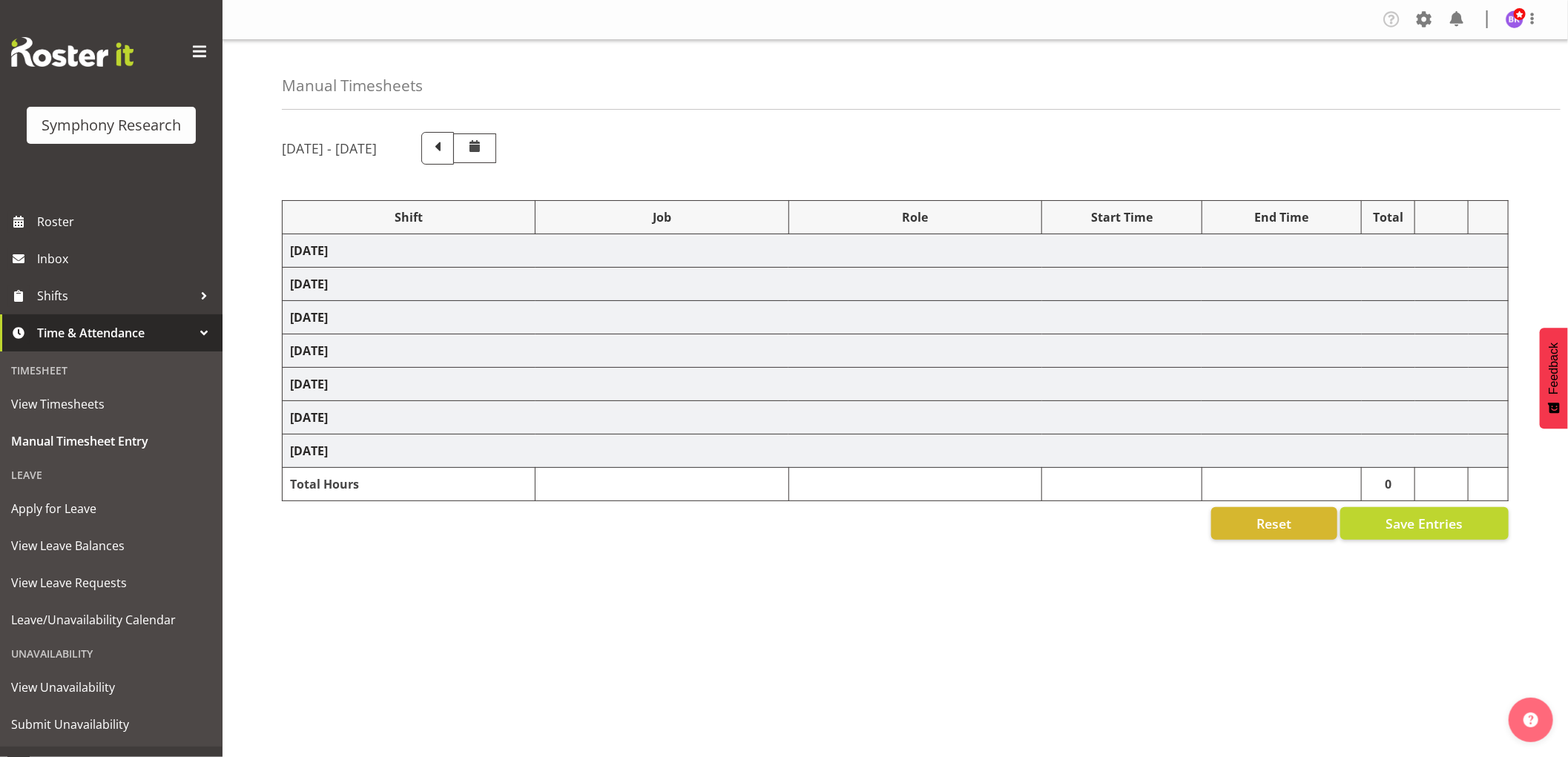
select select "1607"
select select "10730"
select select "1607"
select select "10499"
select select "1607"
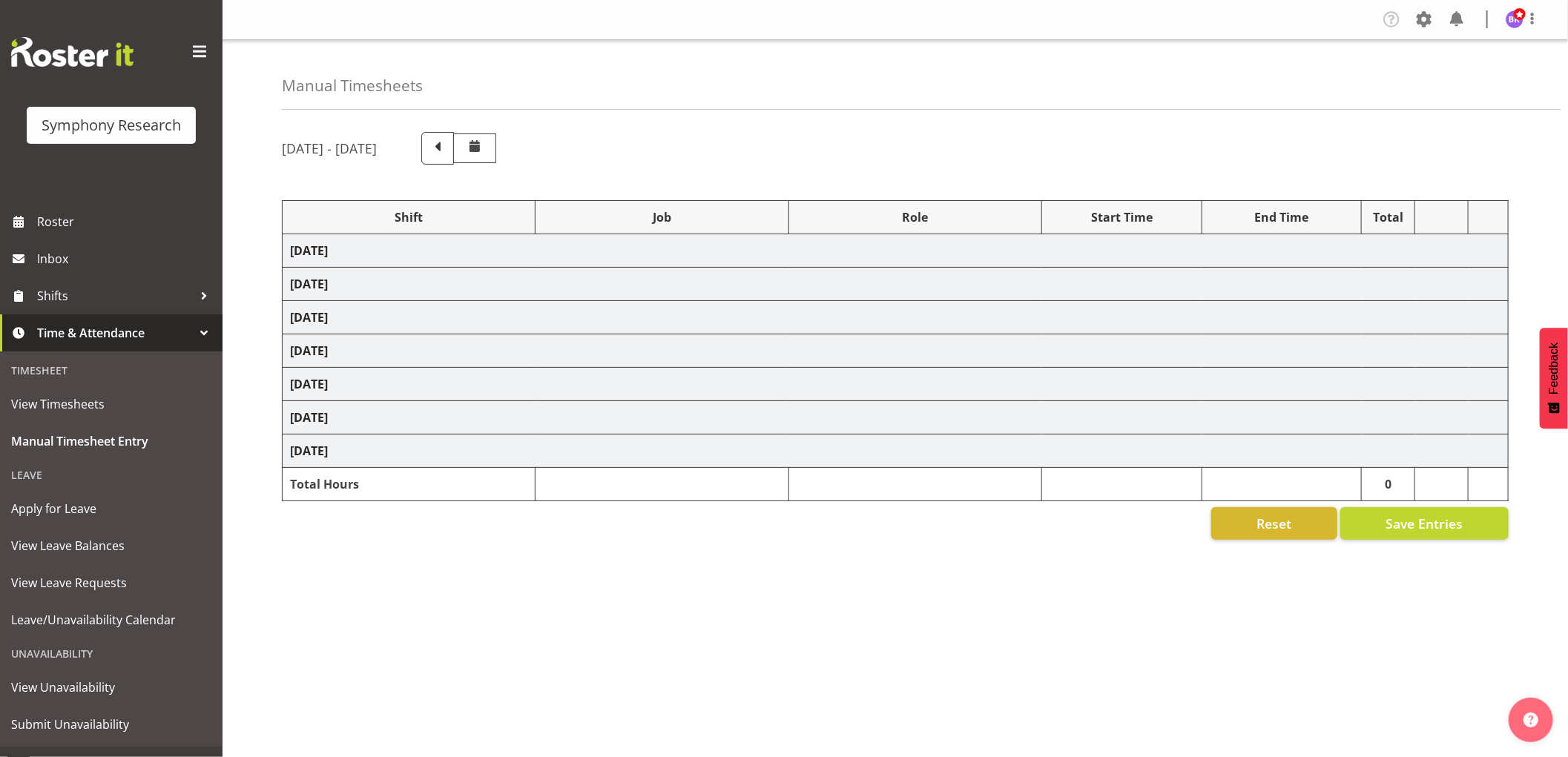
select select "743"
select select "1607"
select select "743"
select select "1607"
select select "9426"
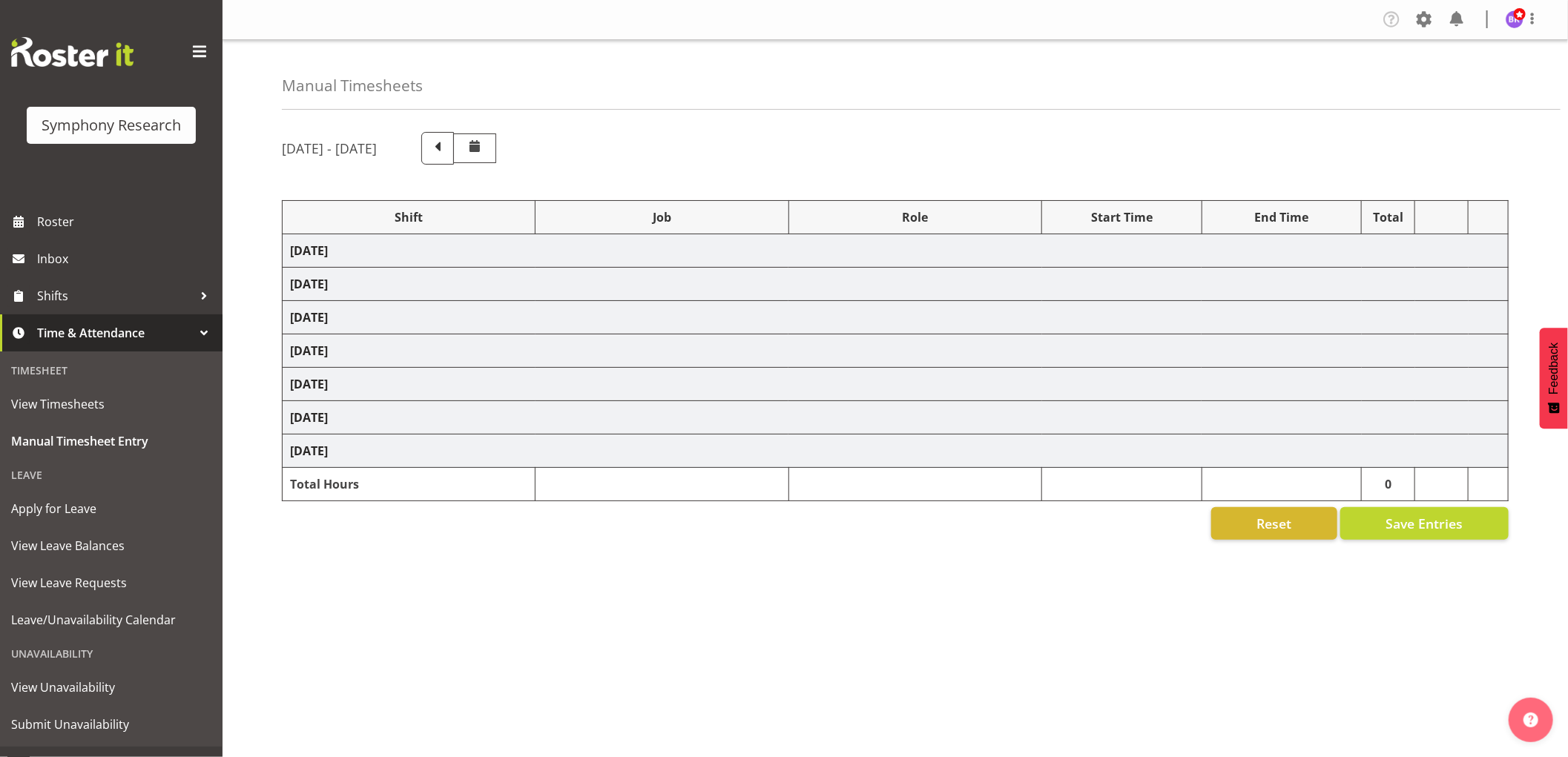
select select "1607"
select select "10575"
select select "1607"
select select "10732"
select select "1607"
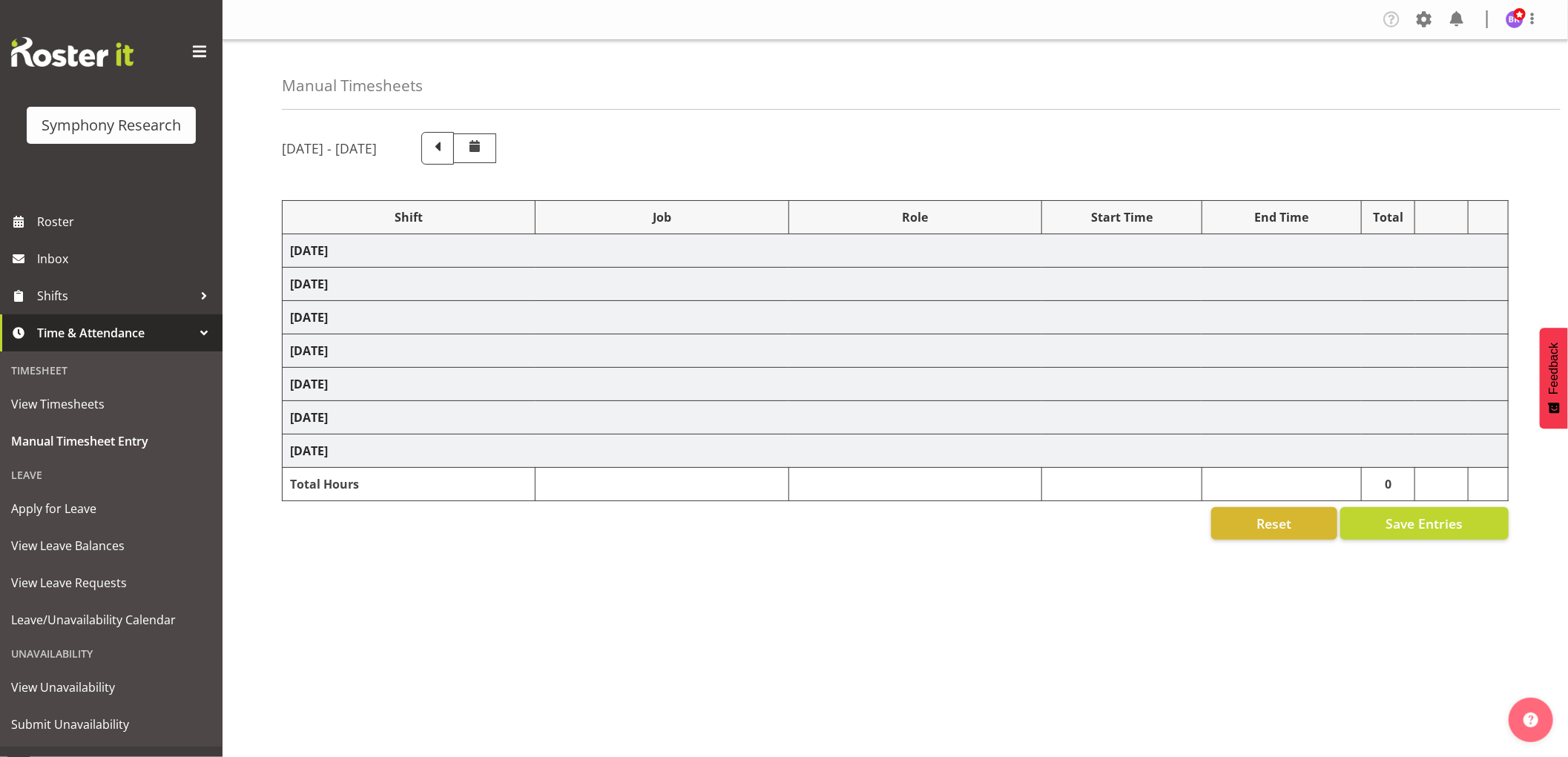
select select "10731"
select select "1607"
select select "10731"
select select "1607"
select select "10730"
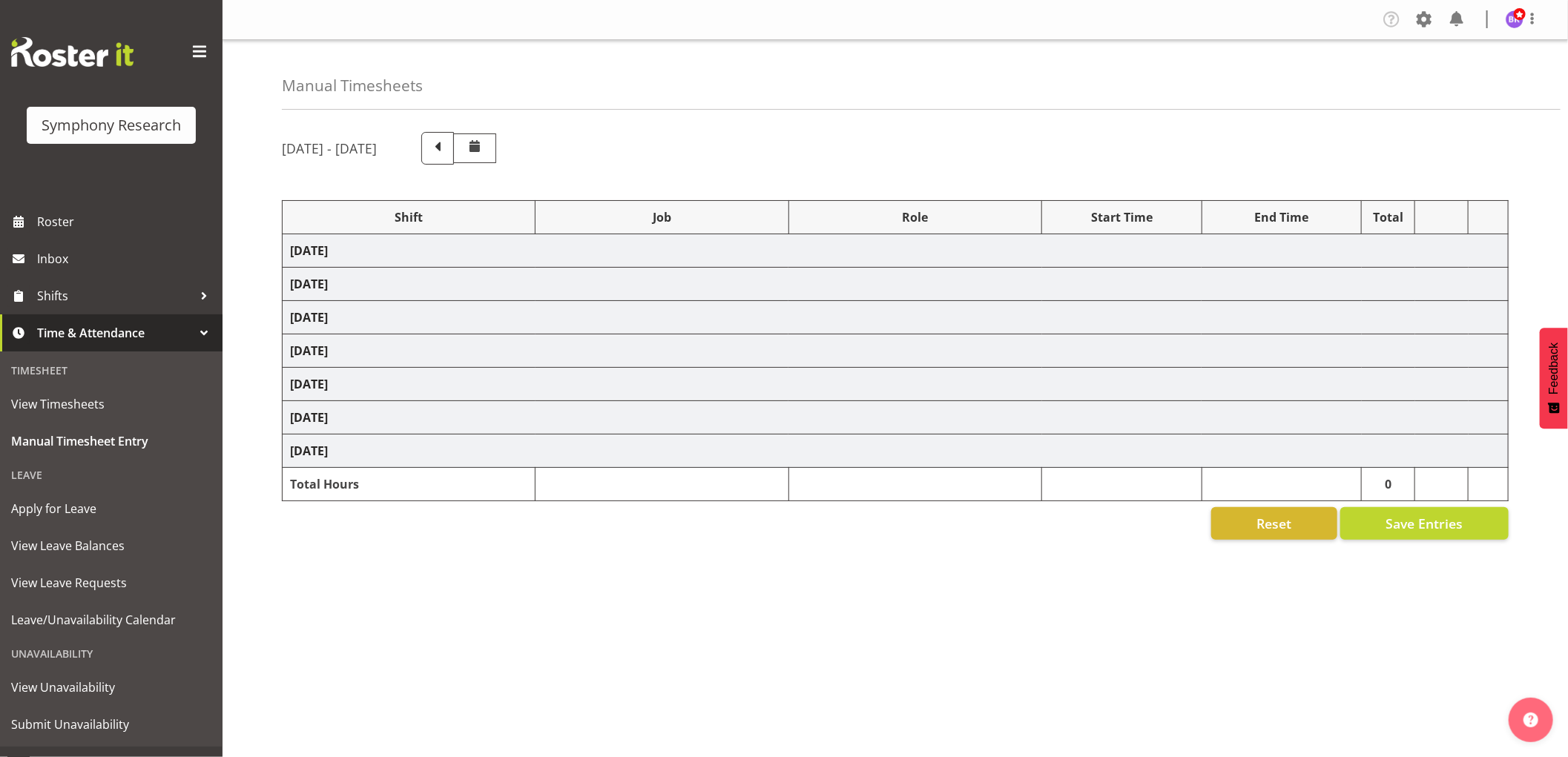
select select "1607"
select select "10499"
select select "1607"
select select "743"
select select "1607"
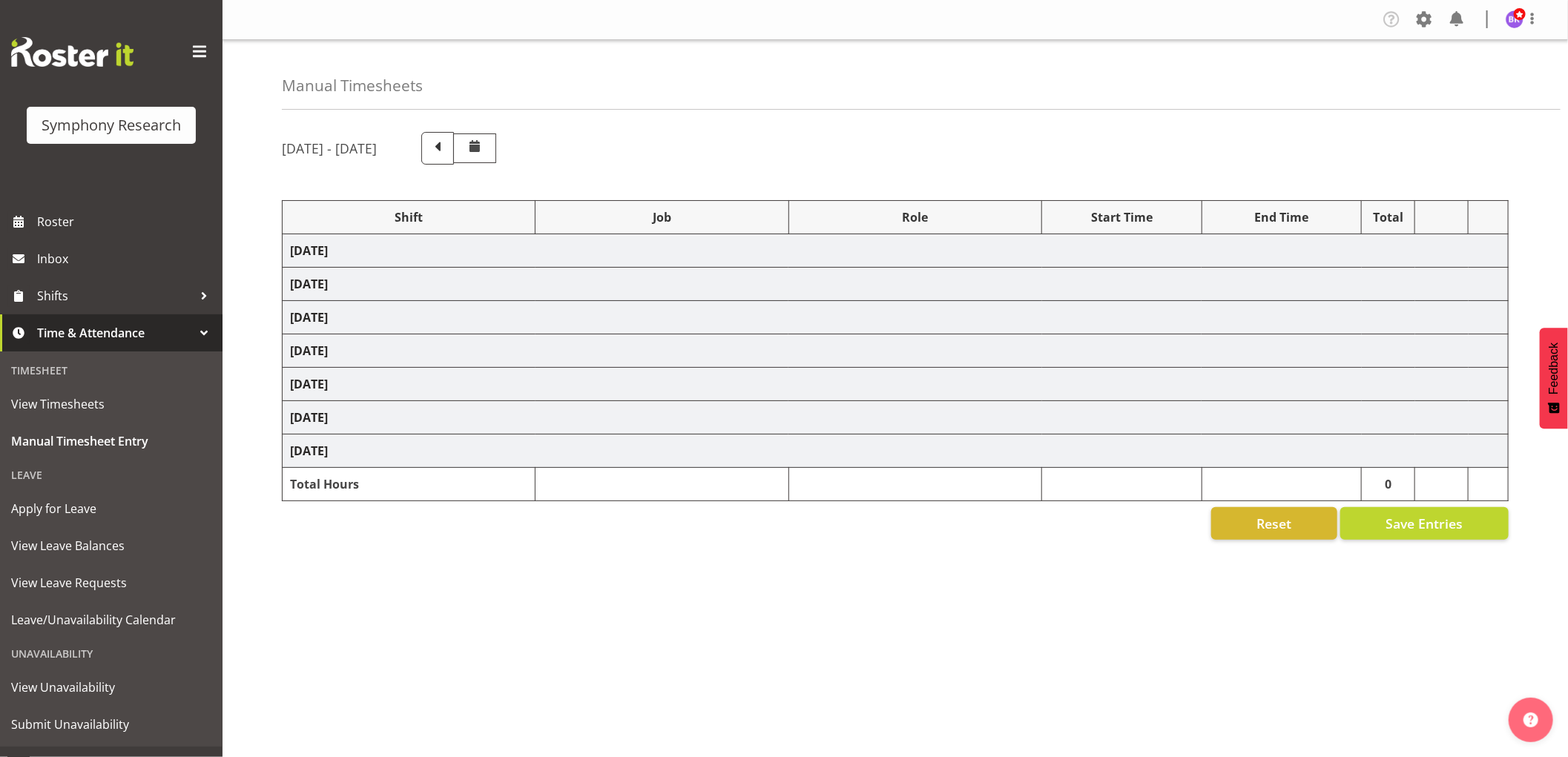
select select "743"
select select "1607"
select select "10732"
select select "1607"
select select "743"
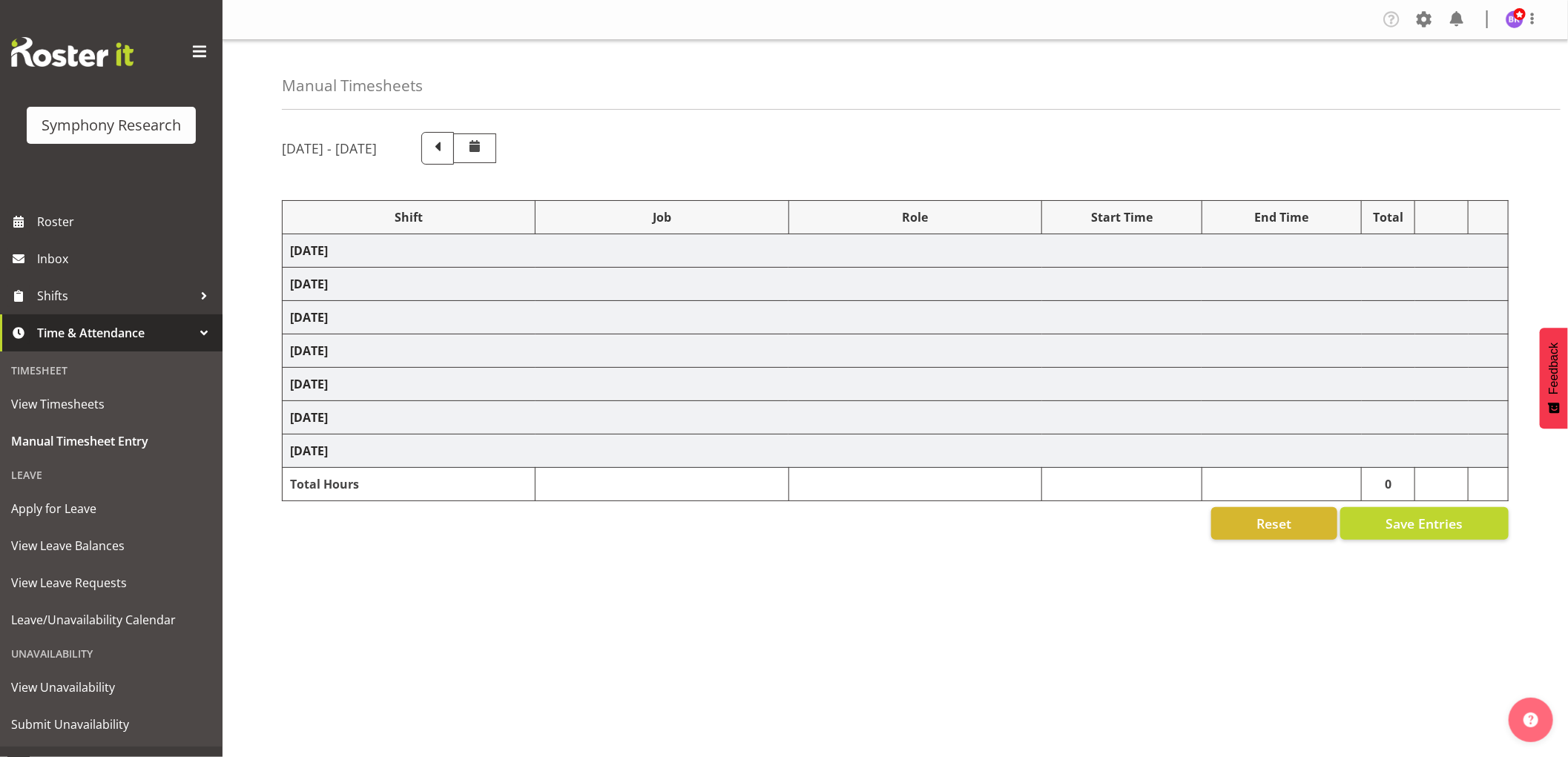
select select "1607"
select select "10731"
select select "1607"
select select "10730"
select select "1607"
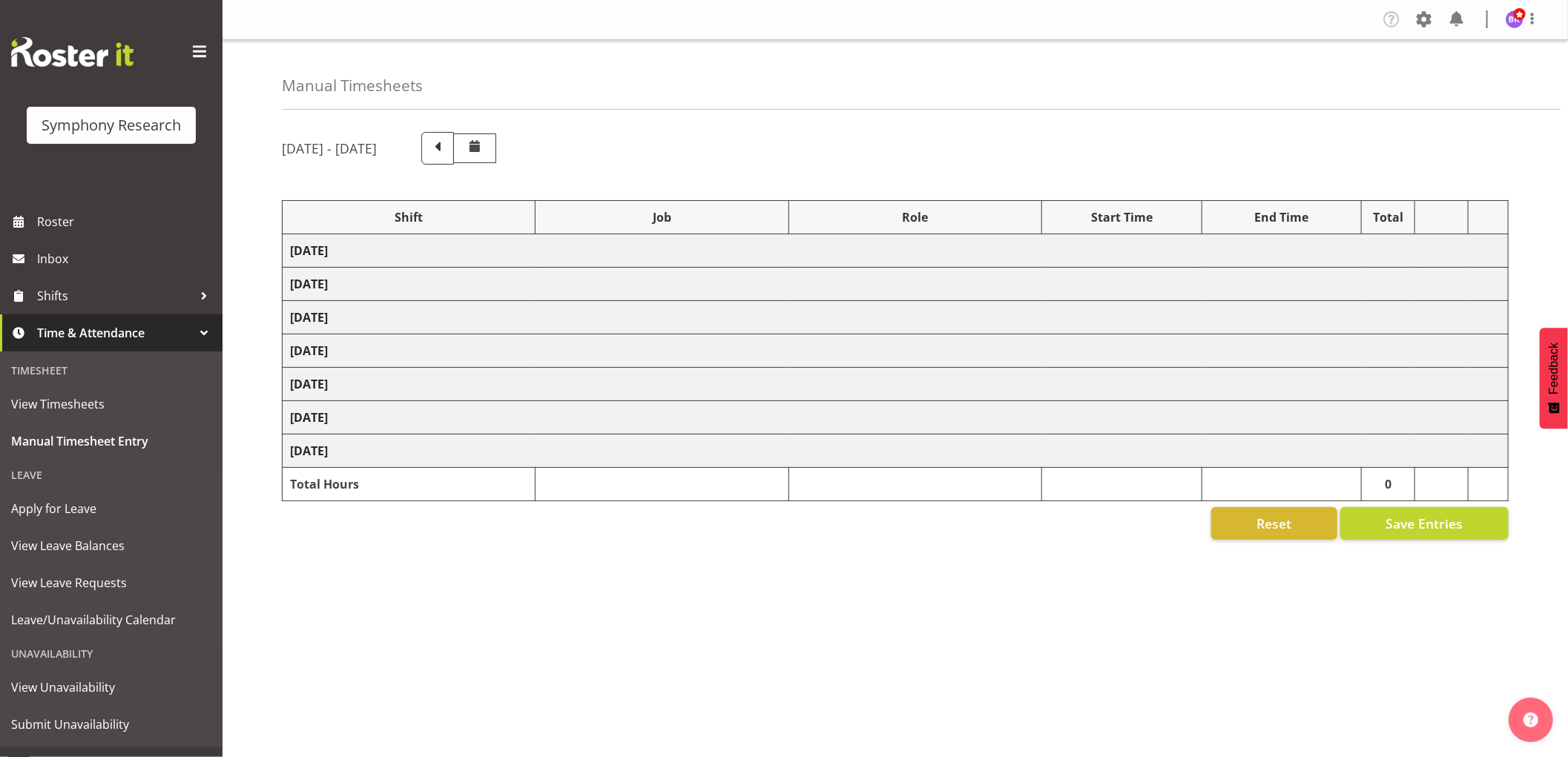
select select "10499"
select select "1607"
select select "743"
select select "1607"
select select "10499"
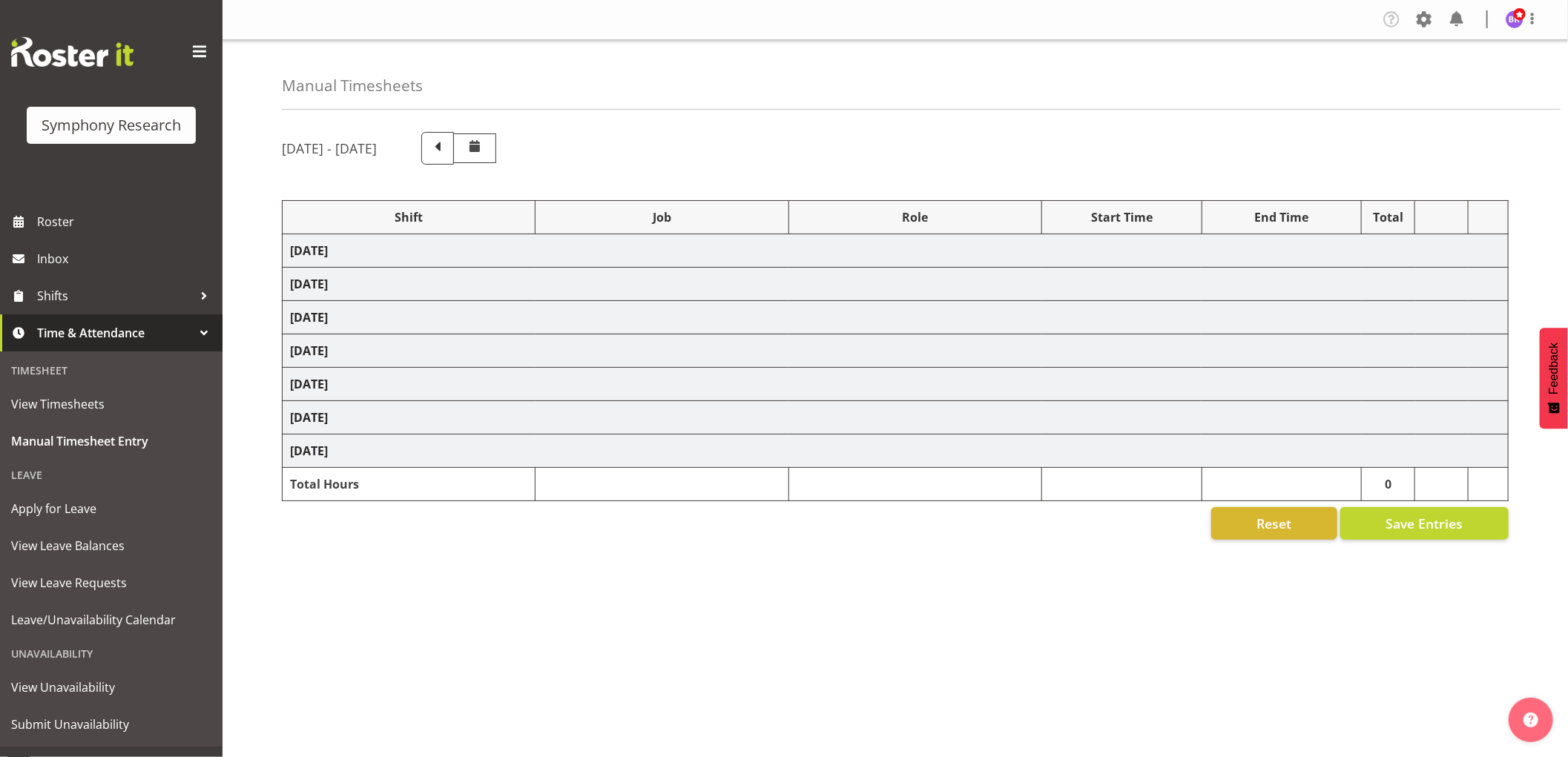
select select "1607"
select select "743"
select select "1607"
select select "10732"
select select "1607"
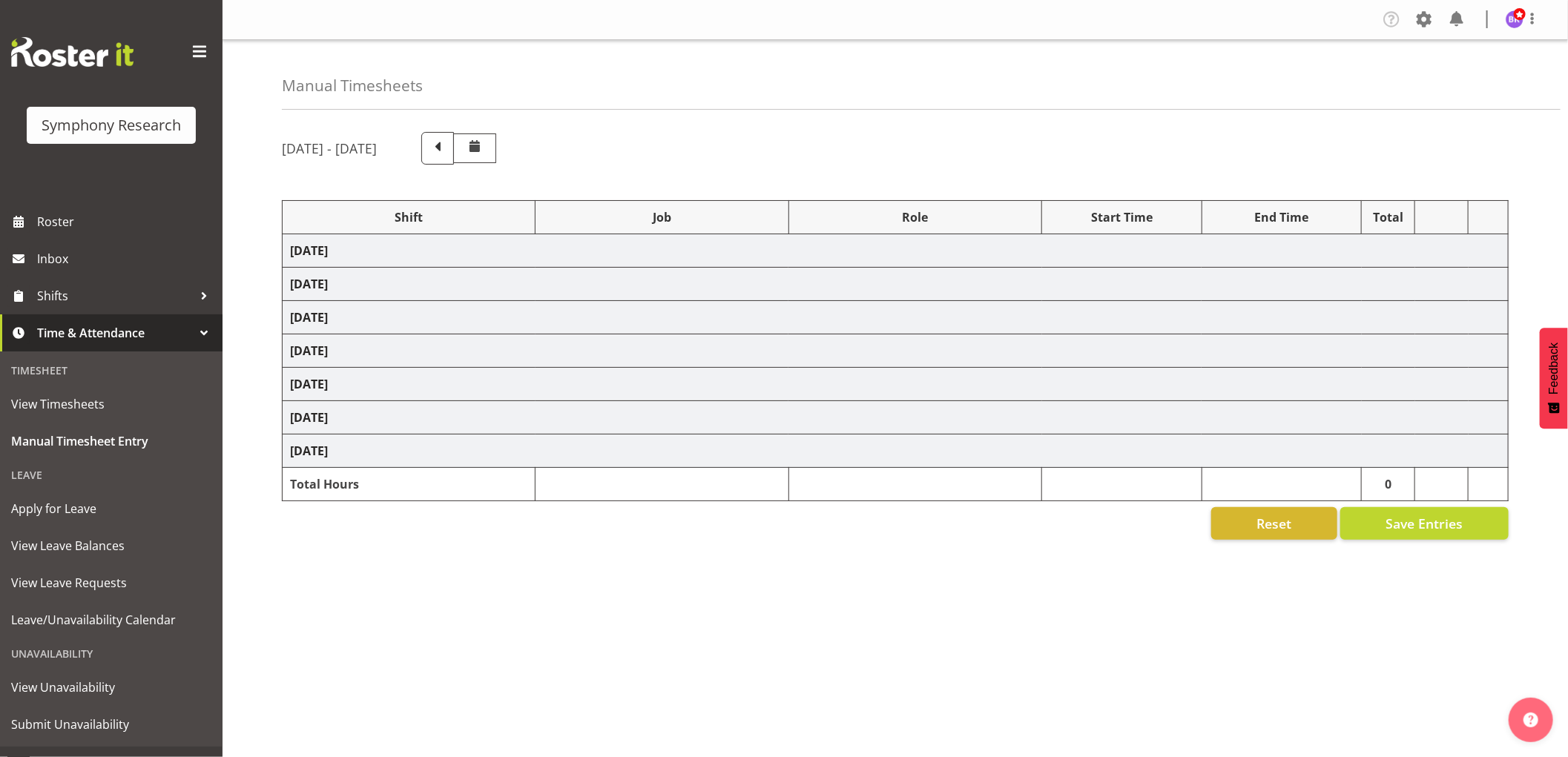
select select "743"
select select "1607"
select select "10731"
select select "1607"
select select "10730"
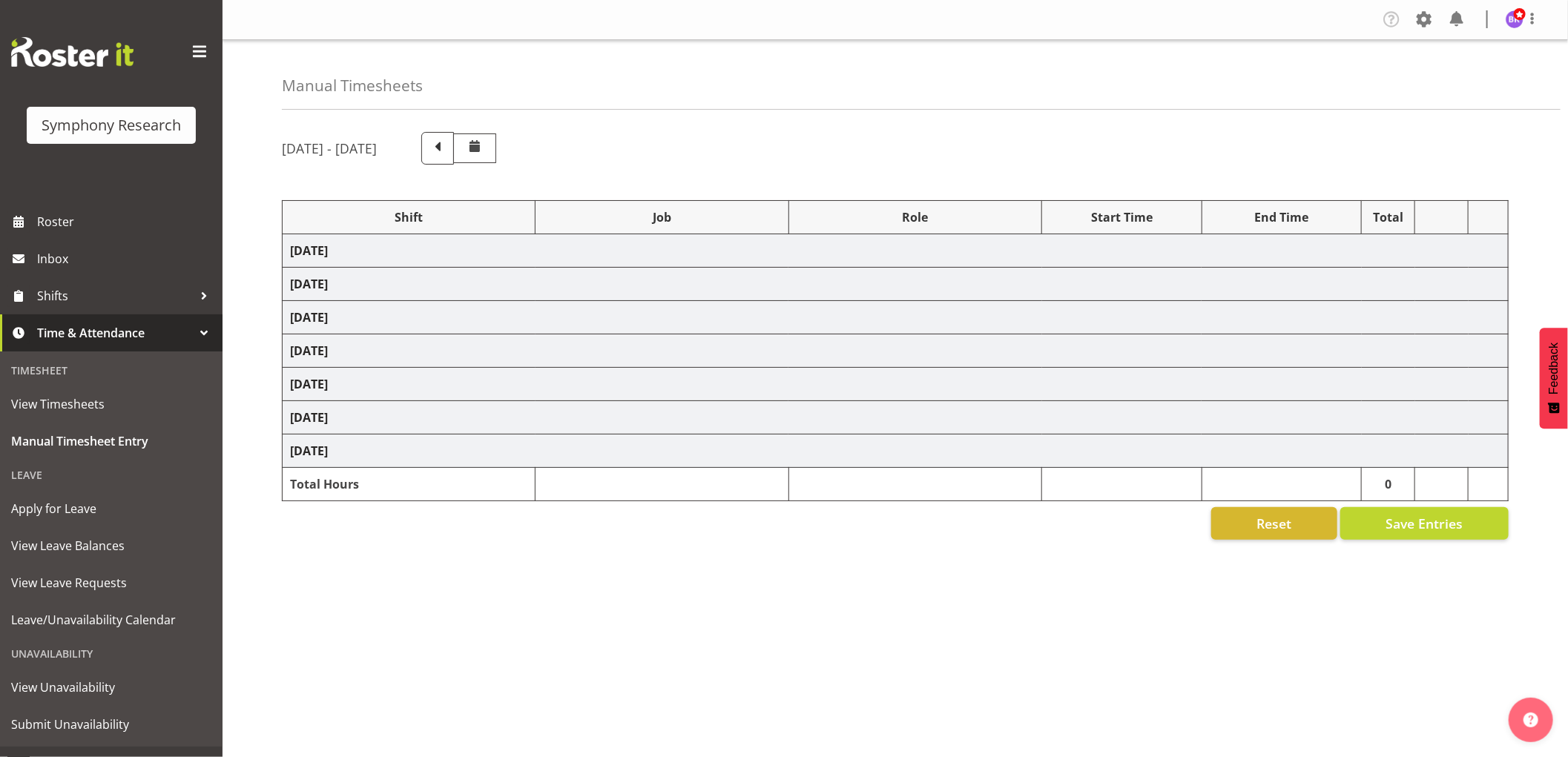
select select "1607"
select select "10499"
select select "1607"
select select "743"
select select "1607"
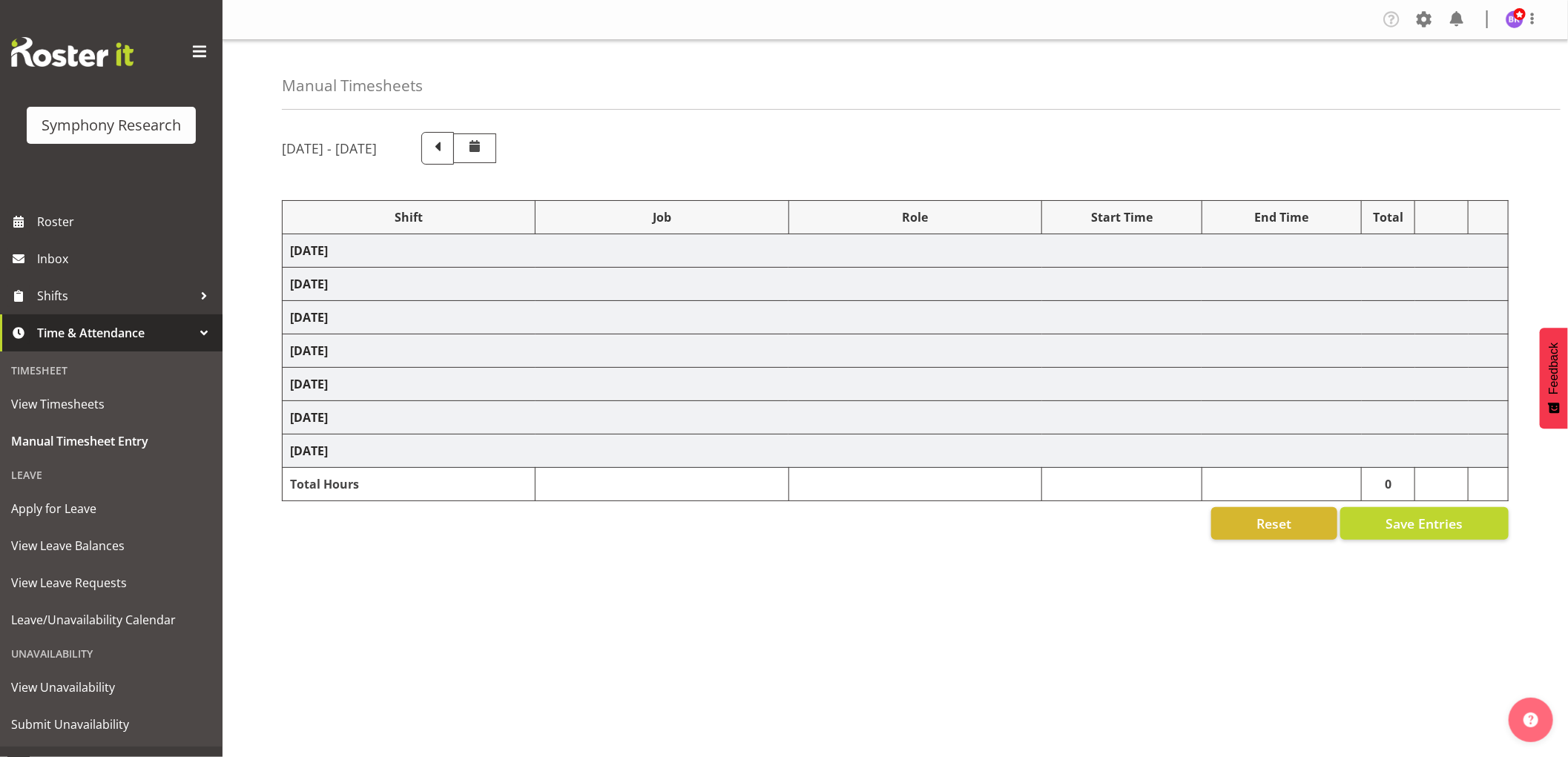
select select "10499"
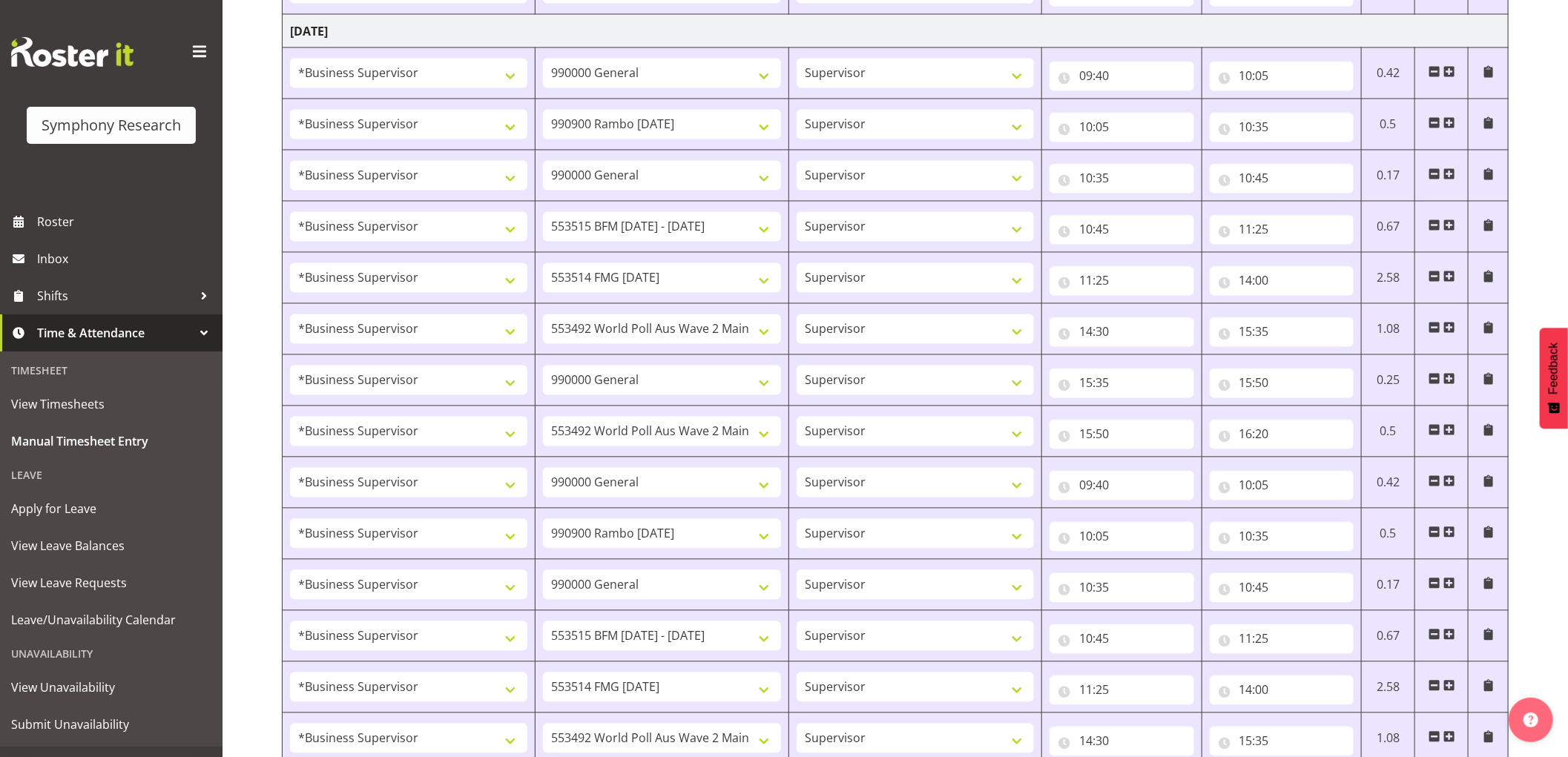
scroll to position [1730, 0]
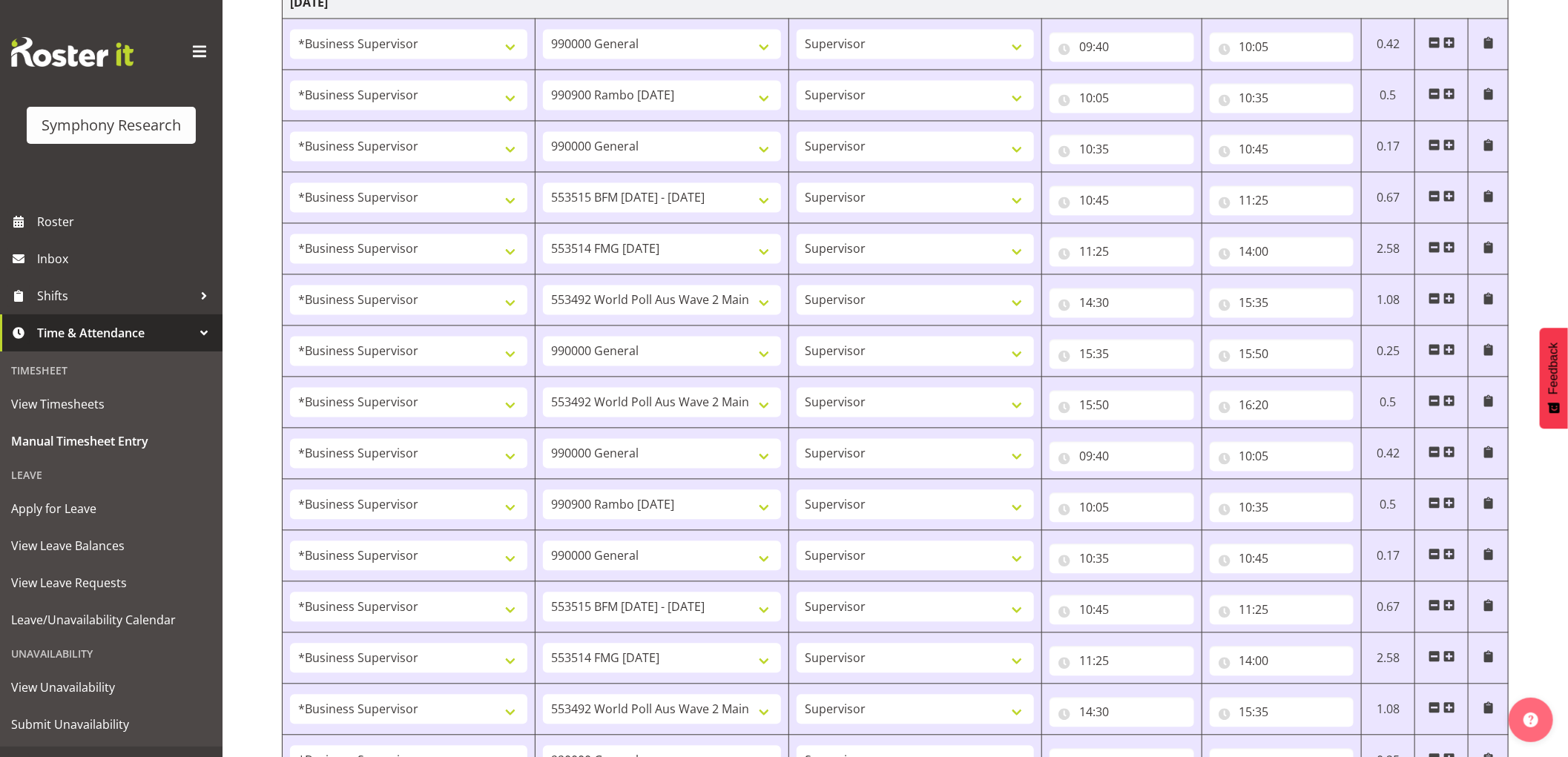
click at [1432, 454] on span at bounding box center [1434, 452] width 12 height 12
select select
select select "10732"
type input "10:05"
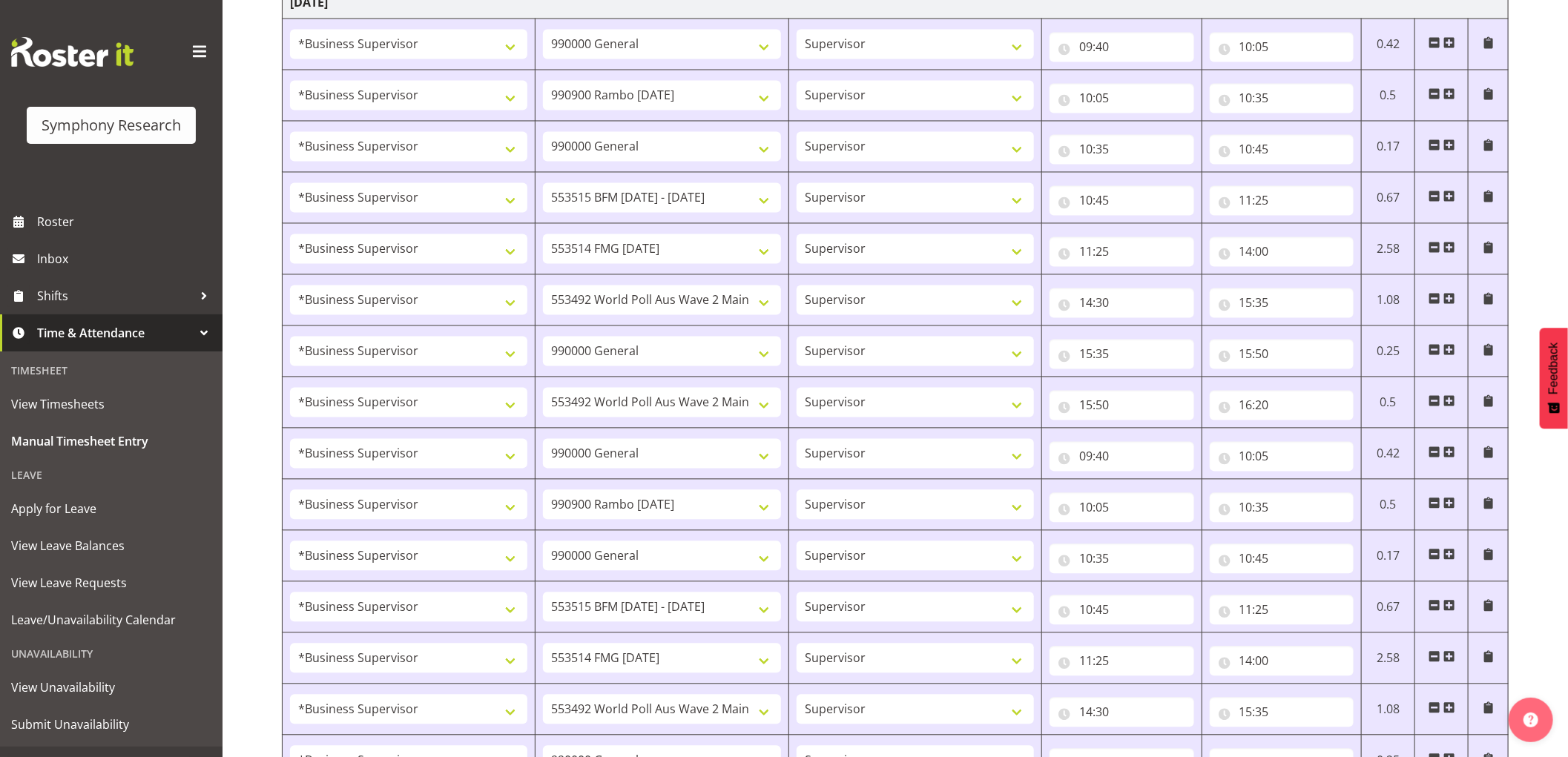
type input "10:35"
select select "743"
type input "10:35"
type input "10:45"
select select "10731"
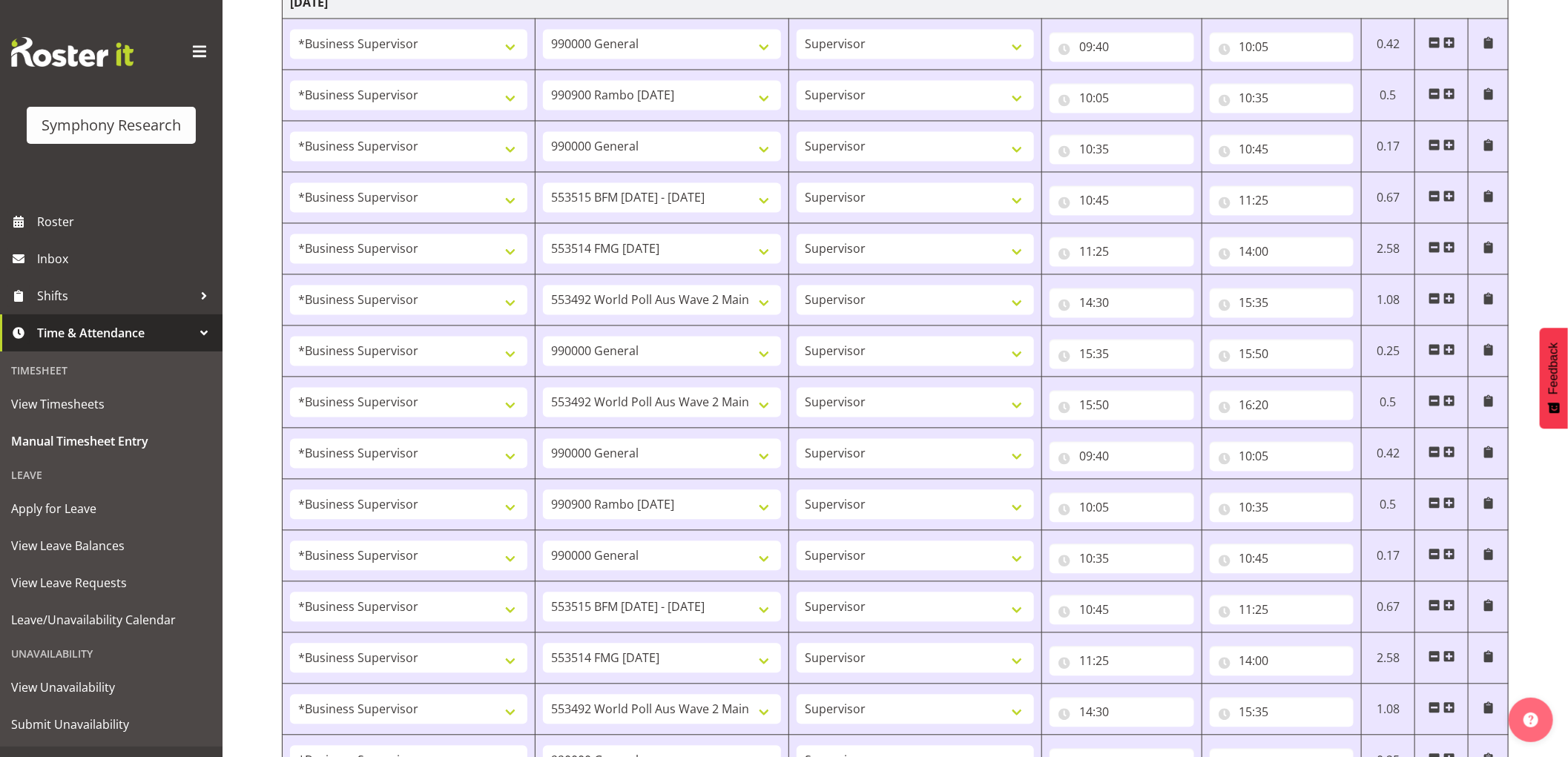
type input "10:45"
type input "11:25"
select select "10730"
type input "11:25"
type input "14:00"
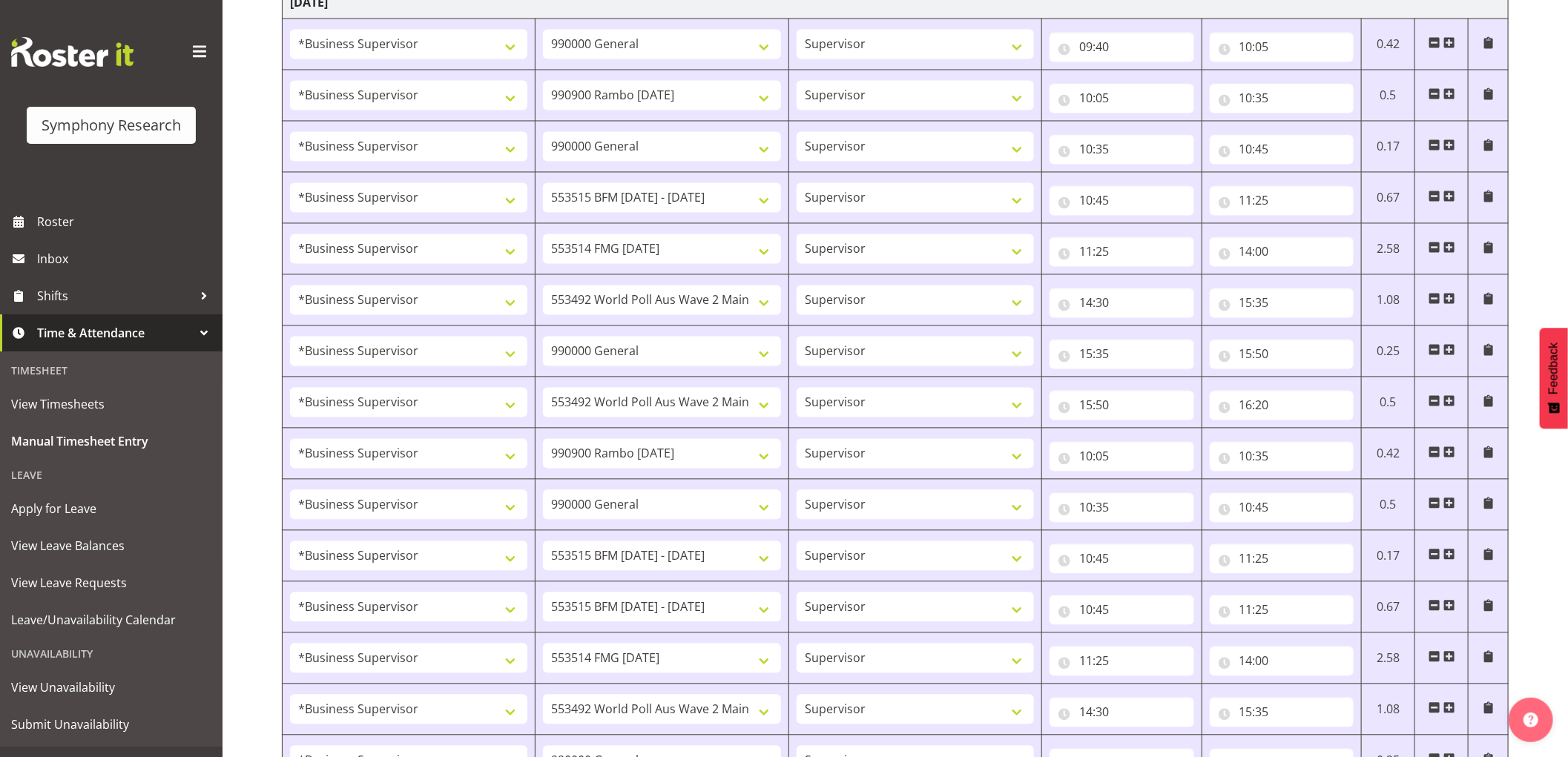
select select "10499"
type input "14:30"
type input "15:35"
select select "743"
type input "15:35"
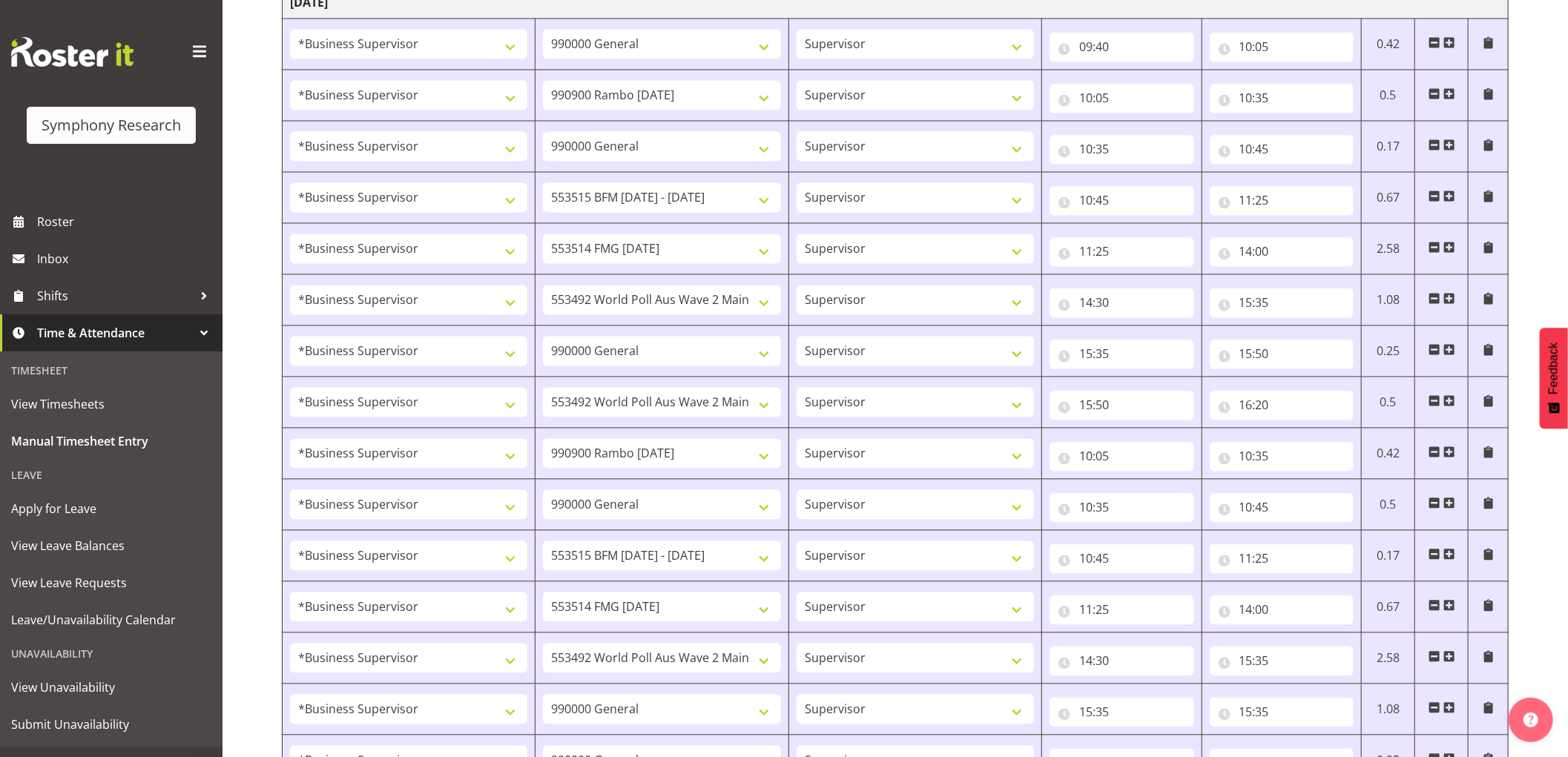
type input "15:50"
select select "10499"
type input "15:50"
type input "16:20"
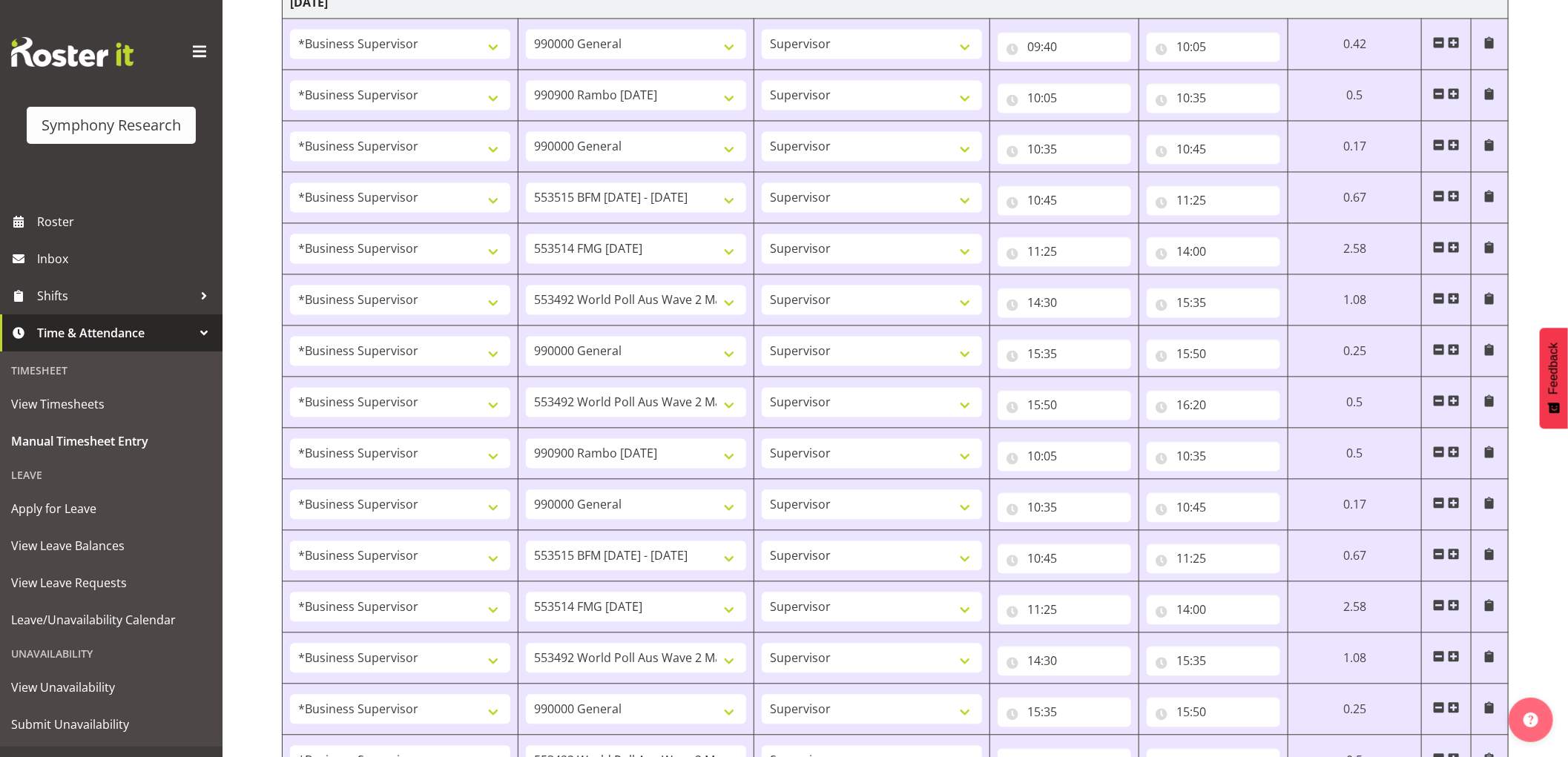
click at [1439, 452] on span at bounding box center [1438, 452] width 12 height 12
select select
select select "743"
type input "10:35"
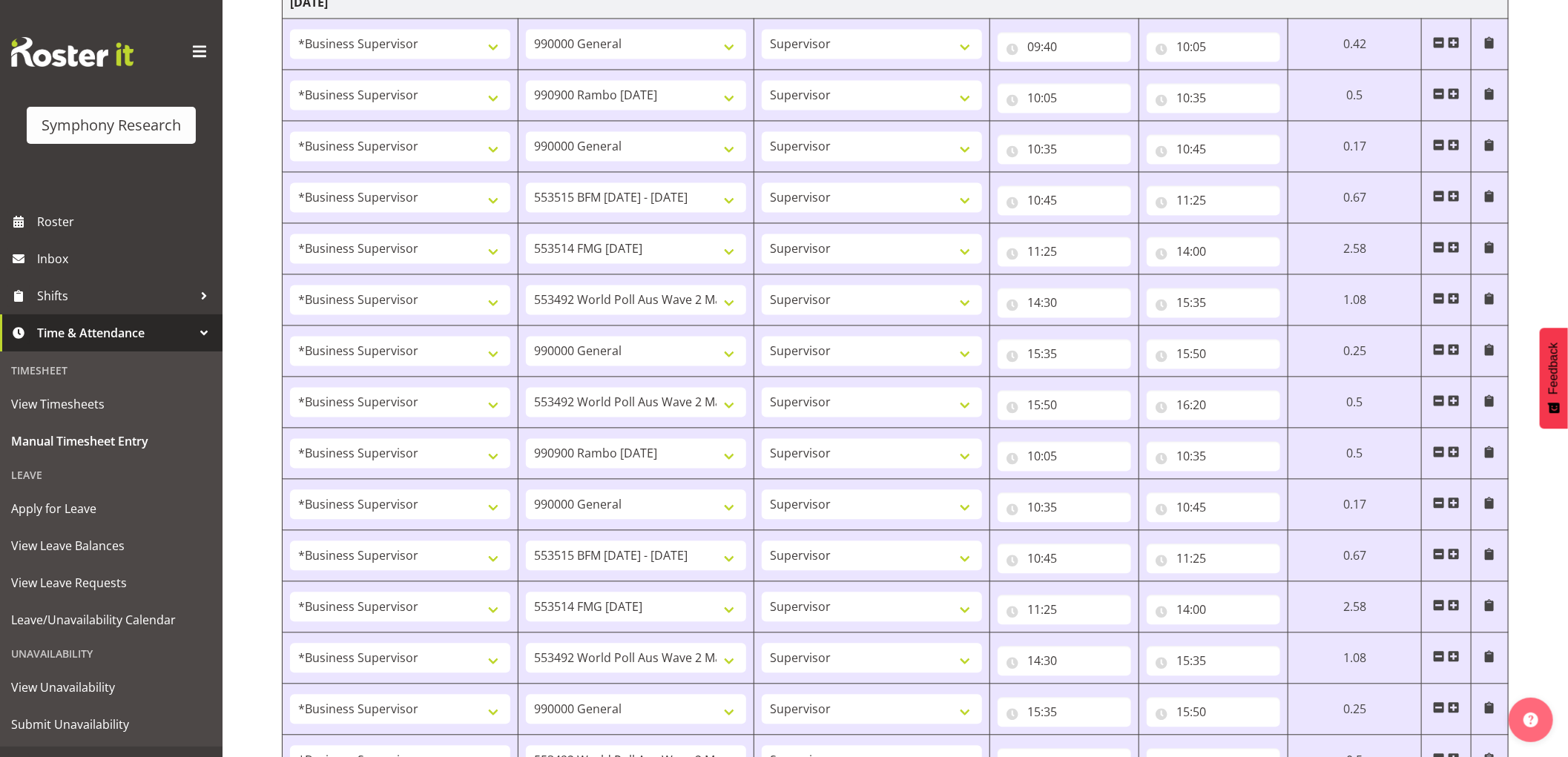
type input "10:45"
select select "10731"
type input "10:45"
type input "11:25"
select select "10730"
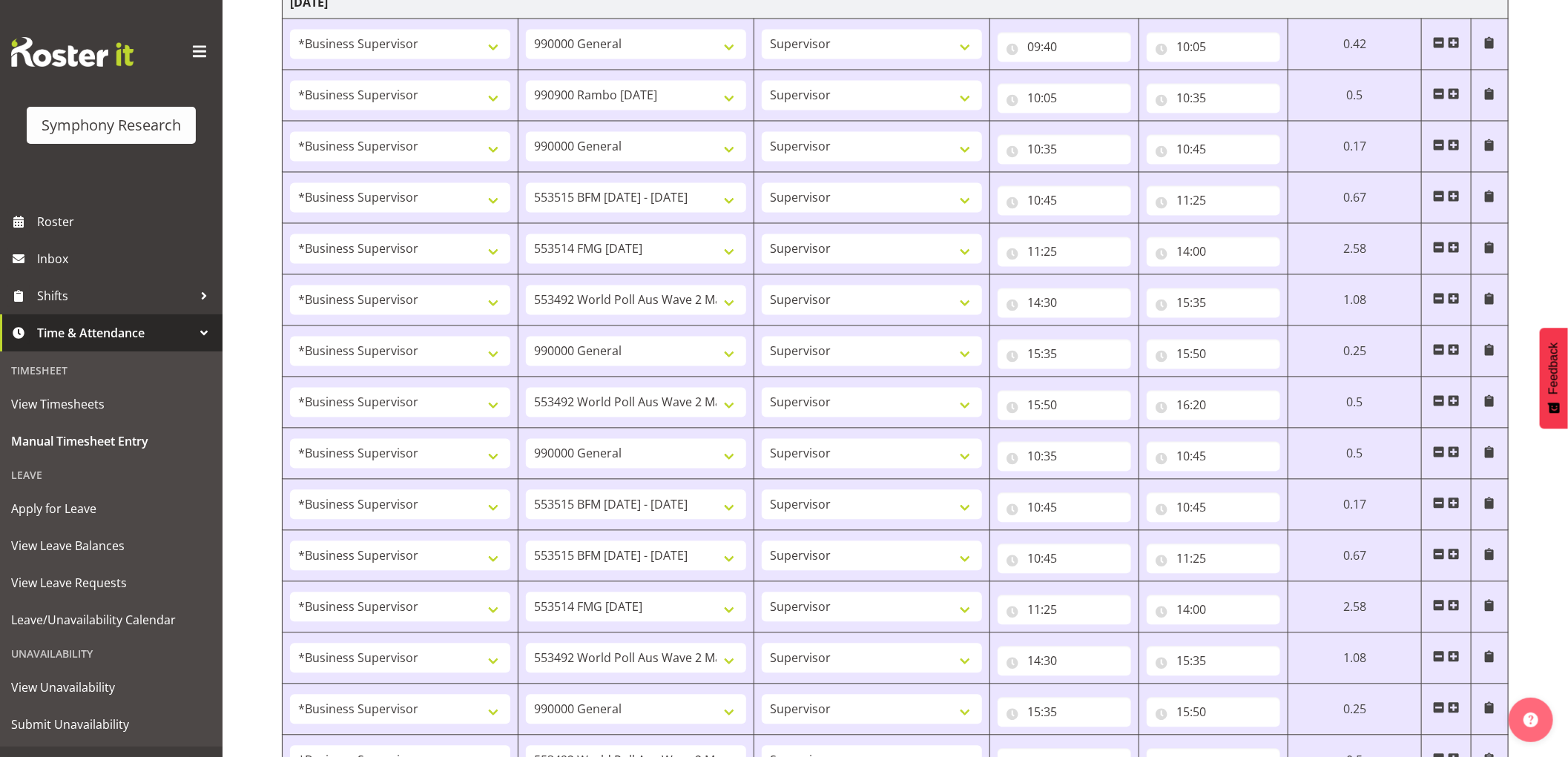
type input "11:25"
type input "14:00"
select select "10499"
type input "14:30"
type input "15:35"
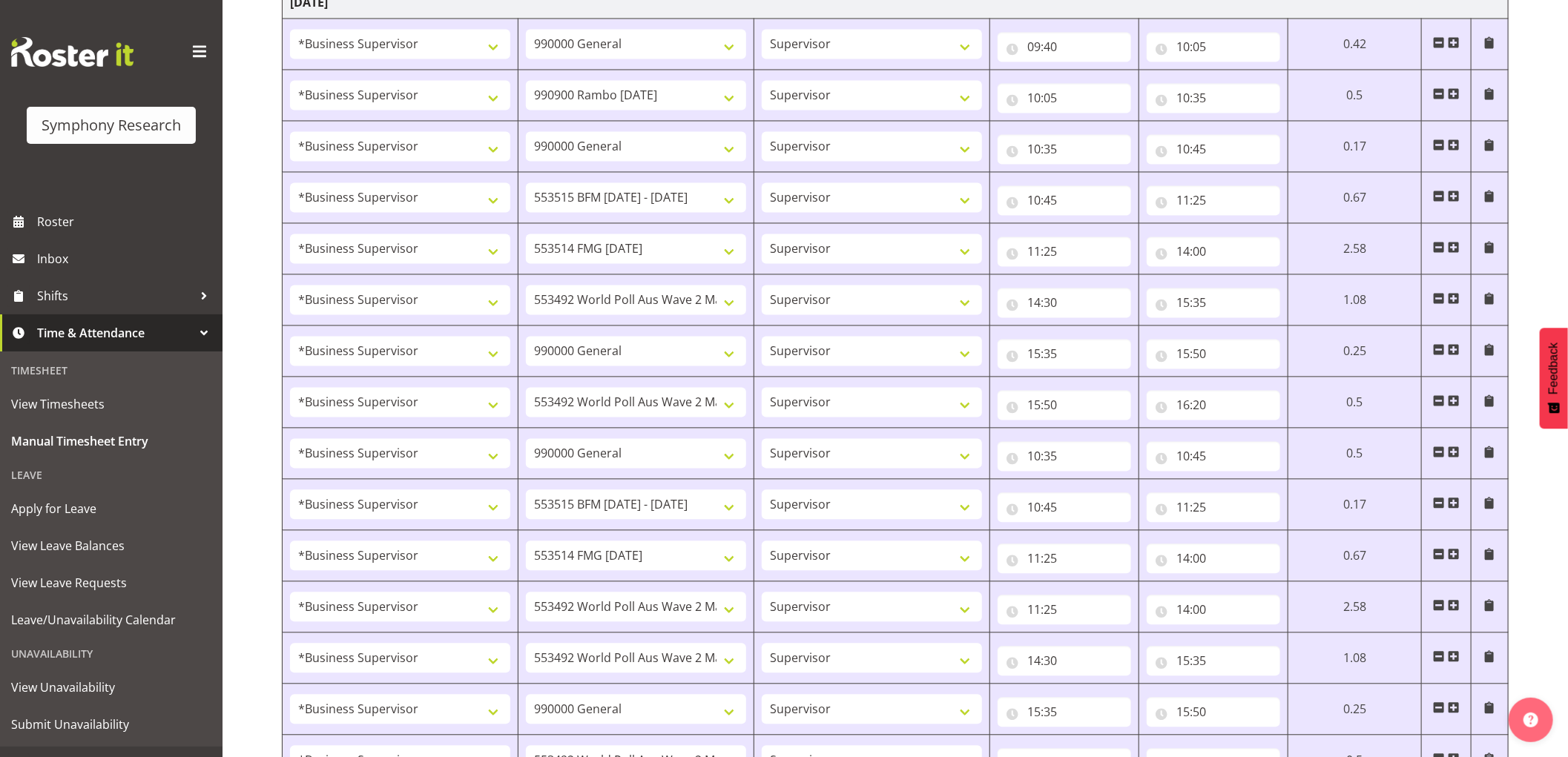
select select "743"
type input "15:35"
type input "15:50"
select select "10499"
type input "15:50"
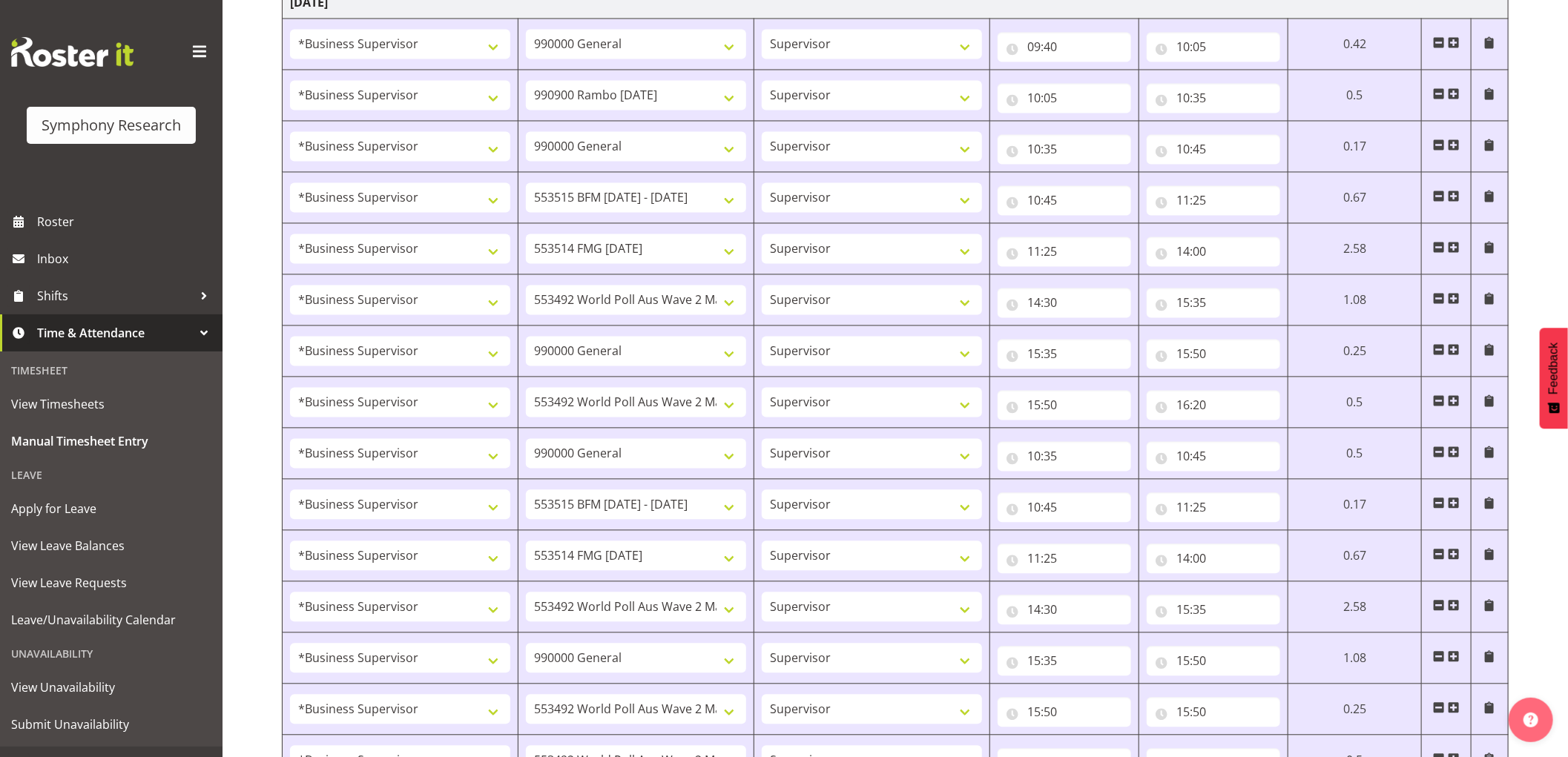
type input "16:20"
click at [1435, 504] on span at bounding box center [1438, 503] width 12 height 12
select select
select select "10730"
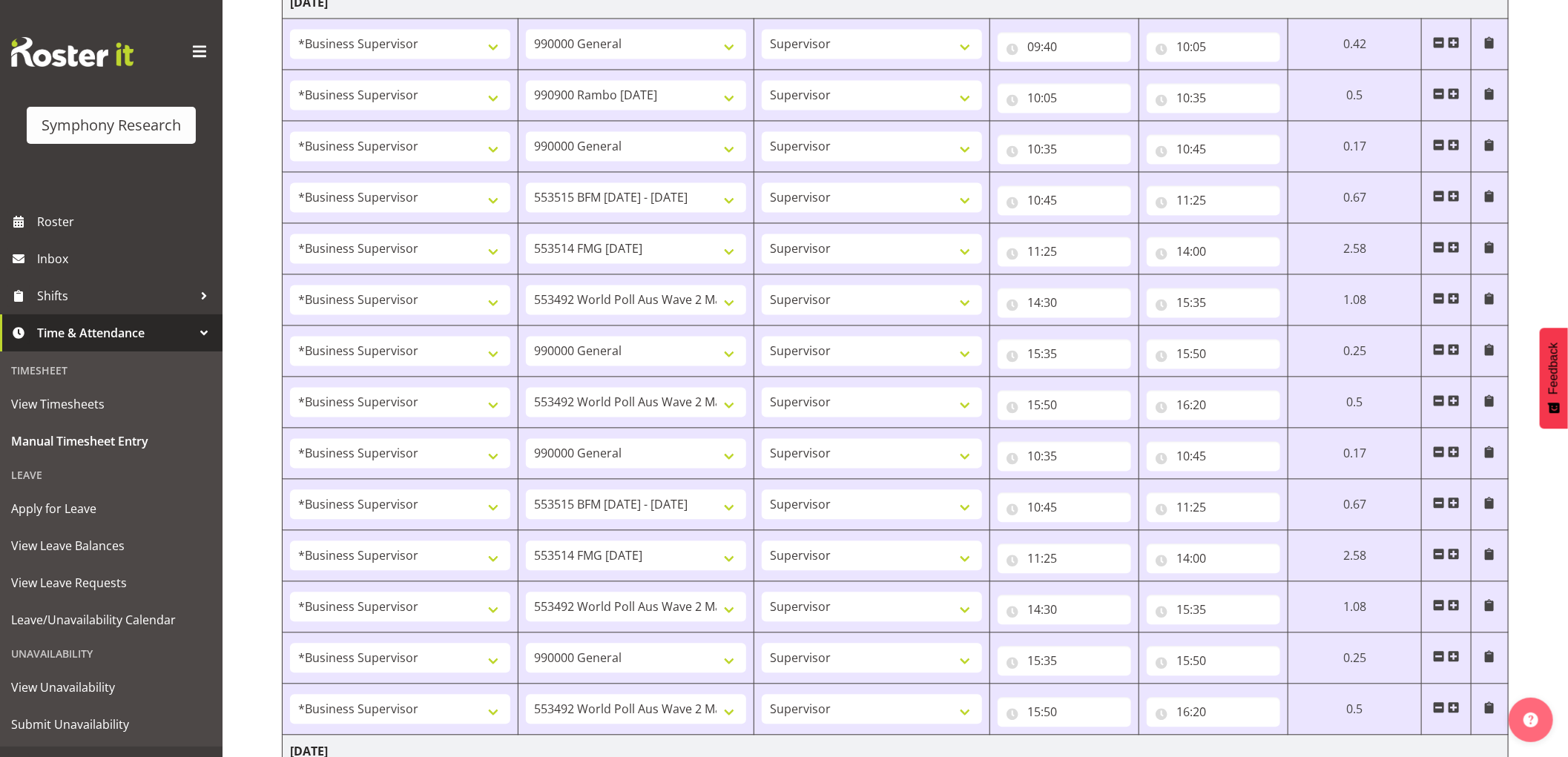
type input "11:25"
type input "14:00"
select select "10499"
type input "14:30"
type input "15:35"
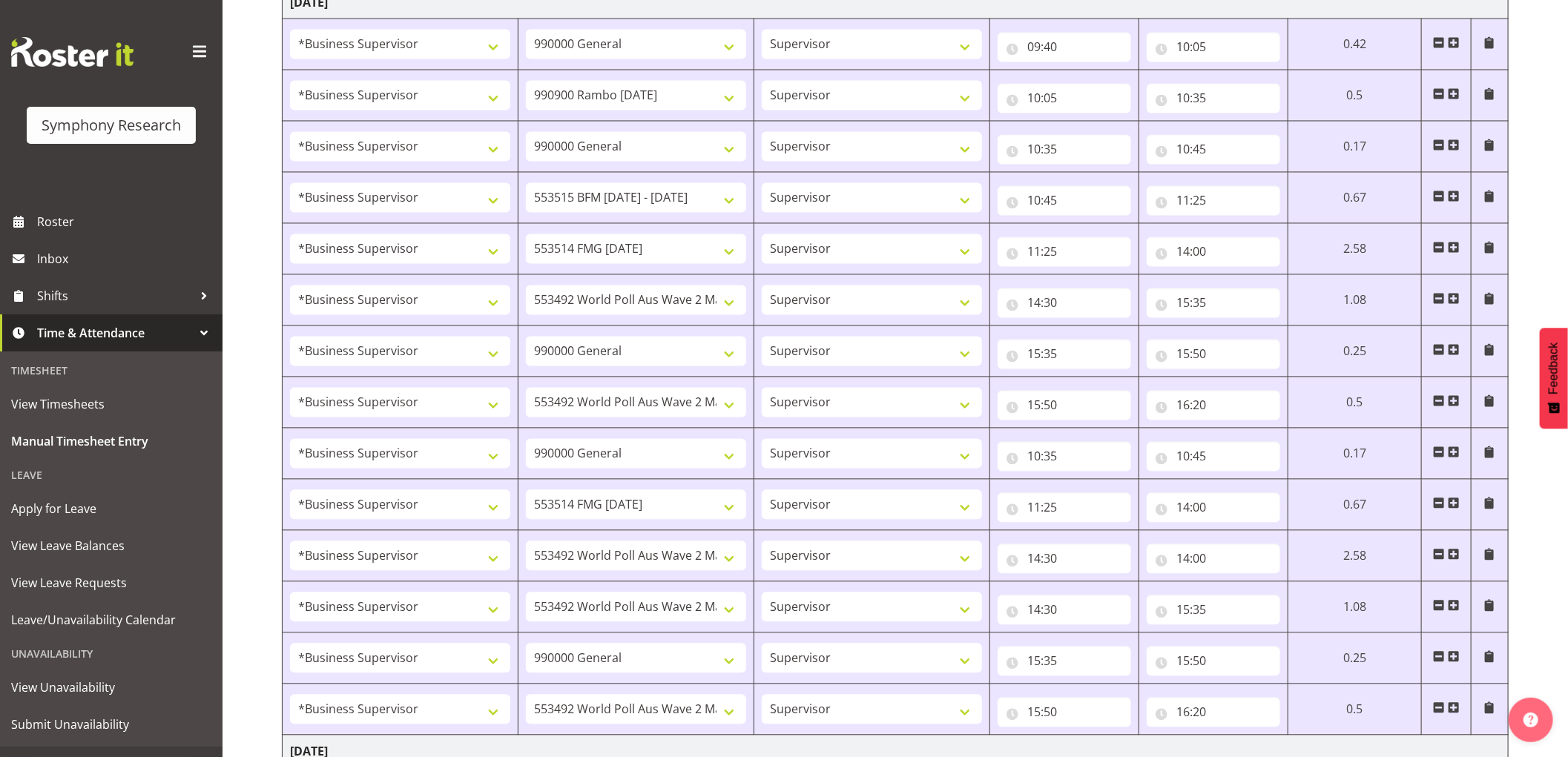
select select "743"
type input "15:35"
type input "15:50"
select select "10499"
type input "15:50"
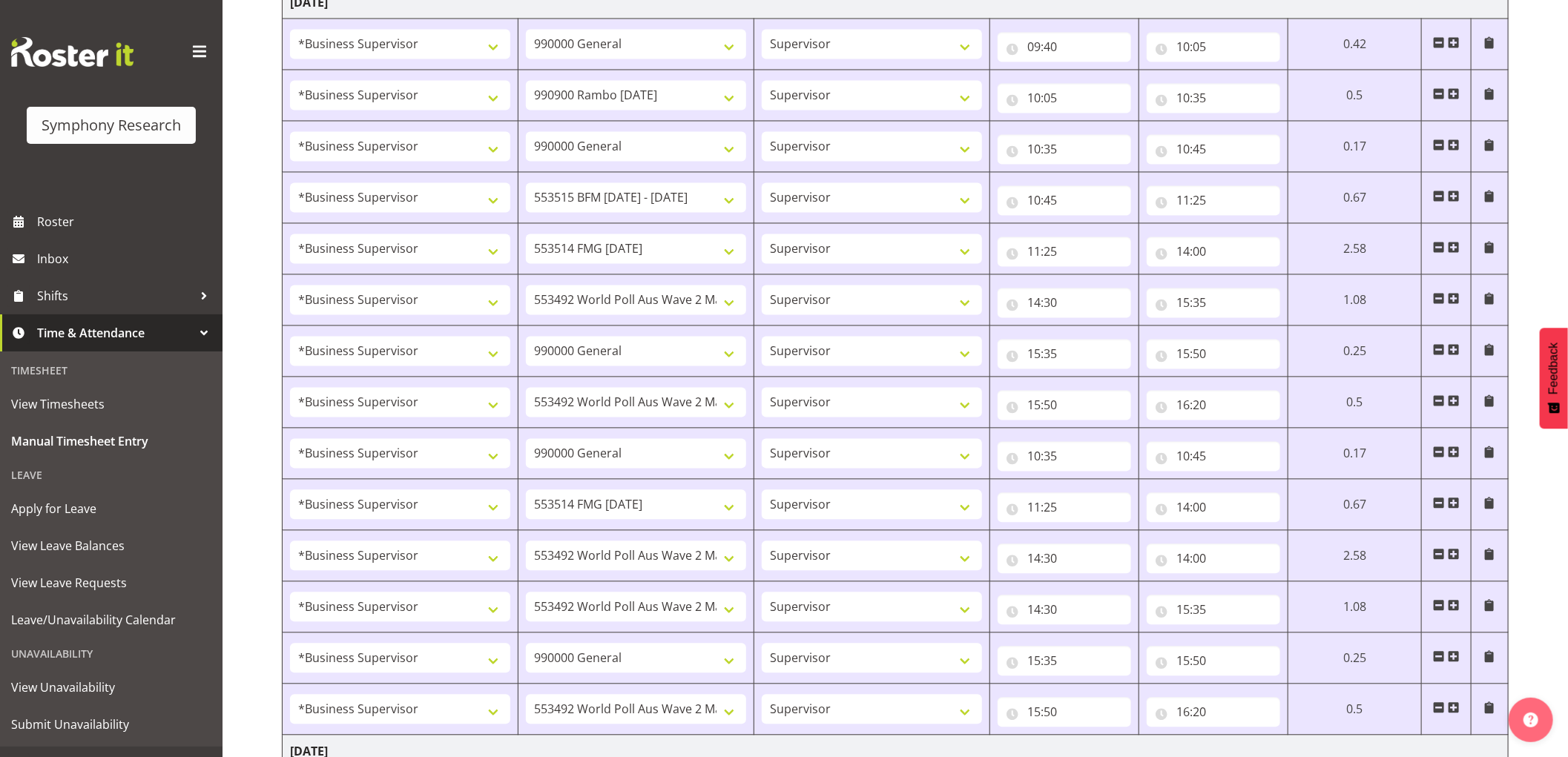
type input "16:20"
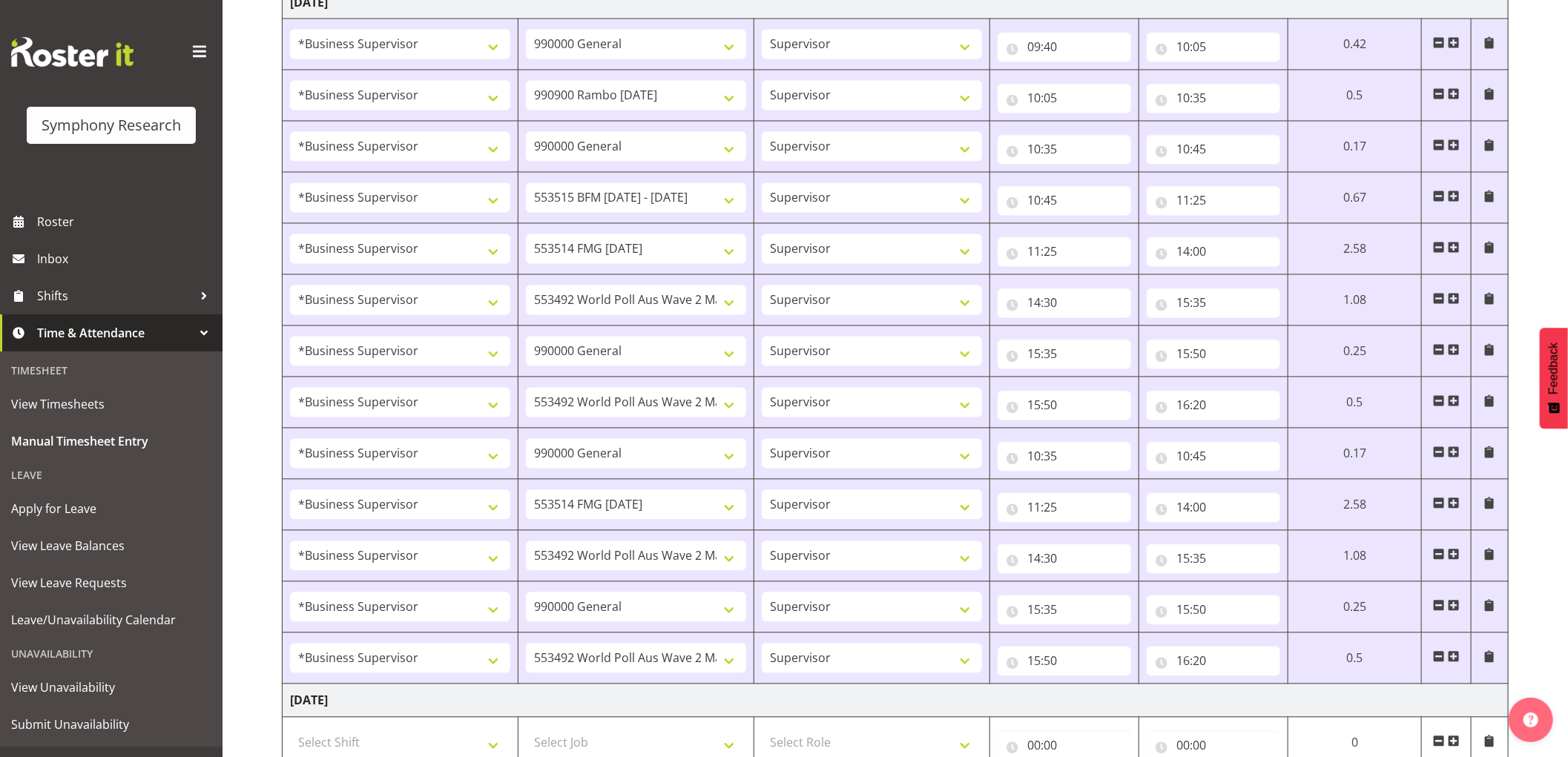
click at [1435, 504] on span at bounding box center [1438, 503] width 12 height 12
select select
select select "10499"
type input "14:30"
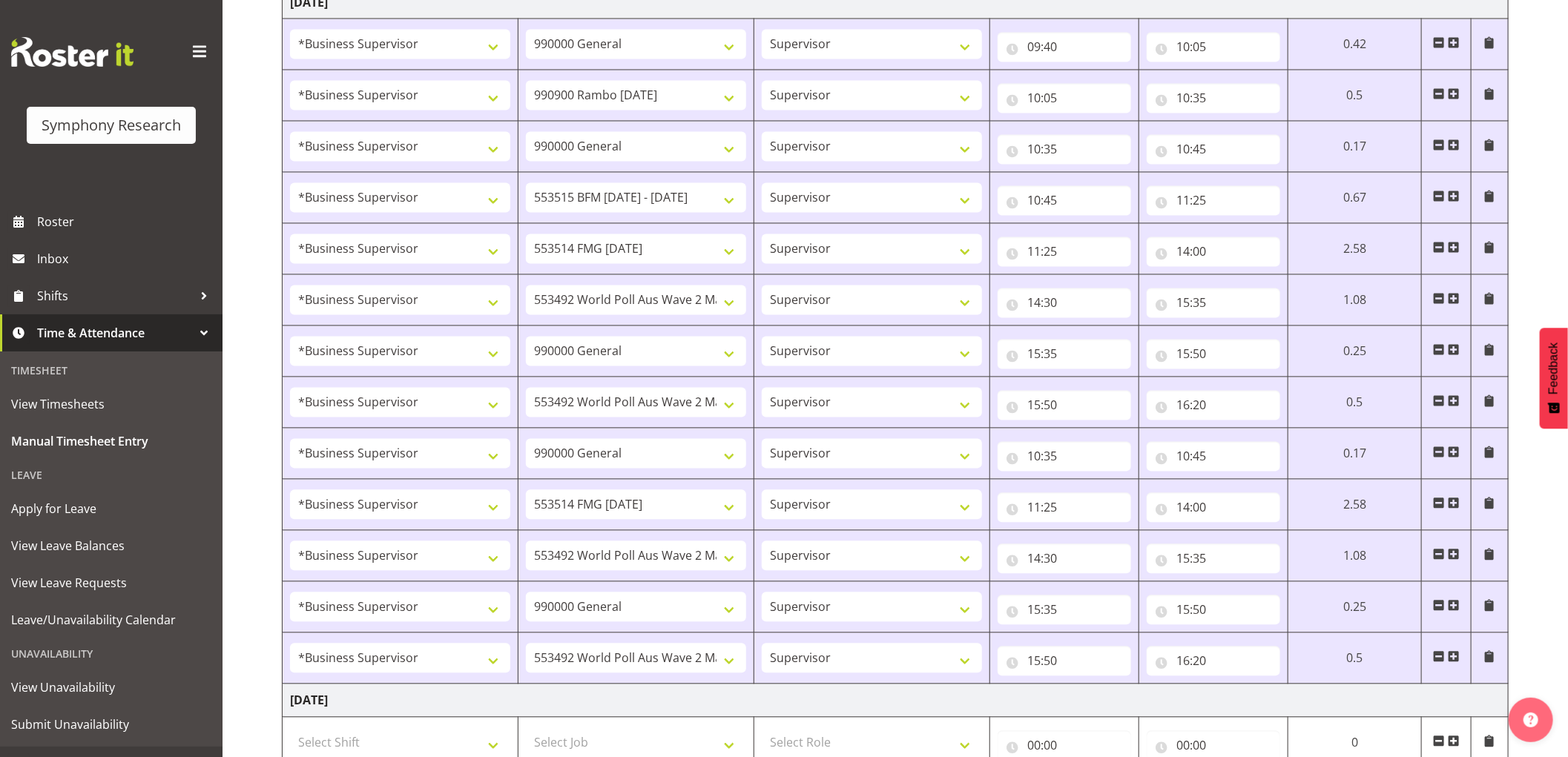
type input "15:35"
select select "743"
type input "15:35"
type input "15:50"
select select "10499"
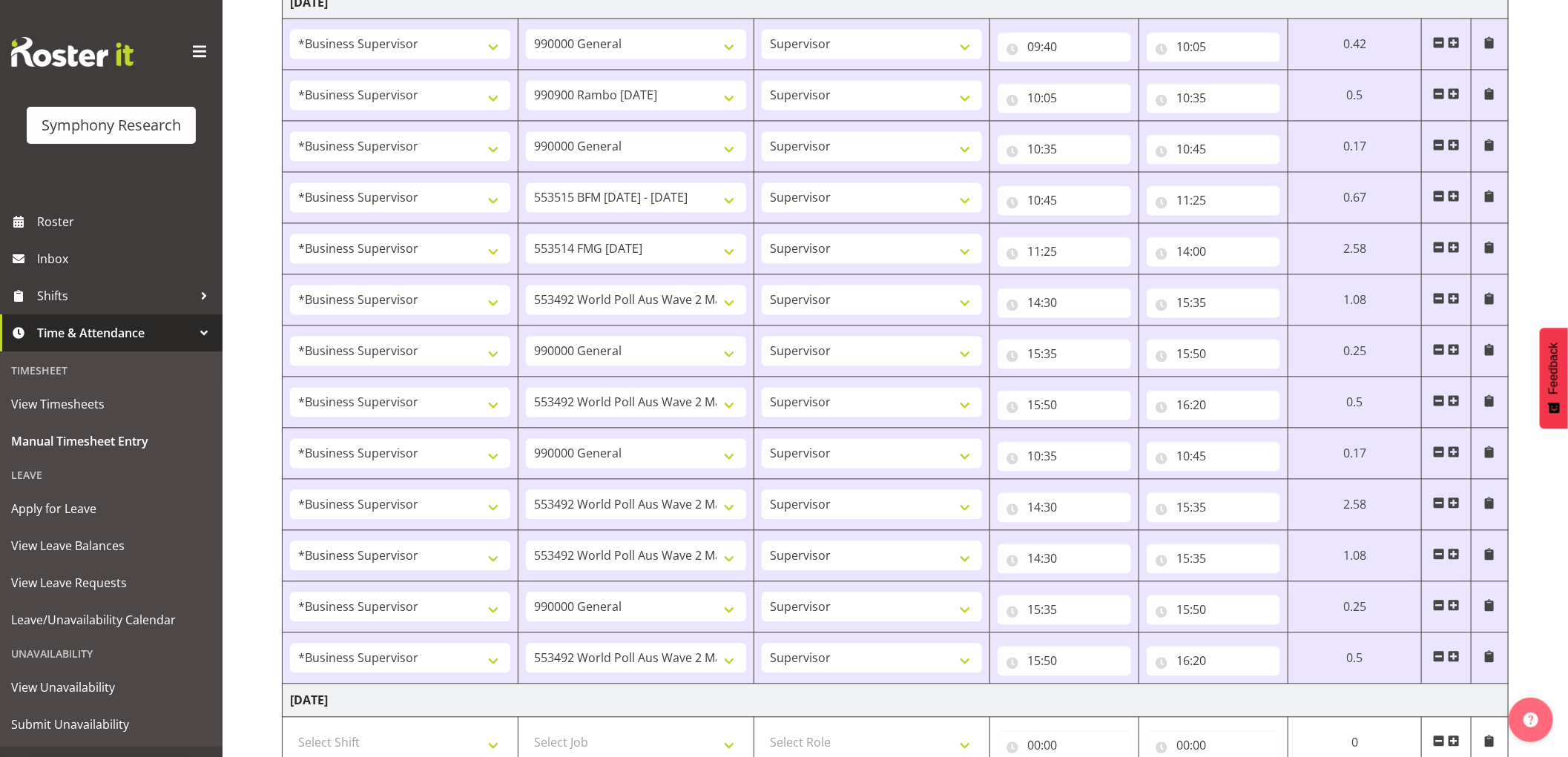
type input "15:50"
type input "16:20"
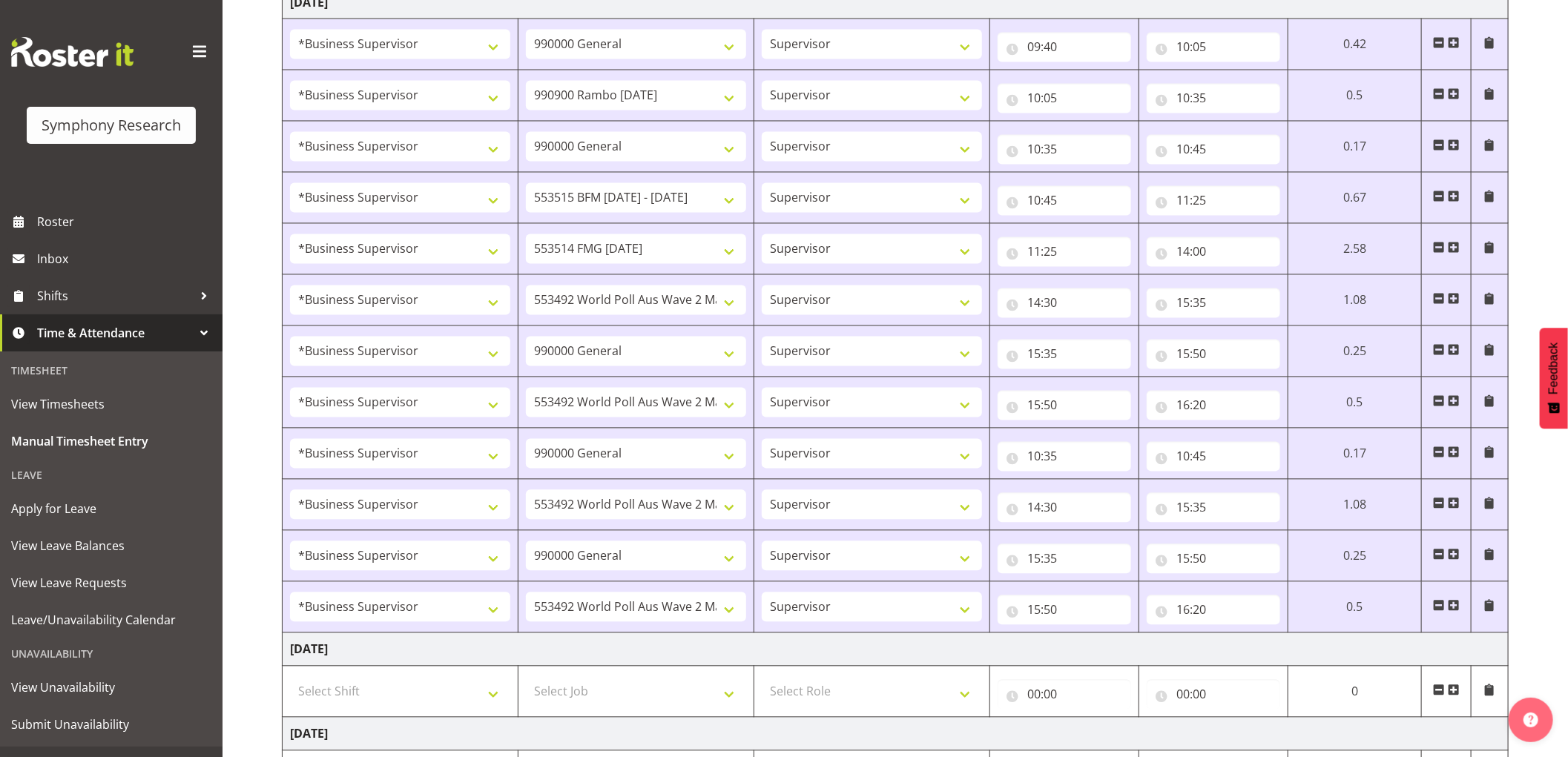
click at [1435, 504] on span at bounding box center [1438, 503] width 12 height 12
select select
select select "743"
type input "15:35"
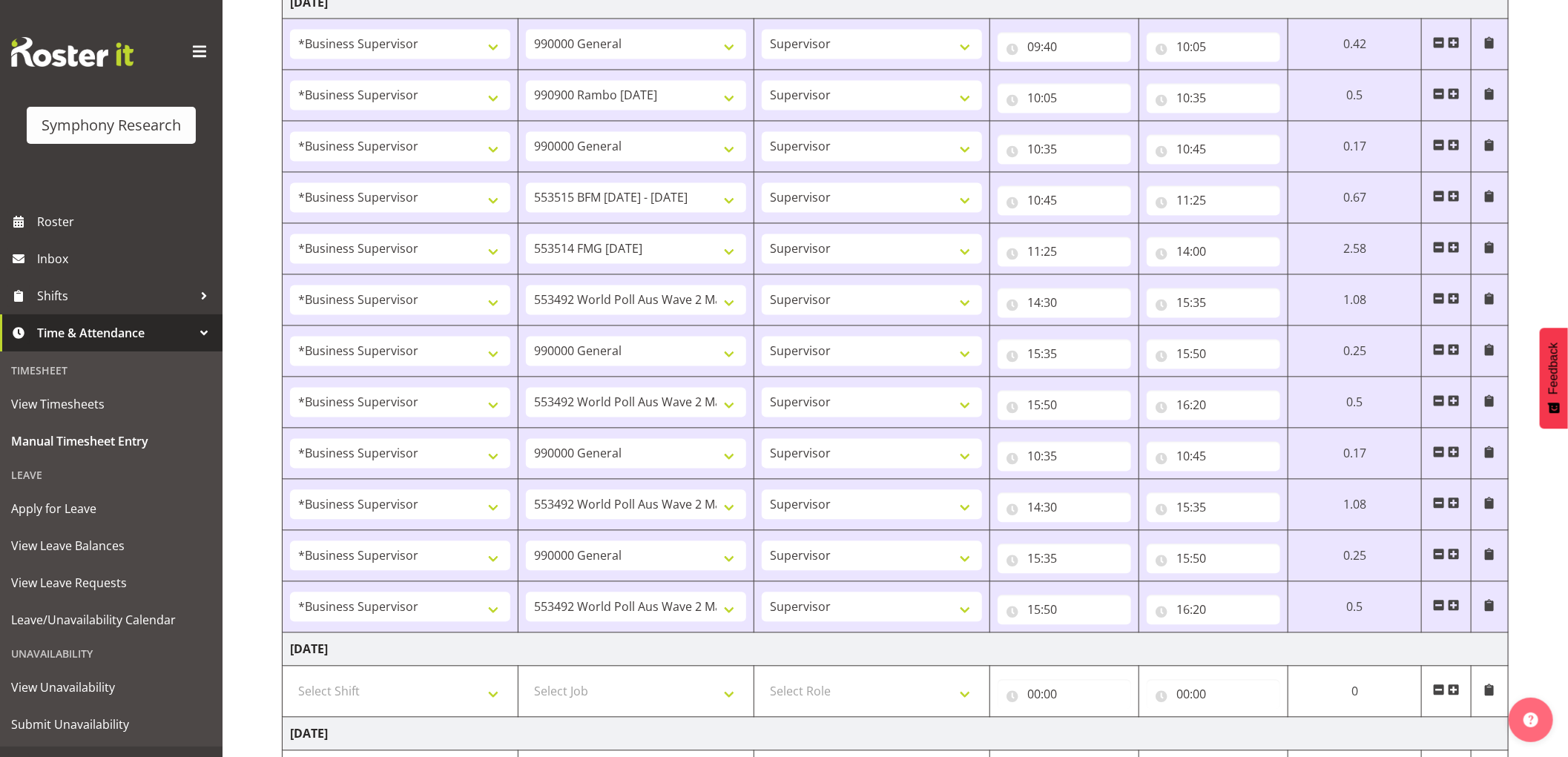
type input "15:50"
select select "10499"
type input "15:50"
type input "16:20"
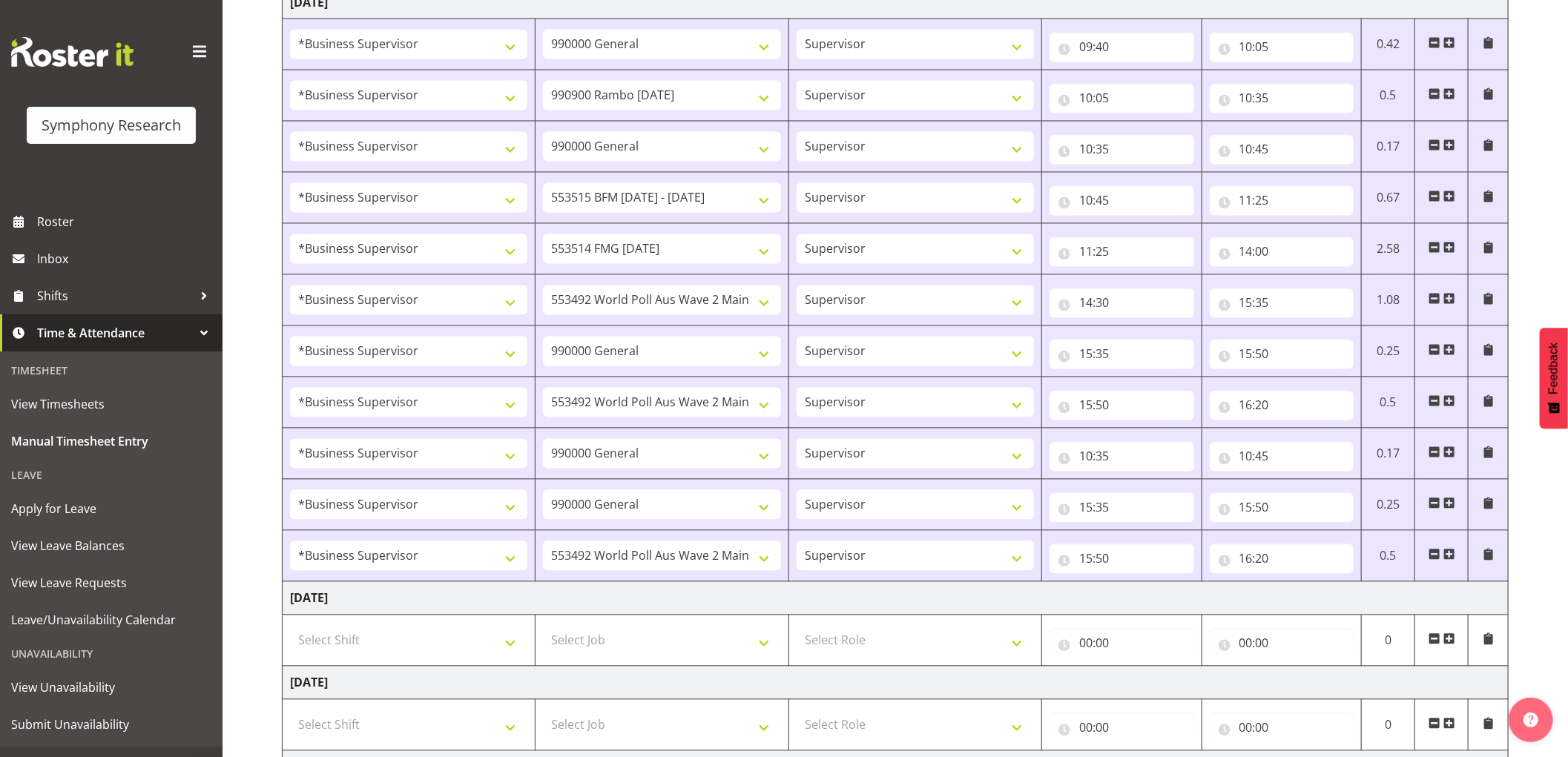
click at [1435, 504] on span at bounding box center [1434, 503] width 12 height 12
select select
select select "10499"
type input "15:50"
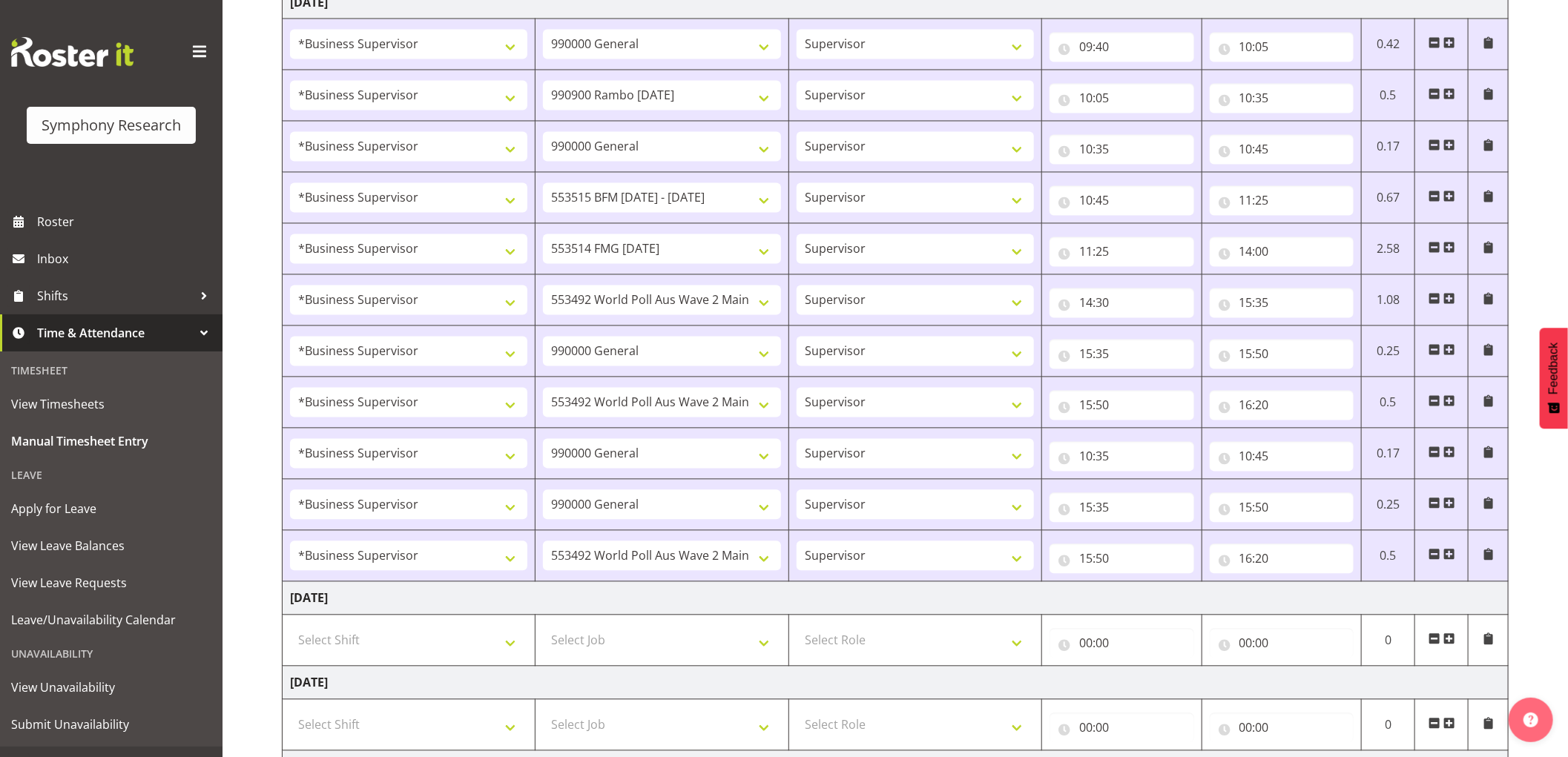
type input "16:20"
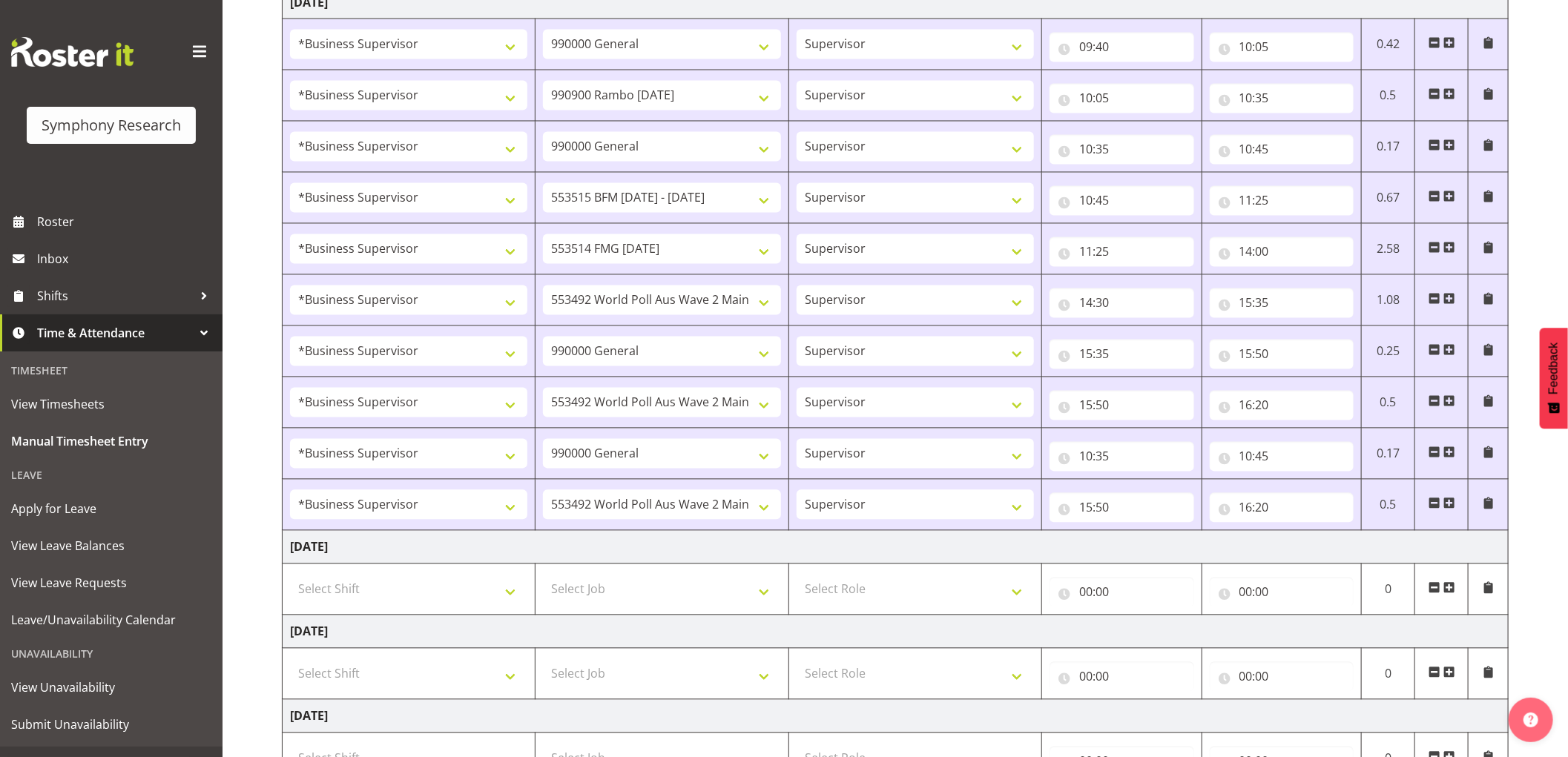
click at [1432, 455] on span at bounding box center [1434, 452] width 12 height 12
select select
select select "10499"
type input "15:50"
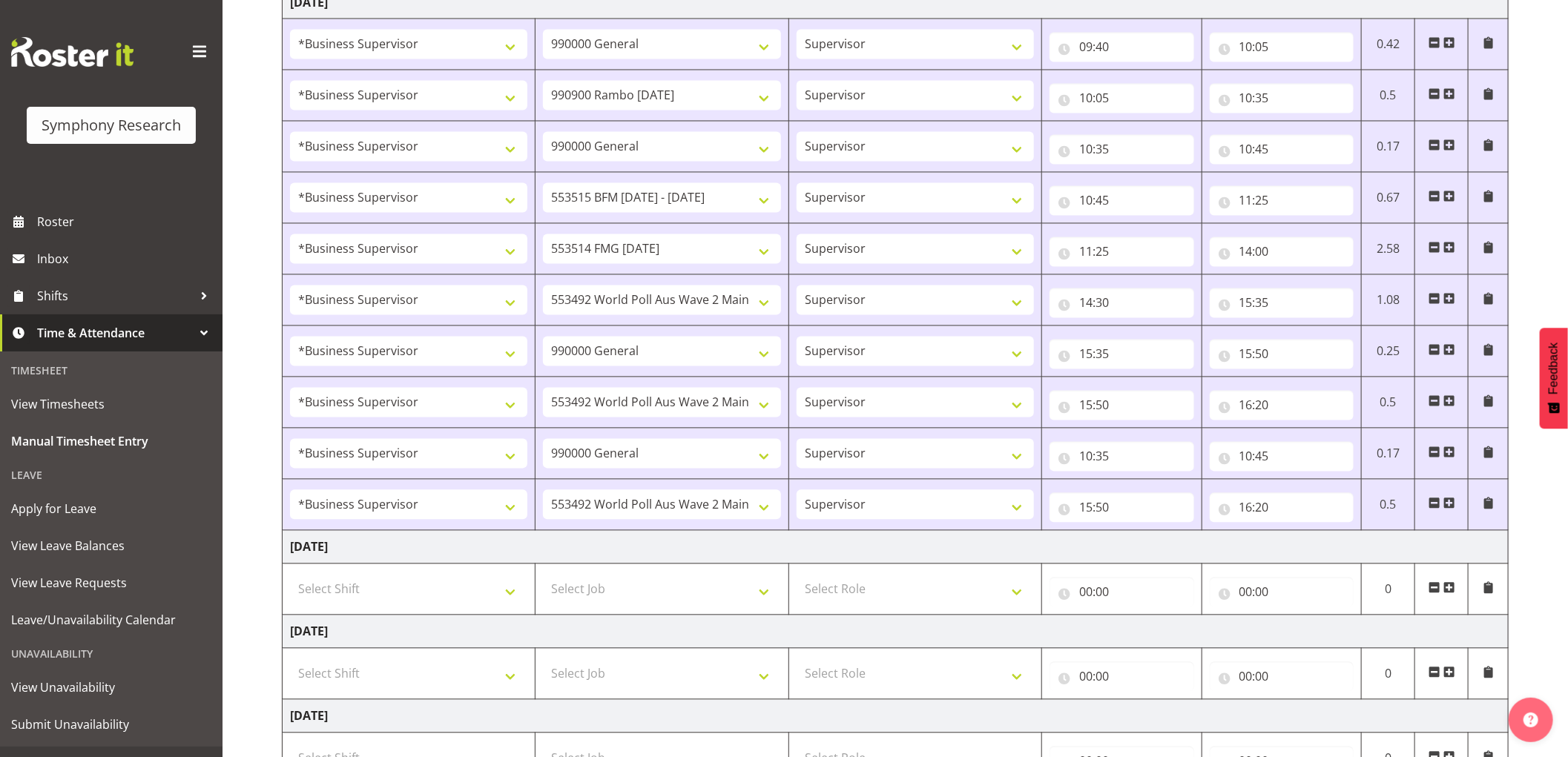
type input "16:20"
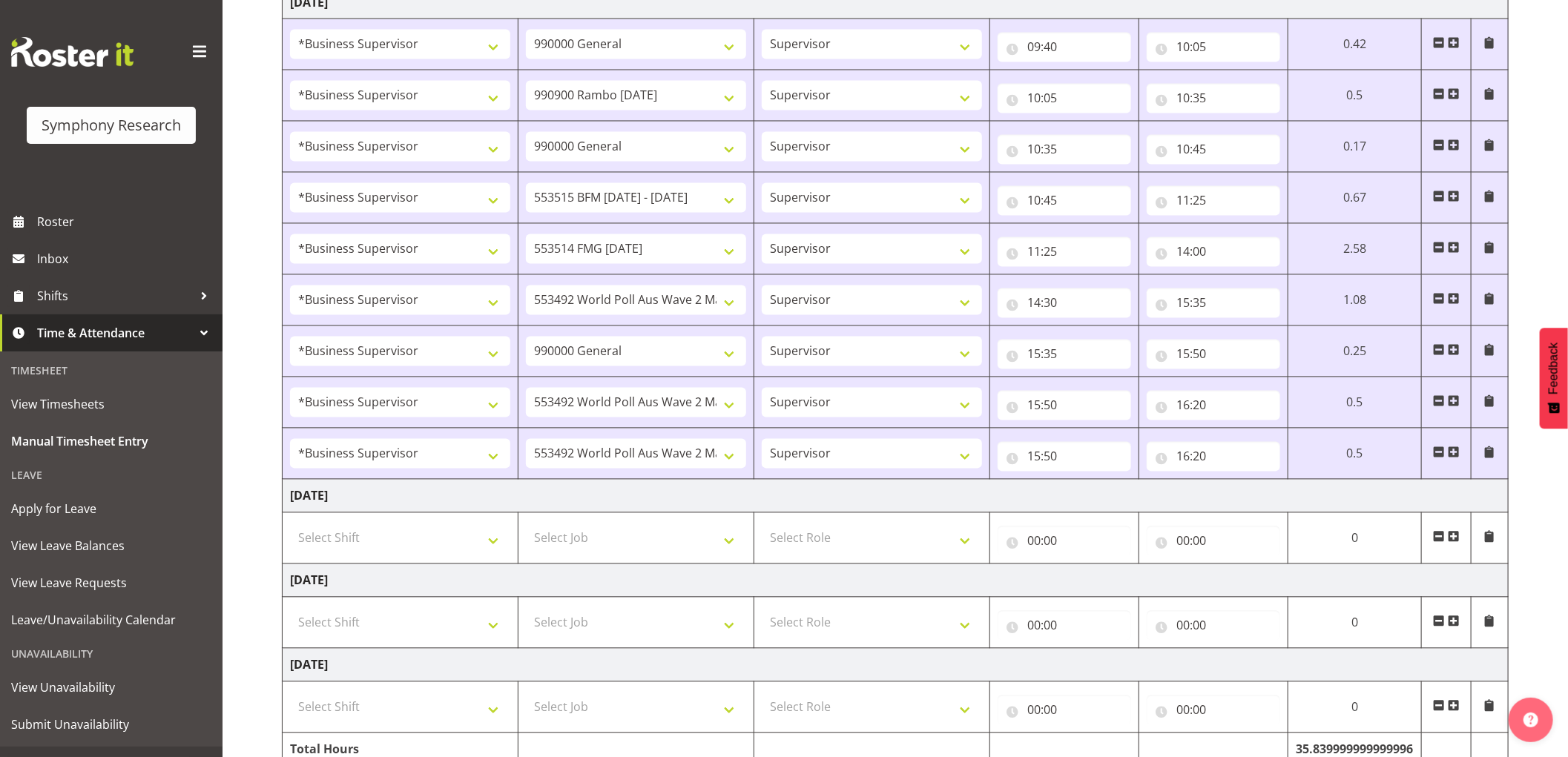
click at [1436, 453] on span at bounding box center [1438, 452] width 12 height 12
select select
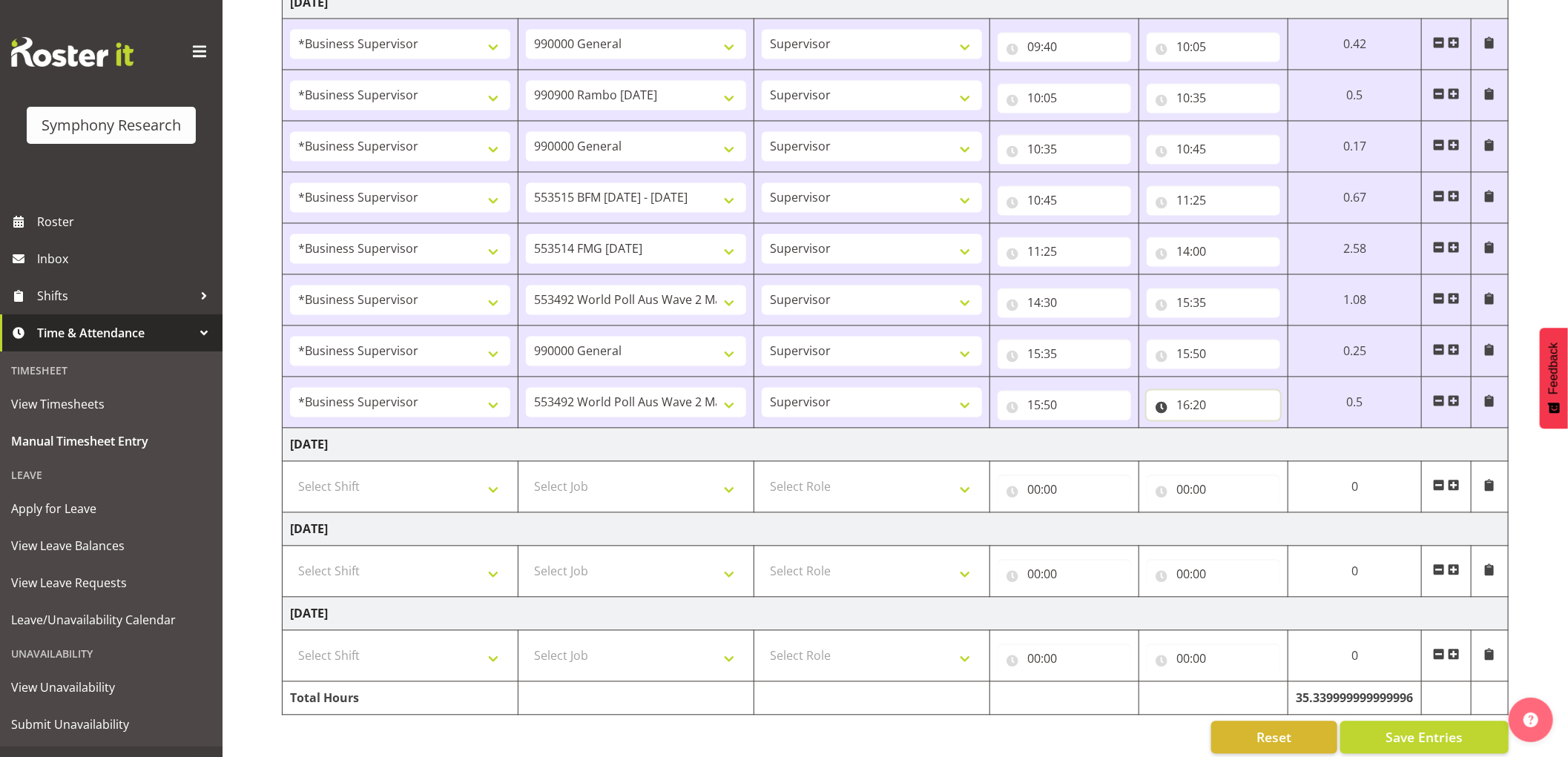
click at [1205, 411] on input "16:20" at bounding box center [1212, 405] width 133 height 30
click at [1281, 452] on select "00 01 02 03 04 05 06 07 08 09 10 11 12 13 14 15 16 17 18 19 20 21 22 23 24 25 2…" at bounding box center [1286, 444] width 34 height 30
select select "30"
click at [1269, 432] on select "00 01 02 03 04 05 06 07 08 09 10 11 12 13 14 15 16 17 18 19 20 21 22 23 24 25 2…" at bounding box center [1286, 444] width 34 height 30
select select
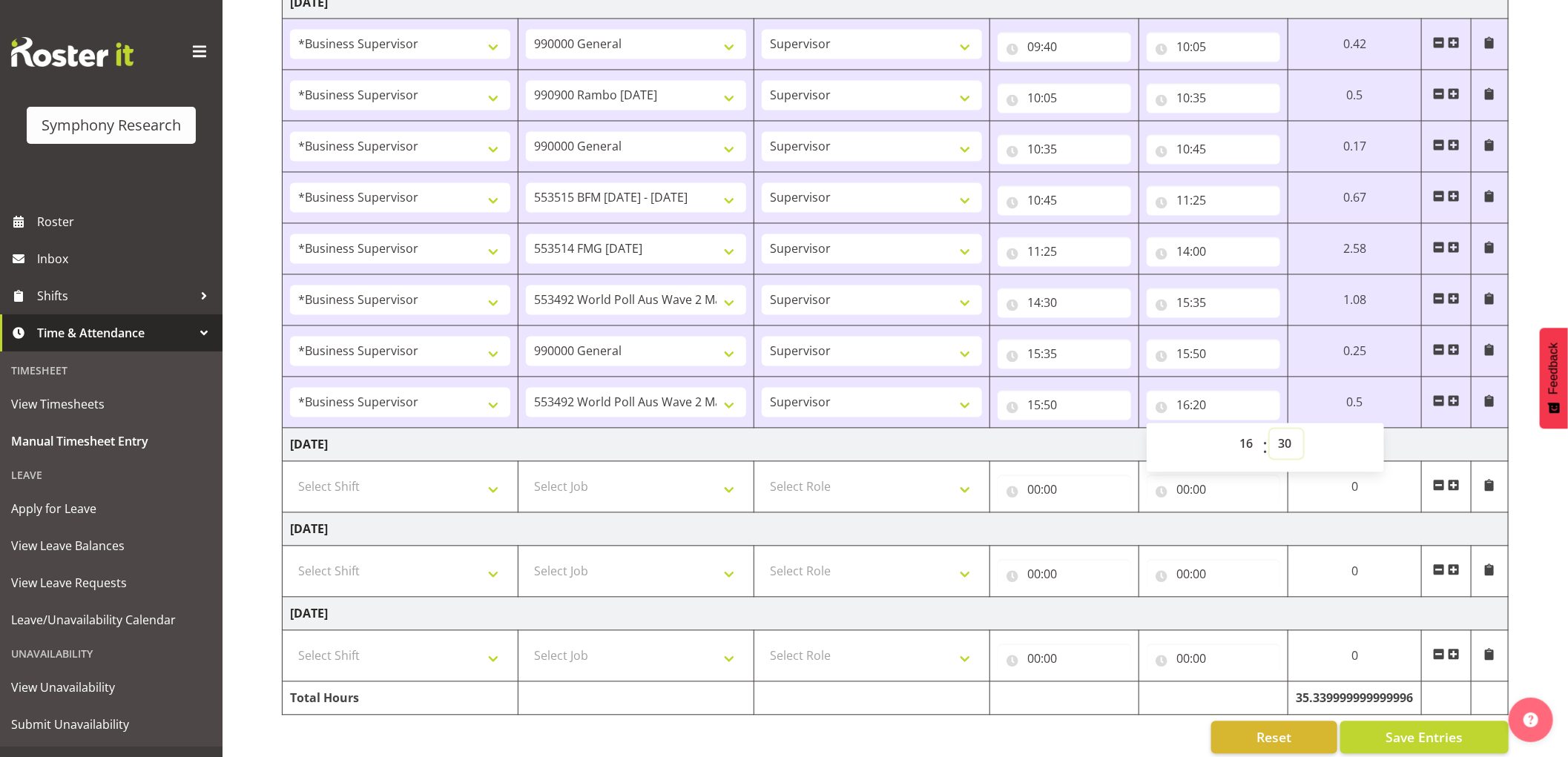
select select
type input "16:30"
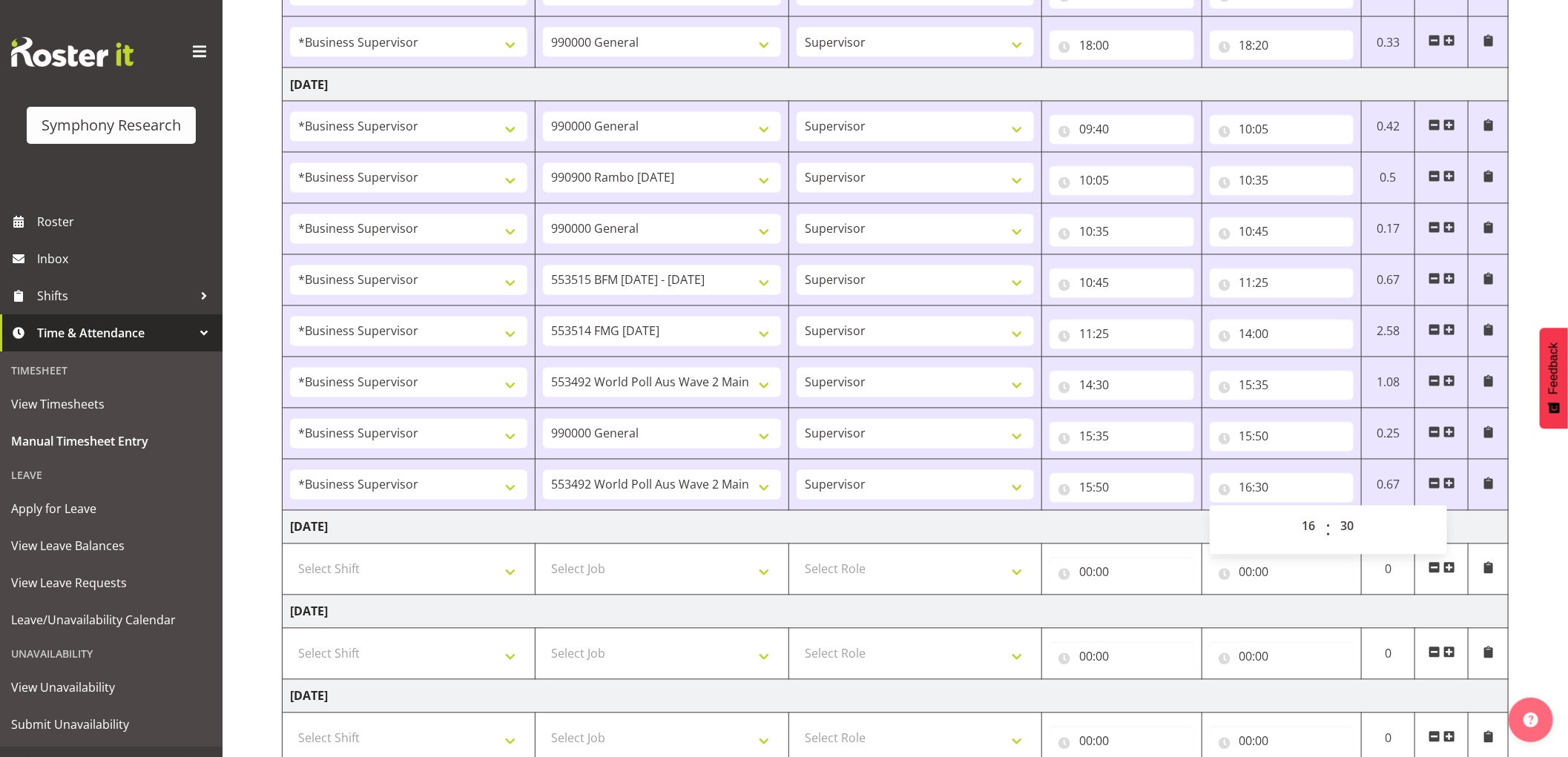
scroll to position [1755, 0]
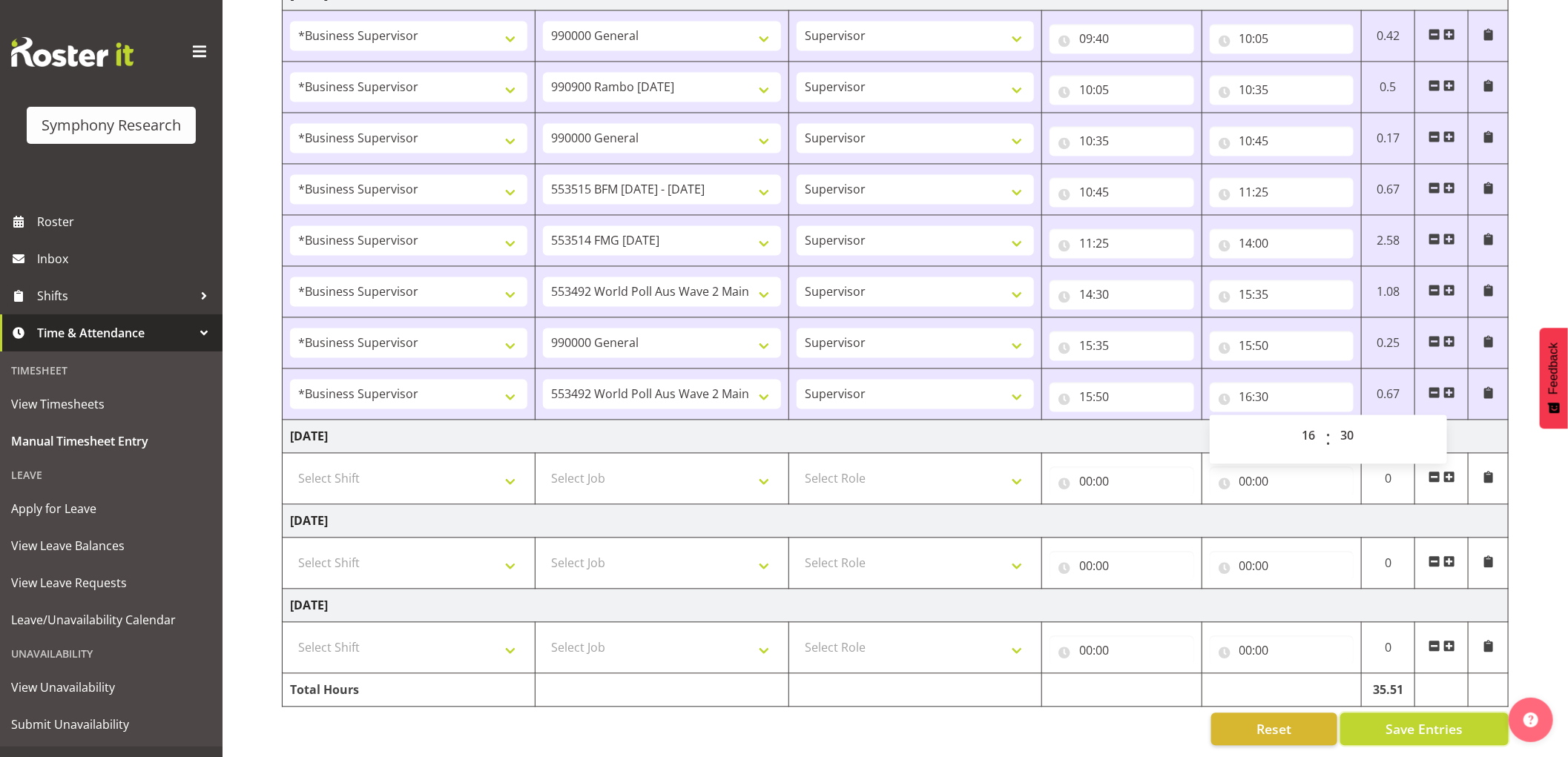
click at [1386, 720] on span "Save Entries" at bounding box center [1424, 729] width 77 height 19
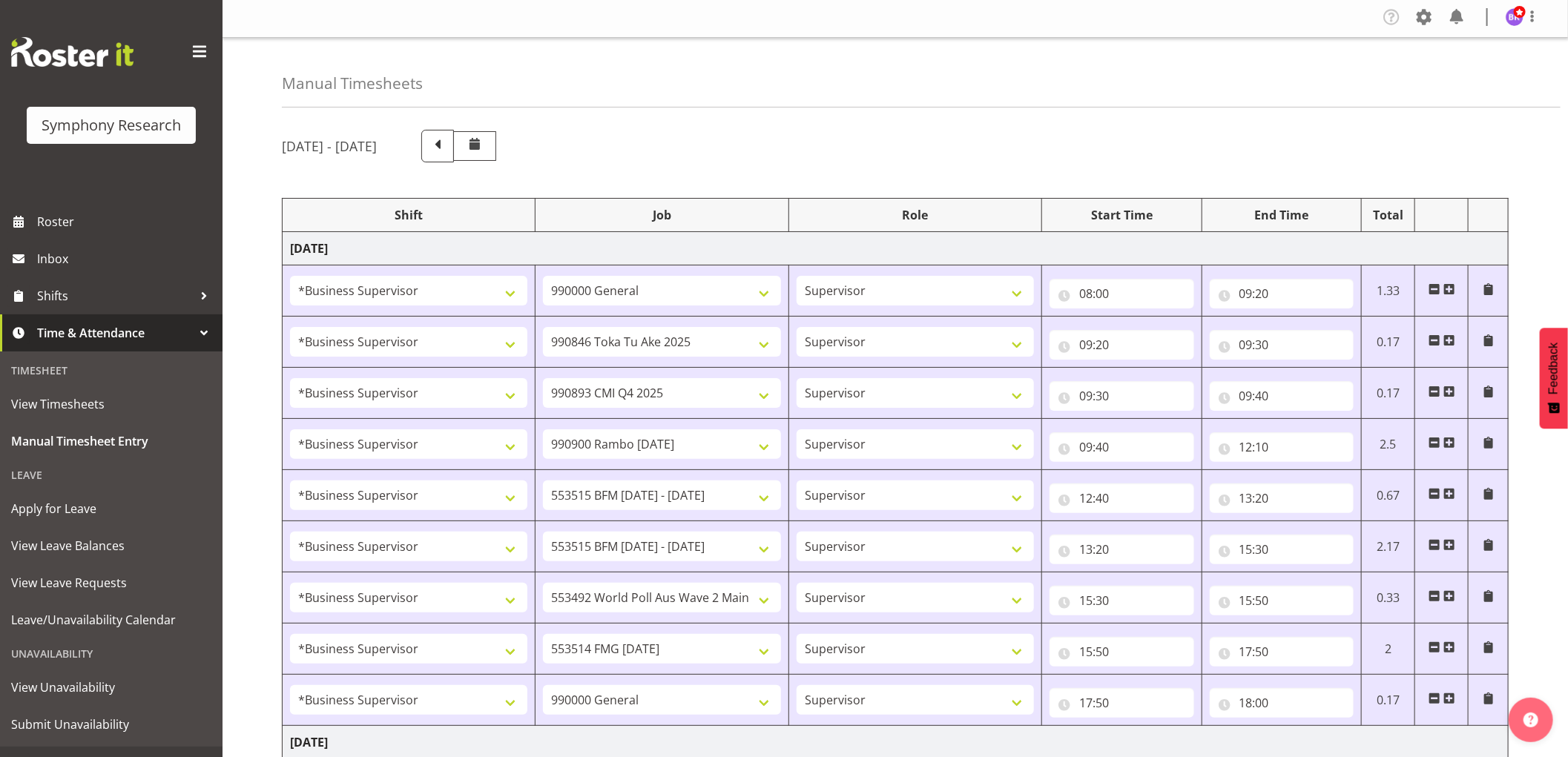
scroll to position [0, 0]
select select
click at [1535, 13] on span at bounding box center [1531, 18] width 18 height 18
click at [1486, 83] on link "Log Out" at bounding box center [1470, 78] width 143 height 27
